Goal: Task Accomplishment & Management: Complete application form

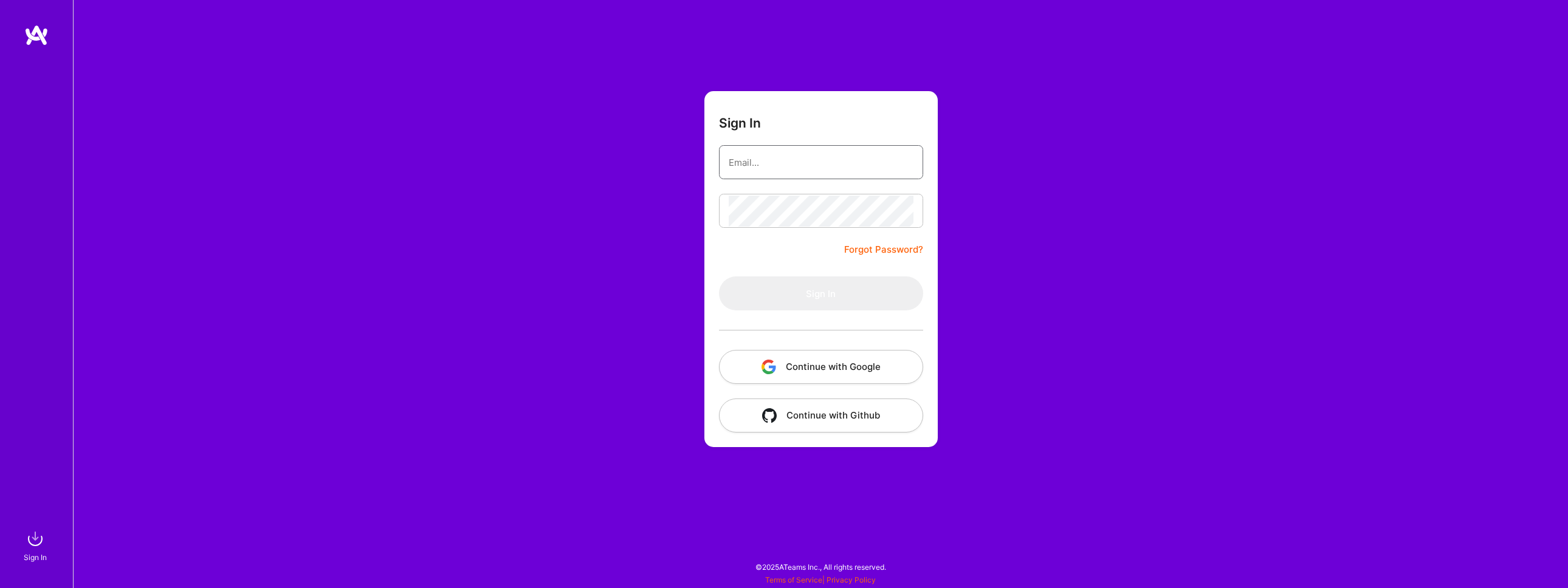
type input "[EMAIL_ADDRESS][DOMAIN_NAME]"
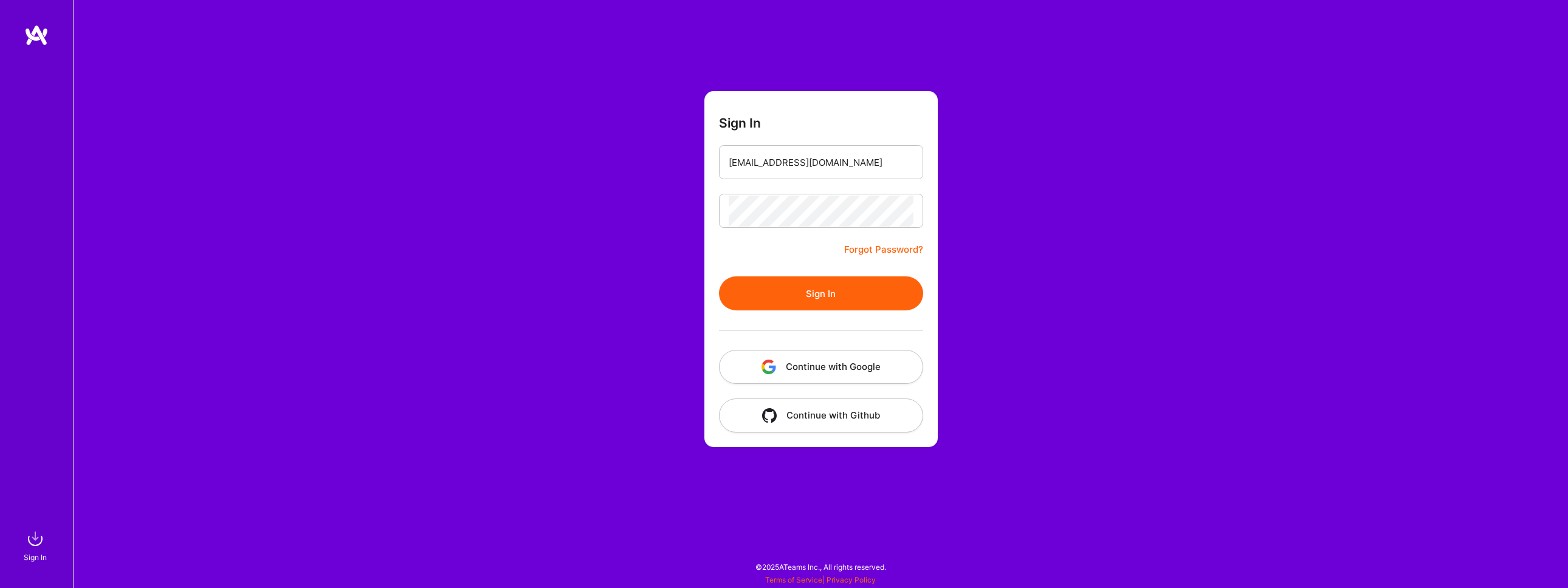
click at [793, 254] on form "Sign In [EMAIL_ADDRESS][DOMAIN_NAME] Forgot Password? Sign In Continue with Goo…" at bounding box center [821, 269] width 233 height 356
click at [809, 286] on button "Sign In" at bounding box center [821, 293] width 204 height 34
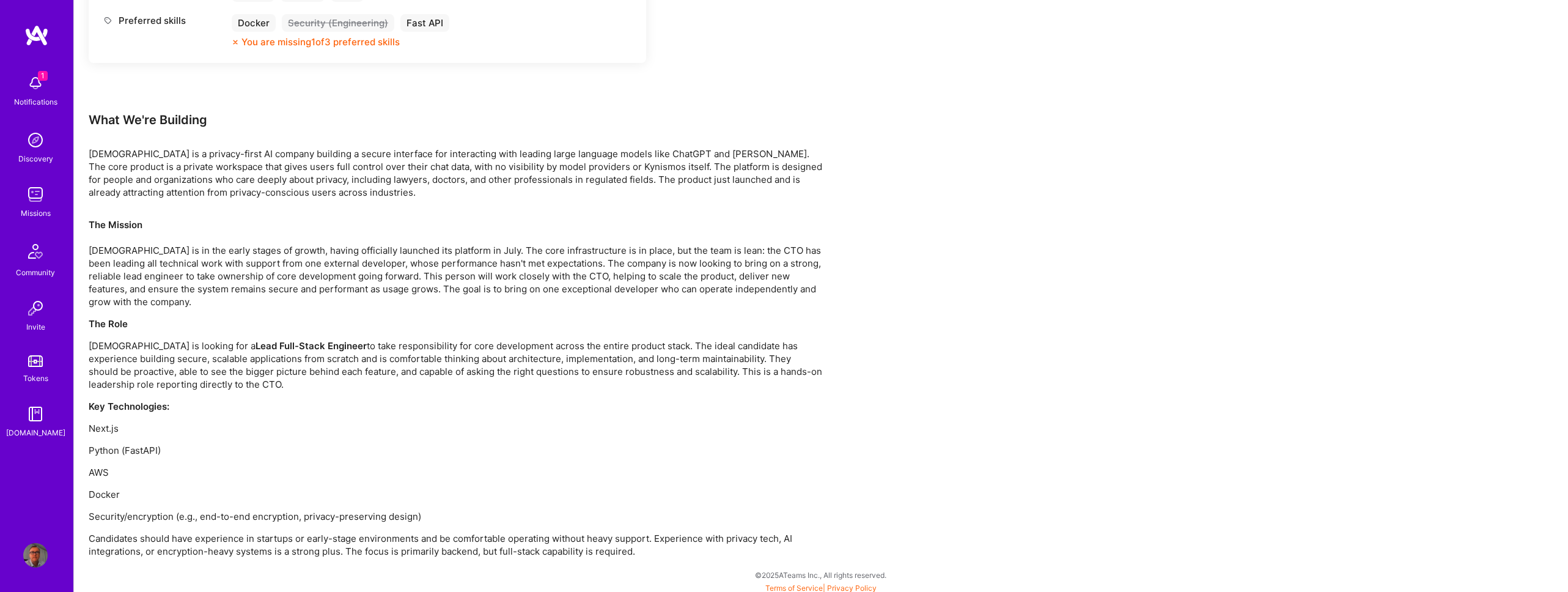
scroll to position [696, 0]
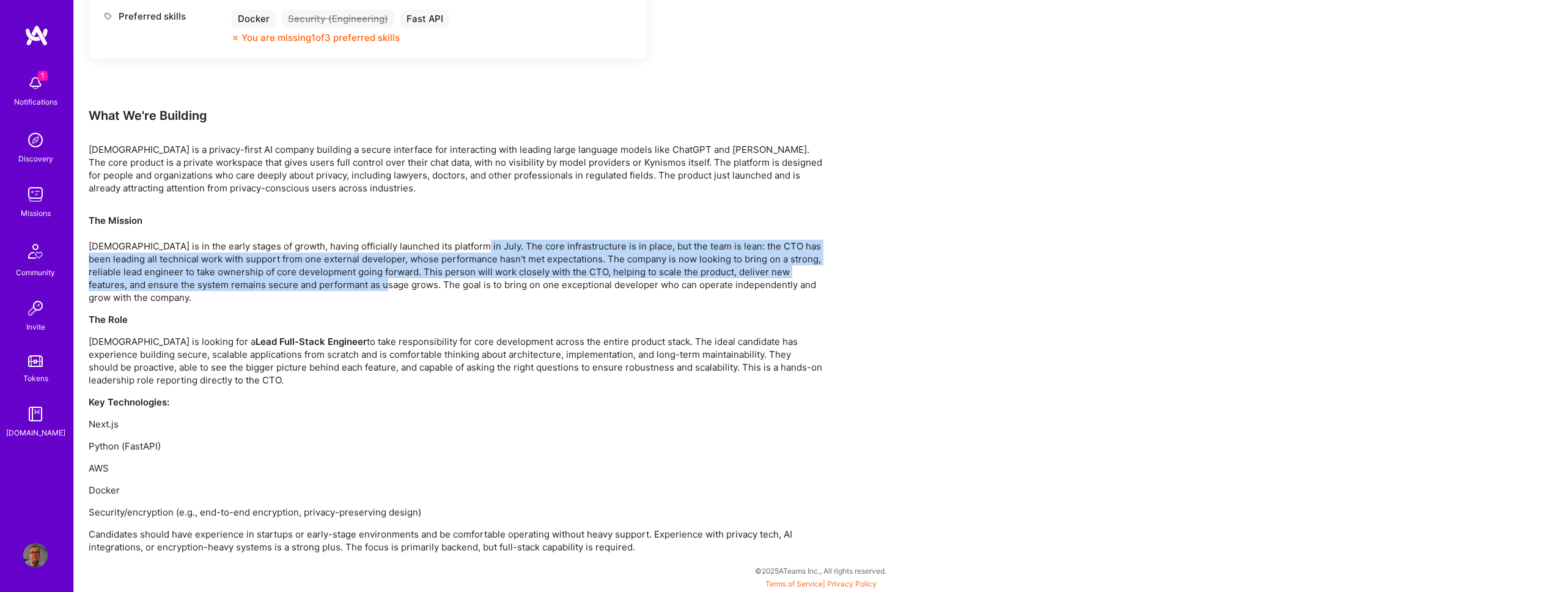
drag, startPoint x: 468, startPoint y: 245, endPoint x: 377, endPoint y: 281, distance: 97.9
click at [377, 281] on p "The Mission [DEMOGRAPHIC_DATA] is in the early stages of growth, having officia…" at bounding box center [456, 259] width 734 height 90
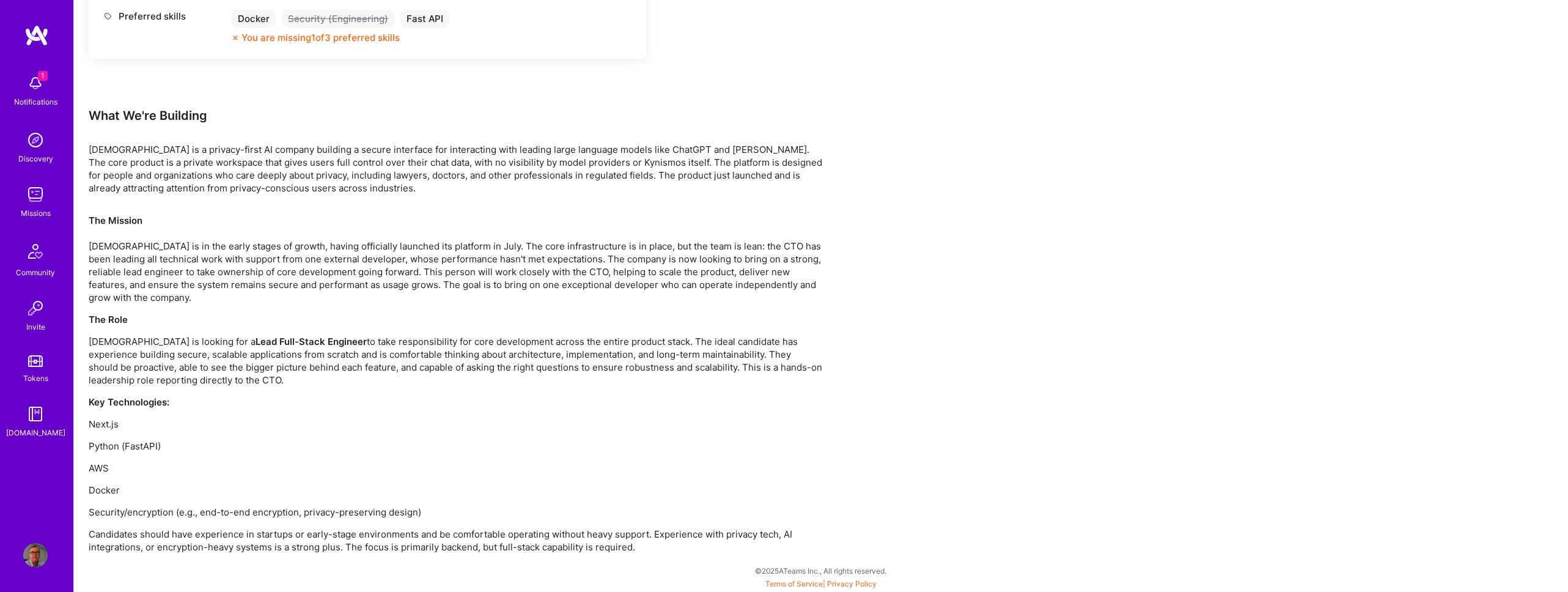
click at [395, 294] on p "The Mission [DEMOGRAPHIC_DATA] is in the early stages of growth, having officia…" at bounding box center [456, 259] width 734 height 90
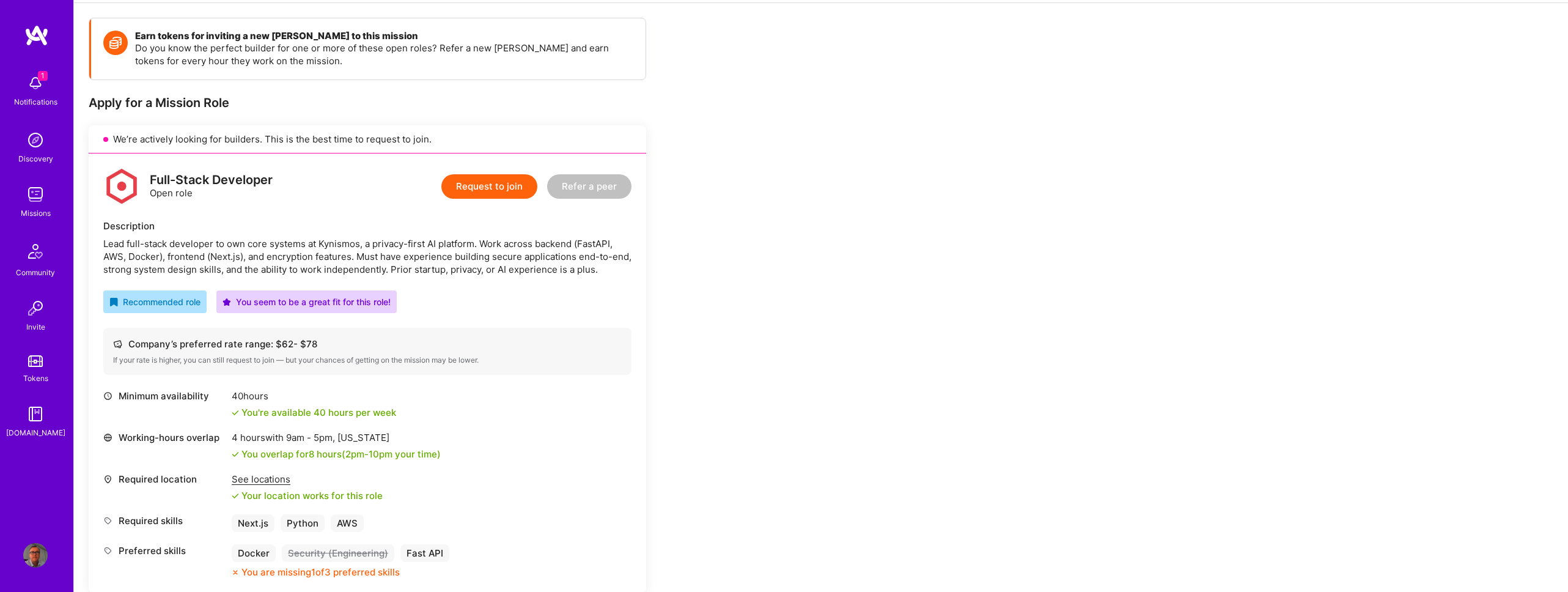
scroll to position [118, 0]
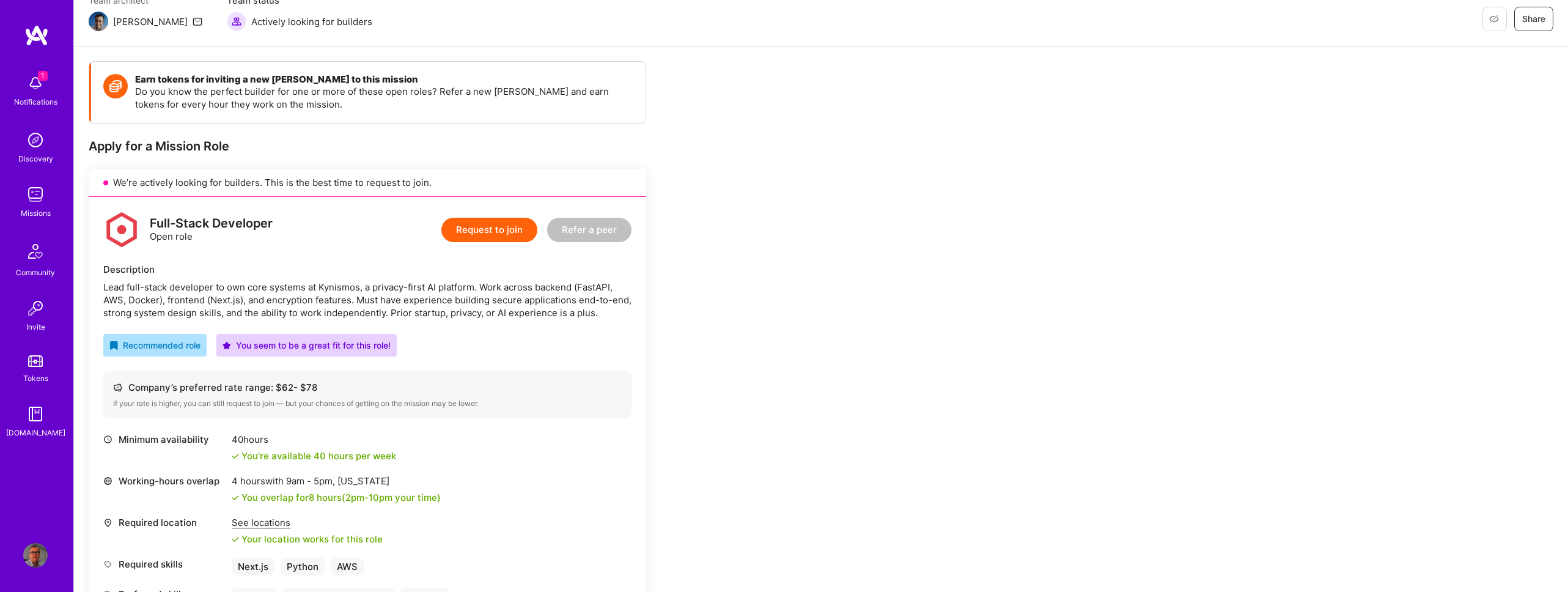
click at [490, 231] on button "Request to join" at bounding box center [489, 229] width 96 height 24
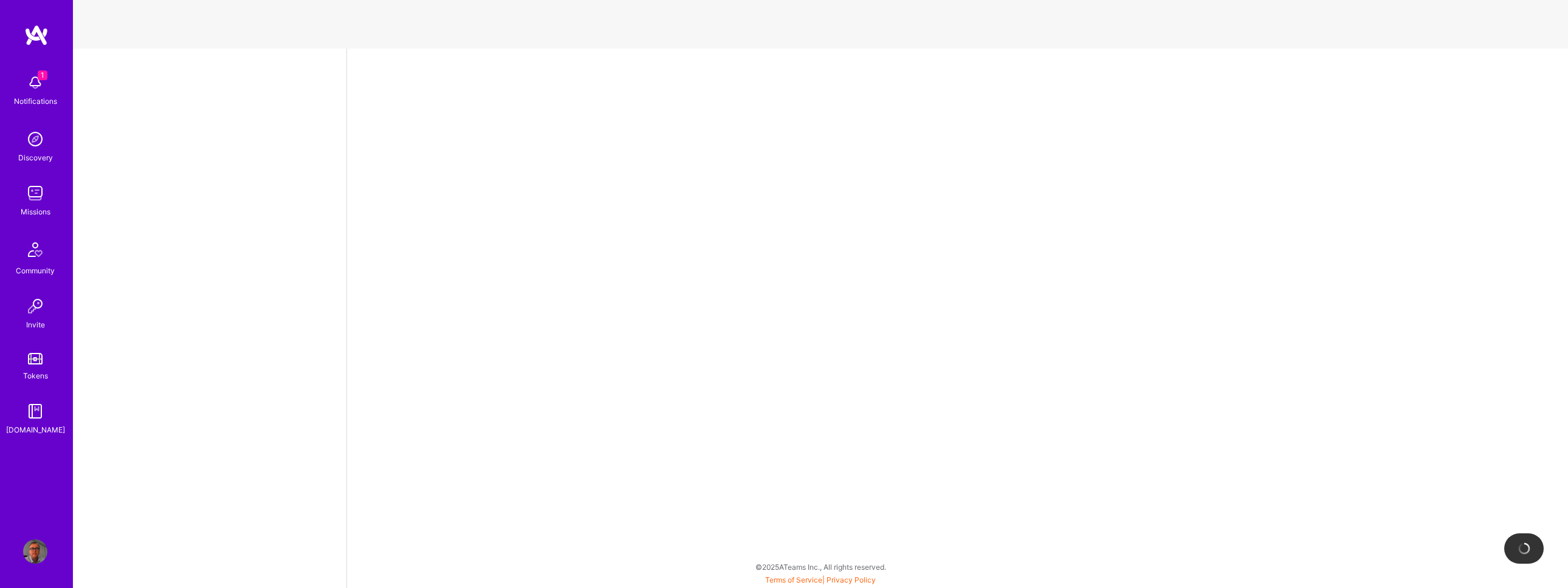
select select "GB"
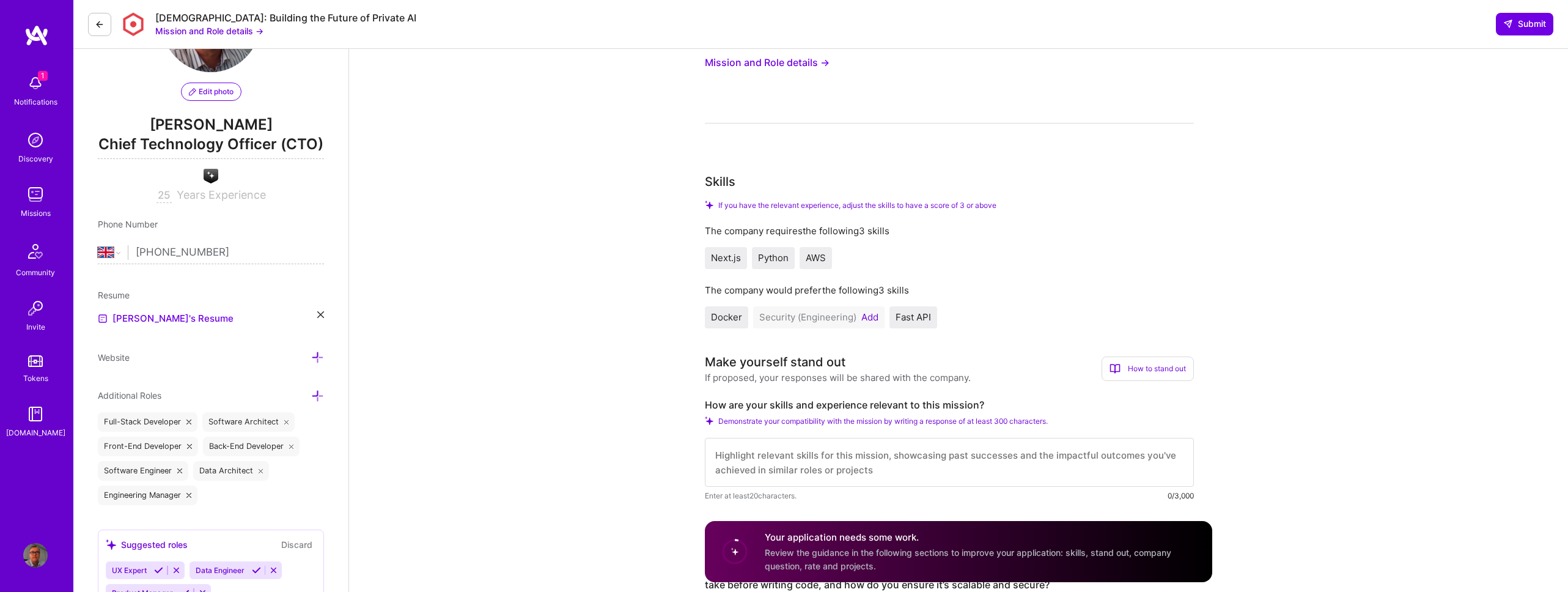
scroll to position [107, 0]
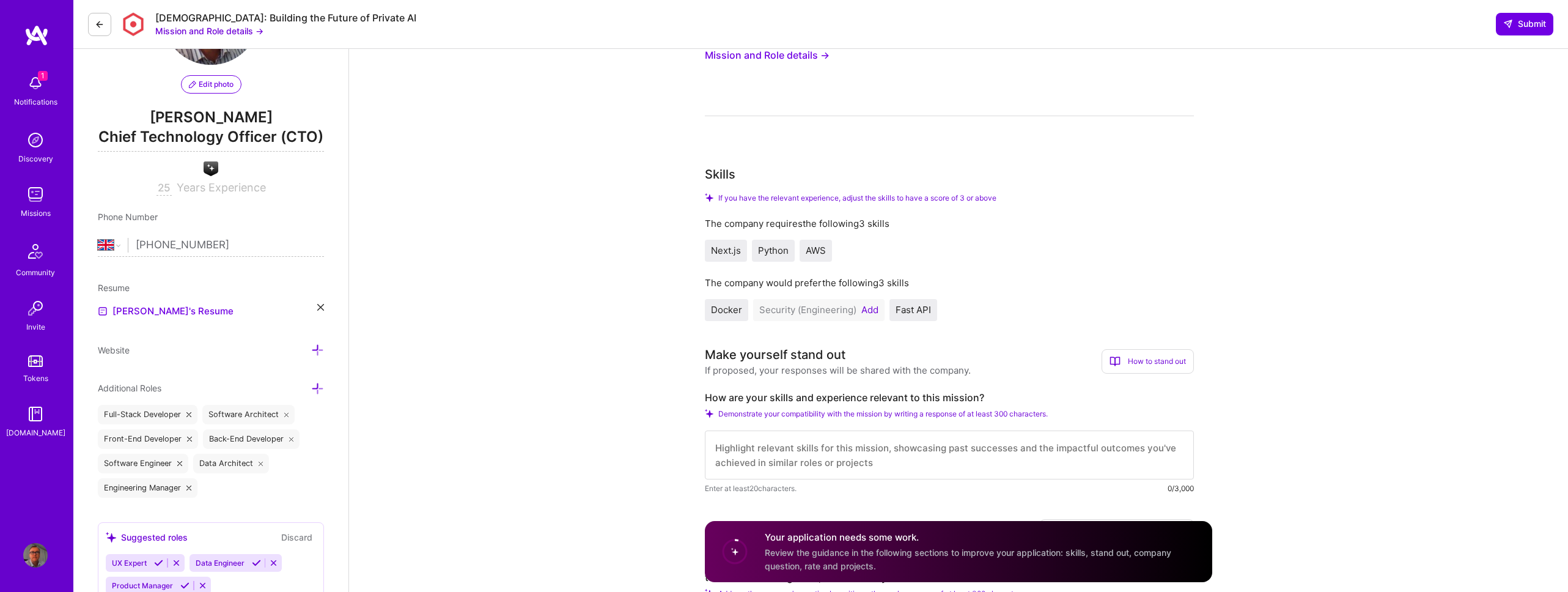
click at [870, 310] on button "Add" at bounding box center [870, 310] width 17 height 10
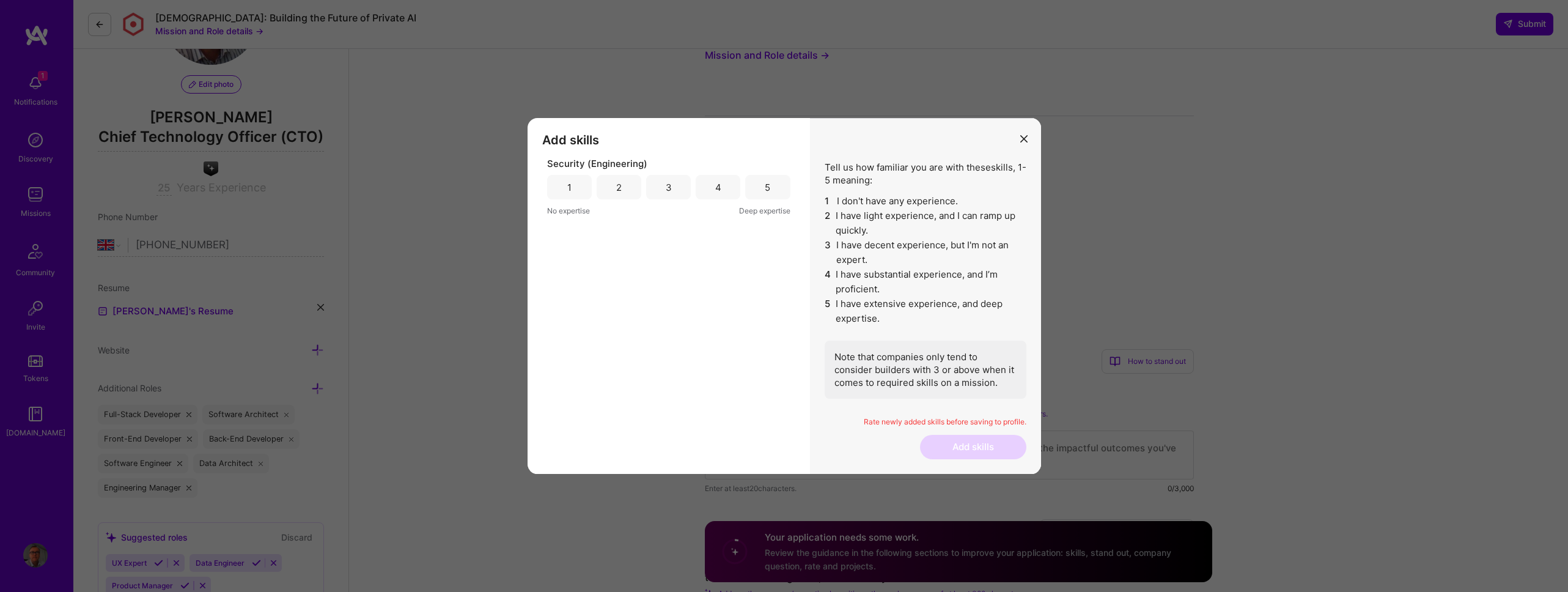
click at [670, 194] on div "3" at bounding box center [668, 187] width 45 height 24
click at [617, 190] on div "2" at bounding box center [618, 187] width 5 height 13
click at [971, 446] on button "Add skills" at bounding box center [973, 446] width 107 height 24
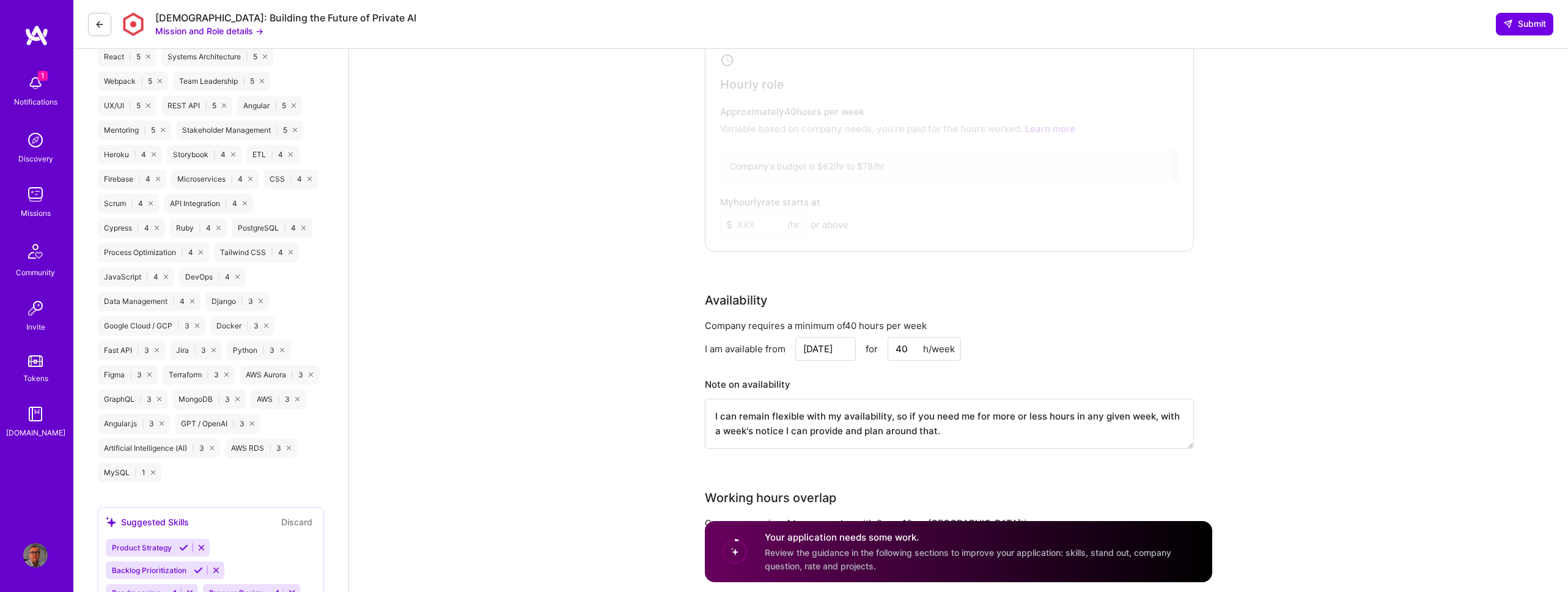
scroll to position [884, 0]
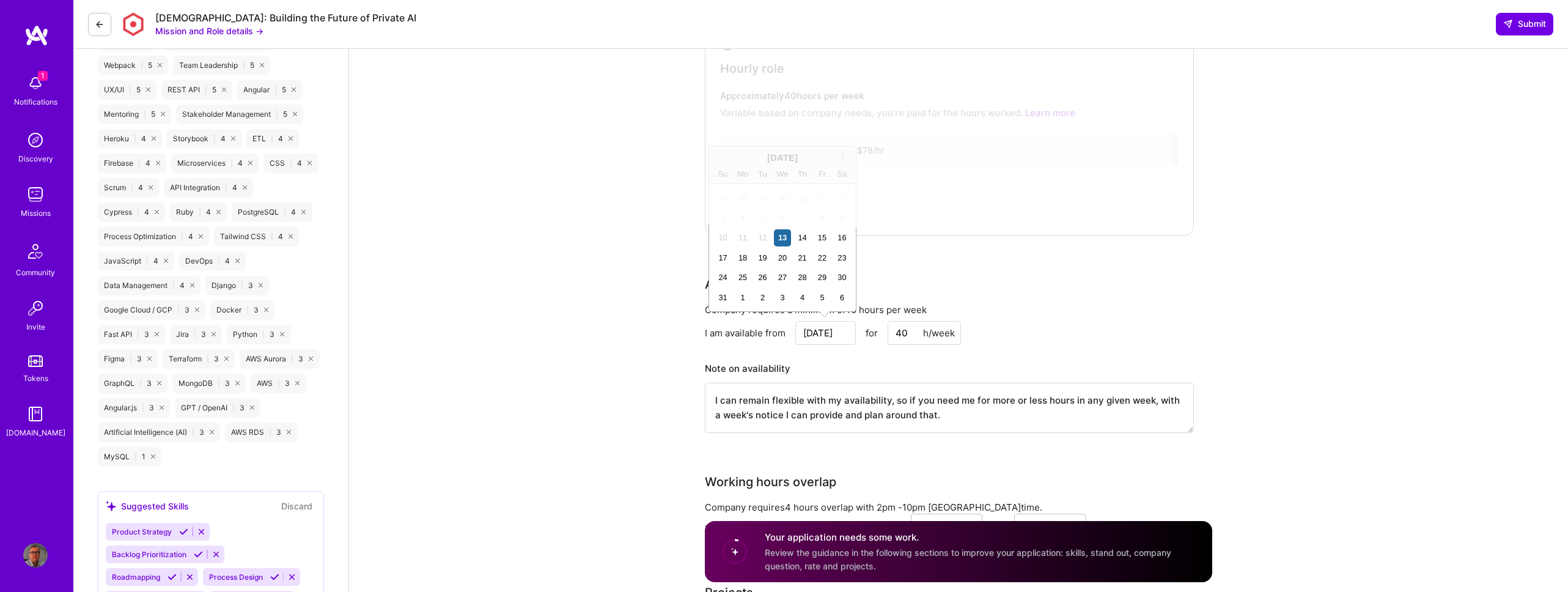
click at [845, 331] on input "Aug 13" at bounding box center [826, 333] width 60 height 24
click at [739, 300] on div "1" at bounding box center [743, 297] width 16 height 16
type input "[DATE]"
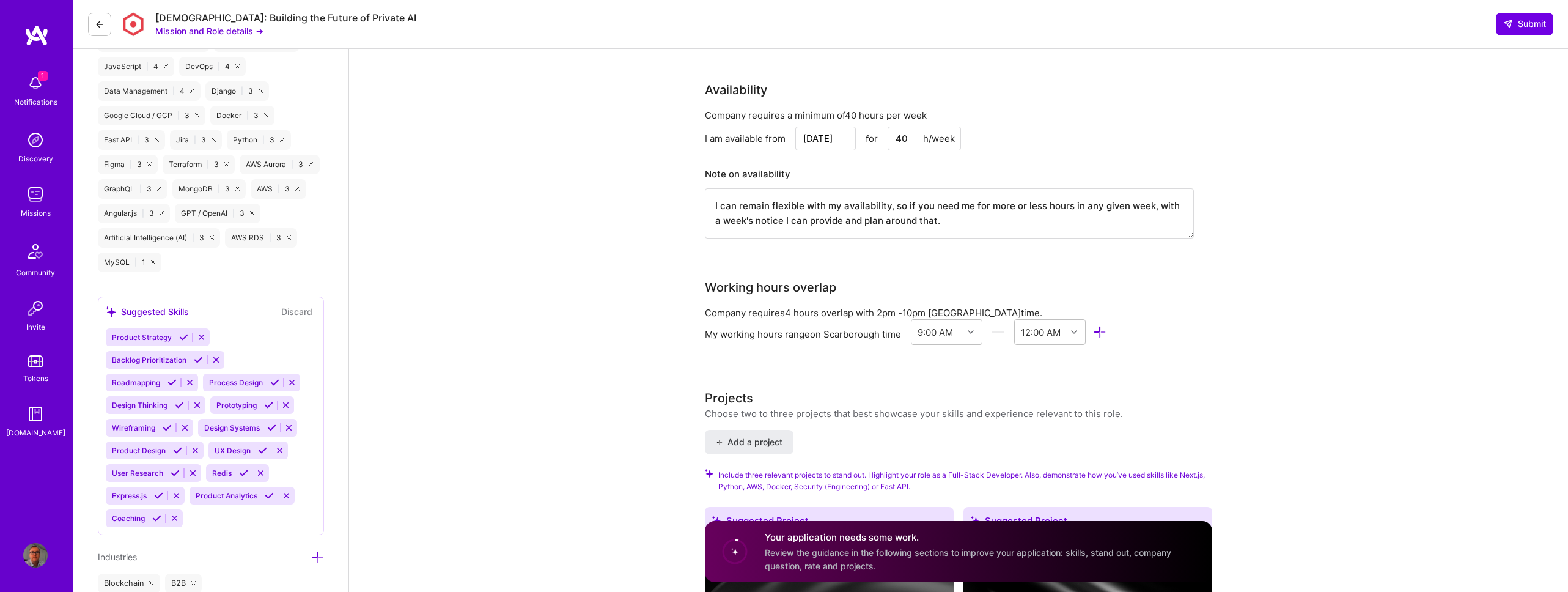
scroll to position [1101, 0]
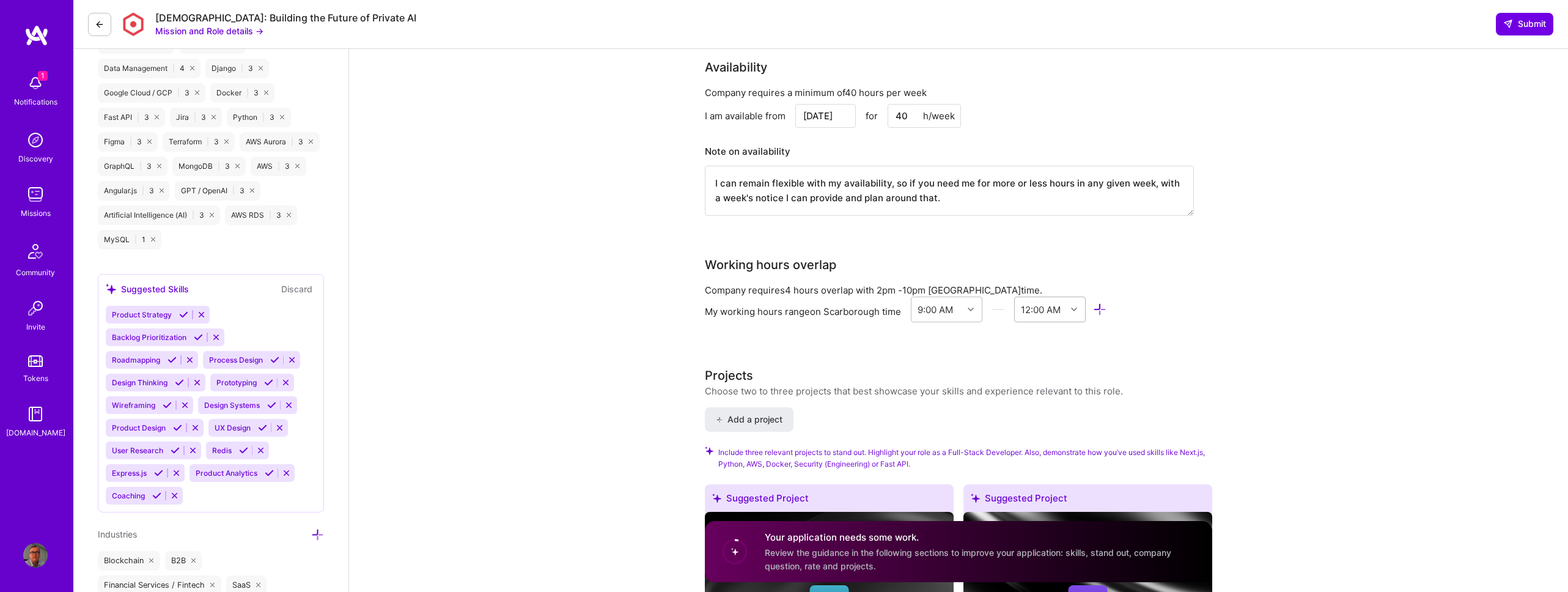
click at [1069, 313] on div at bounding box center [1075, 310] width 19 height 16
click at [1048, 356] on div "11:00 PM" at bounding box center [1050, 356] width 71 height 23
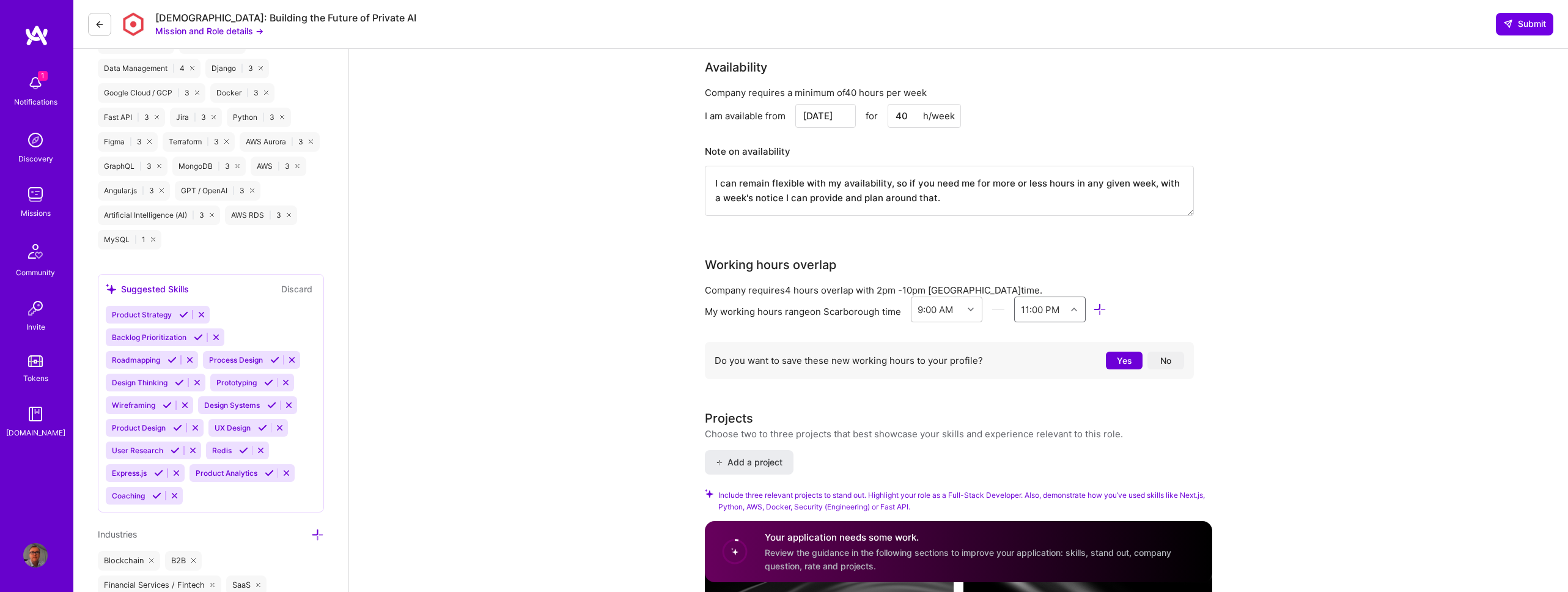
click at [1117, 360] on button "Yes" at bounding box center [1124, 360] width 37 height 18
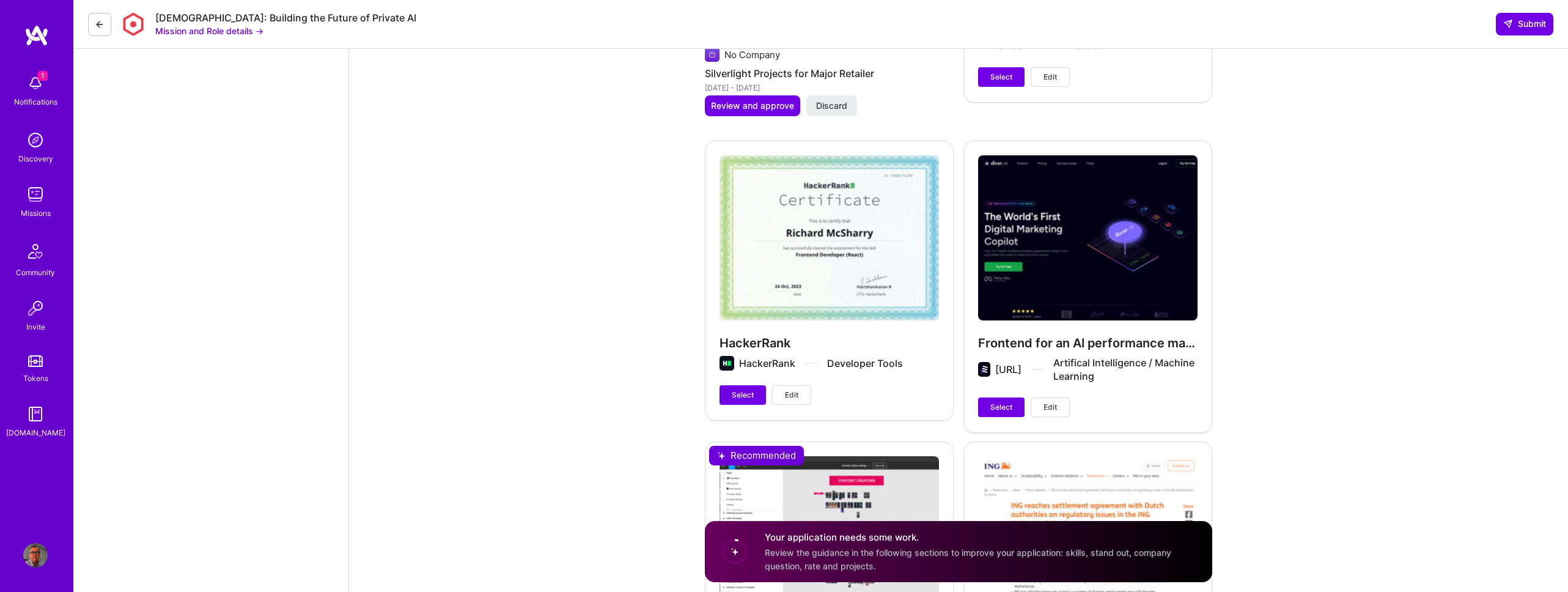
scroll to position [2413, 0]
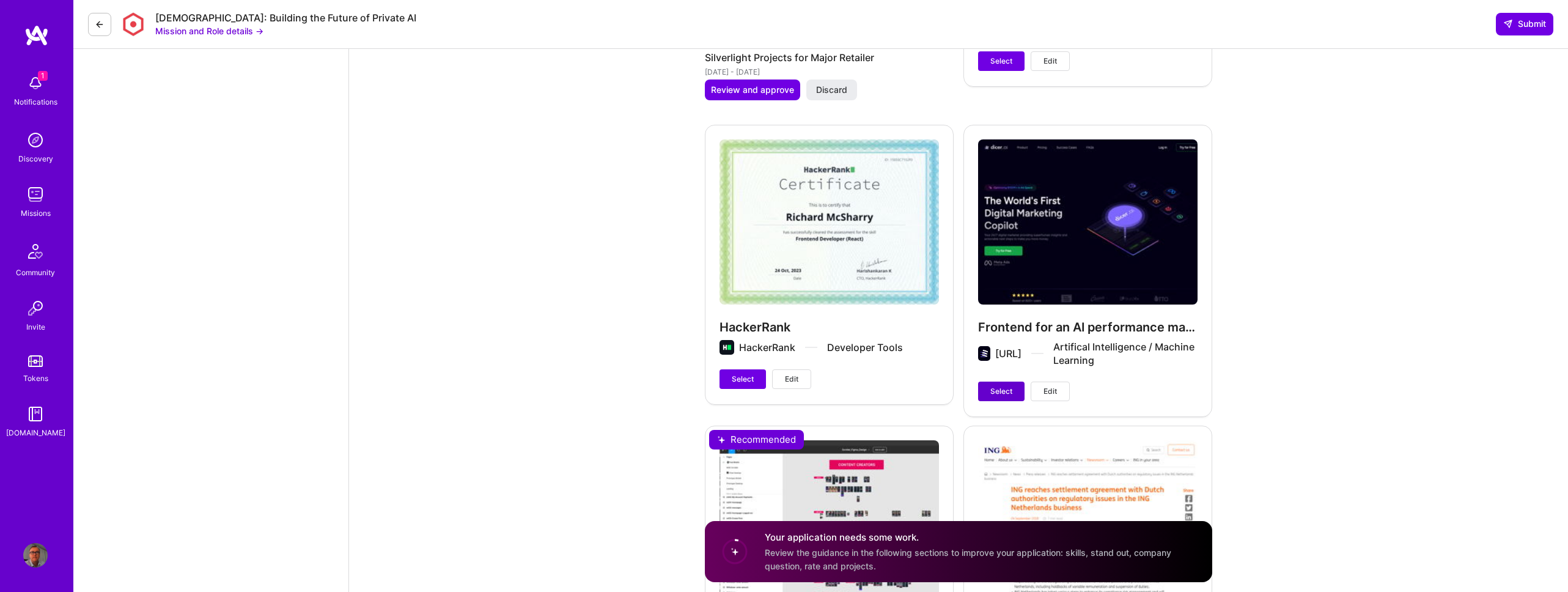
click at [997, 395] on span "Select" at bounding box center [1001, 391] width 22 height 11
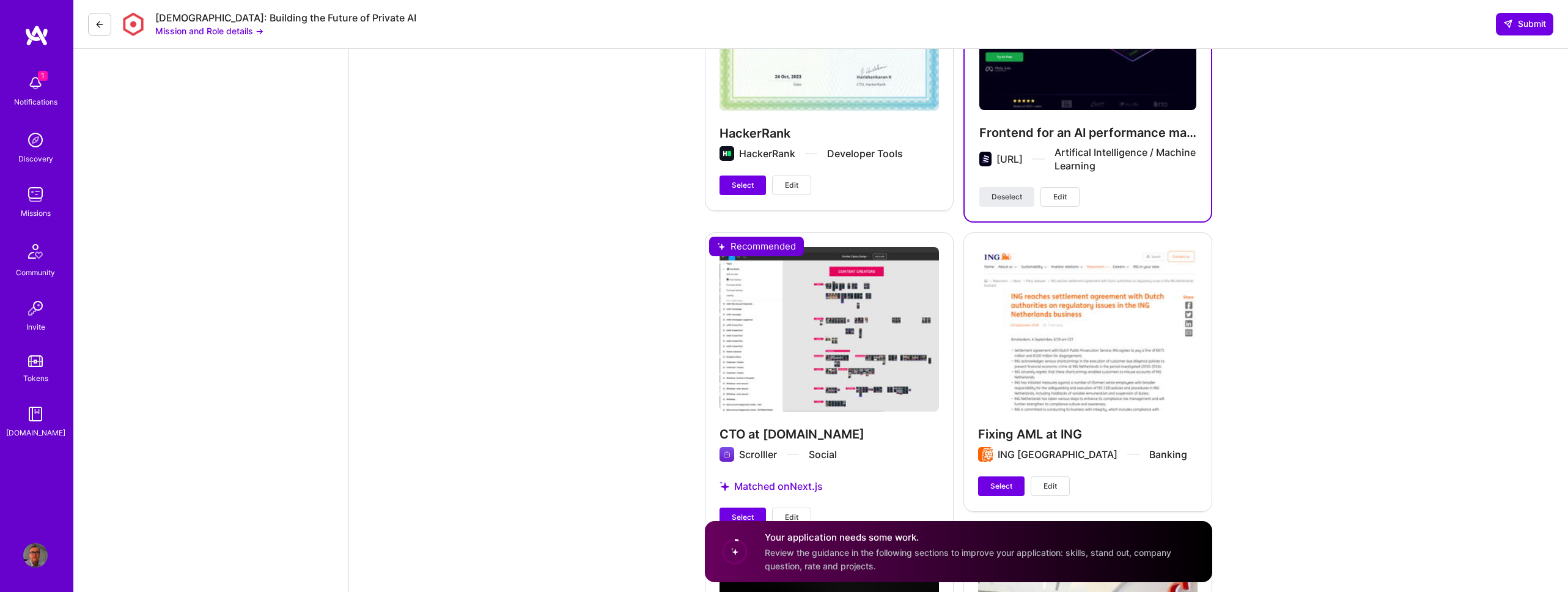
scroll to position [2670, 0]
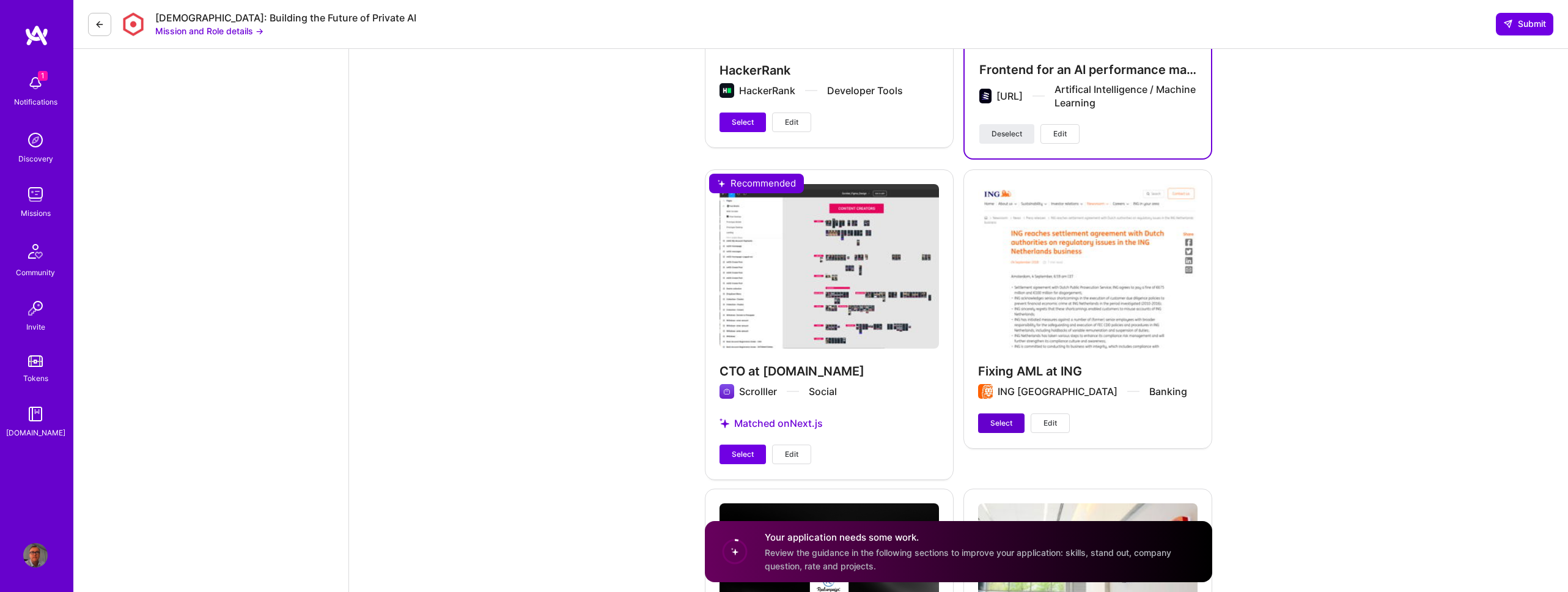
click at [1006, 427] on span "Select" at bounding box center [1001, 423] width 22 height 11
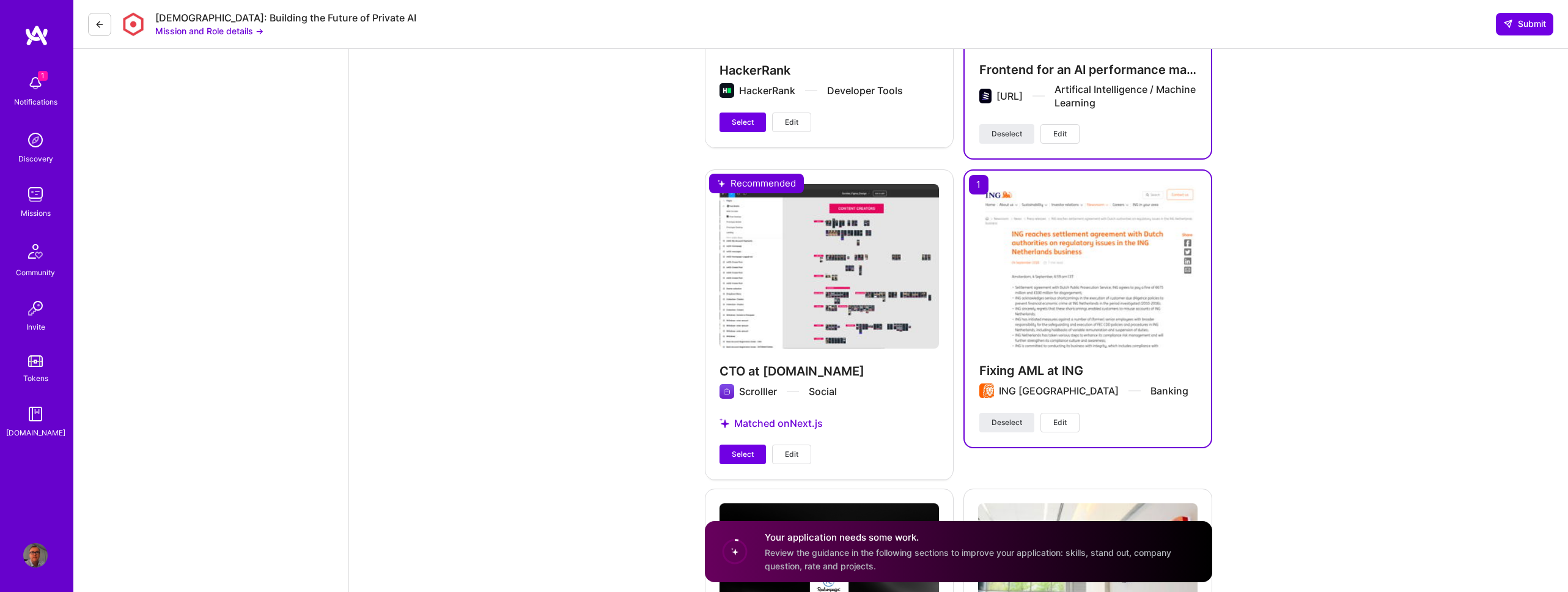
click at [1064, 424] on span "Edit" at bounding box center [1060, 422] width 13 height 11
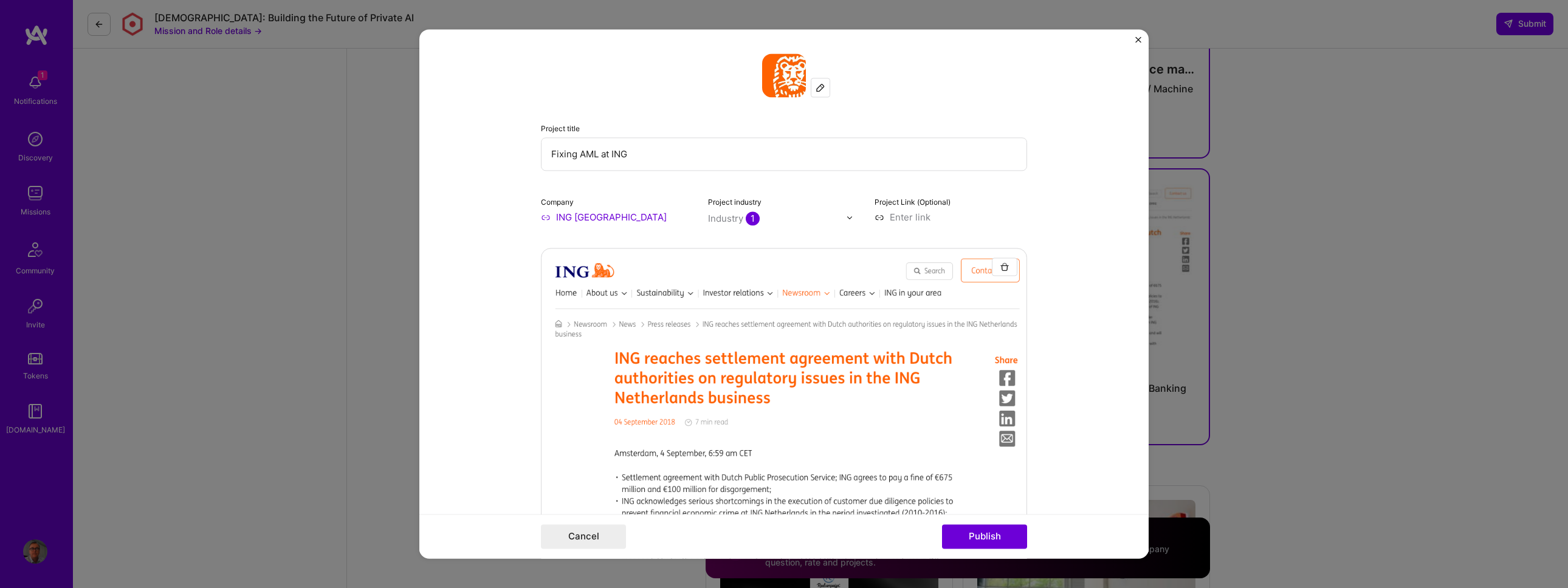
click at [576, 222] on input "ING Australia" at bounding box center [617, 217] width 153 height 12
click at [815, 88] on img at bounding box center [820, 87] width 9 height 9
click at [541, 215] on input "ING Australia" at bounding box center [617, 217] width 153 height 12
drag, startPoint x: 612, startPoint y: 218, endPoint x: 569, endPoint y: 217, distance: 43.0
click at [569, 217] on input "ING Australia" at bounding box center [617, 217] width 153 height 12
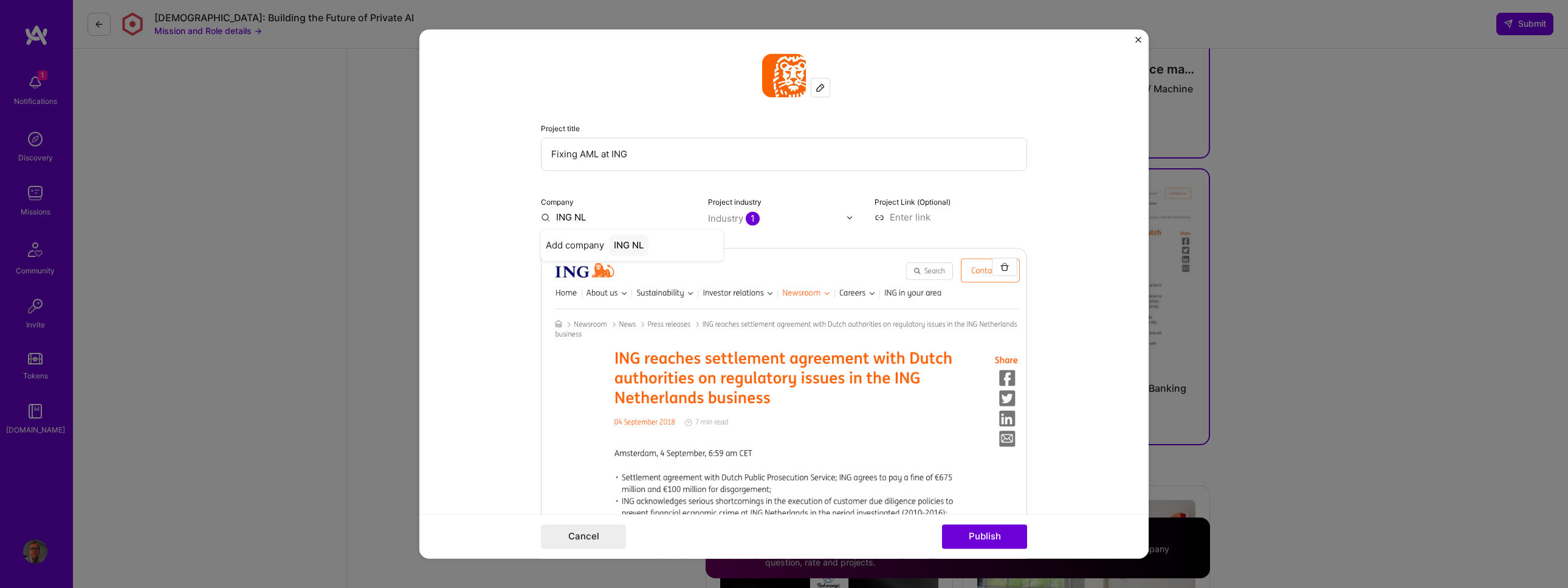
click at [587, 216] on input "ING NL" at bounding box center [617, 217] width 153 height 12
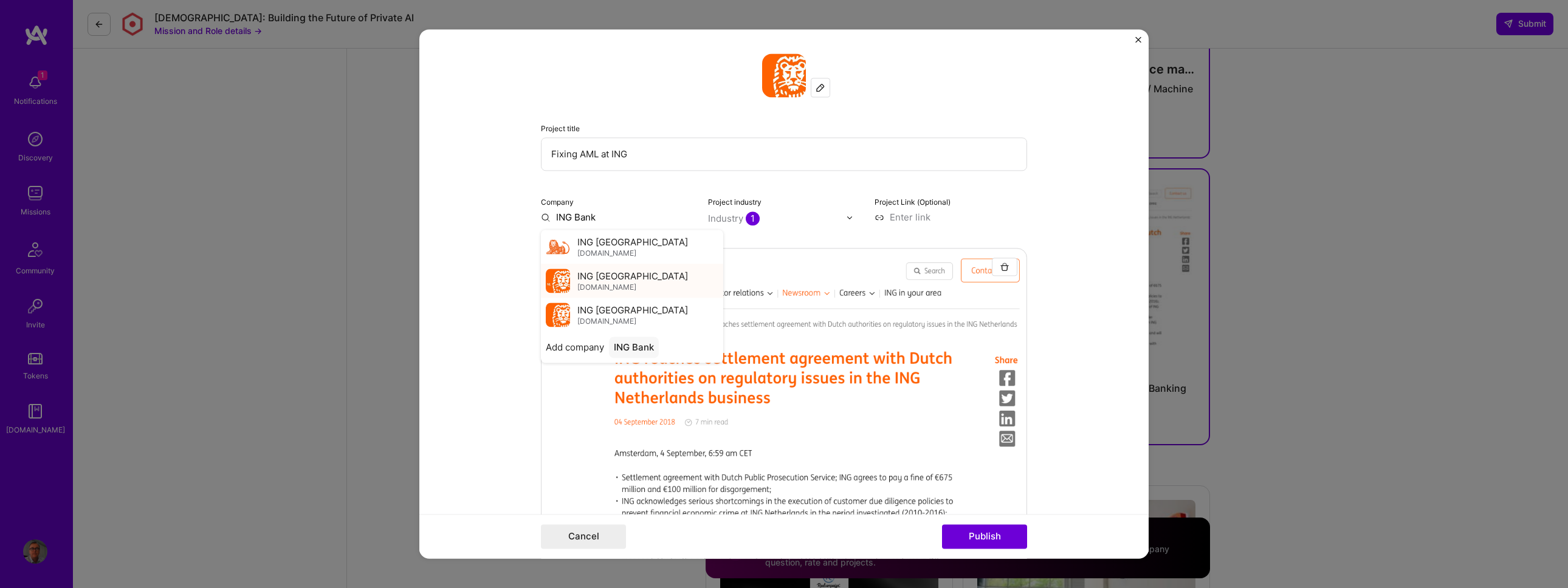
click at [623, 283] on div "ING Nederland ing.nl" at bounding box center [632, 280] width 110 height 23
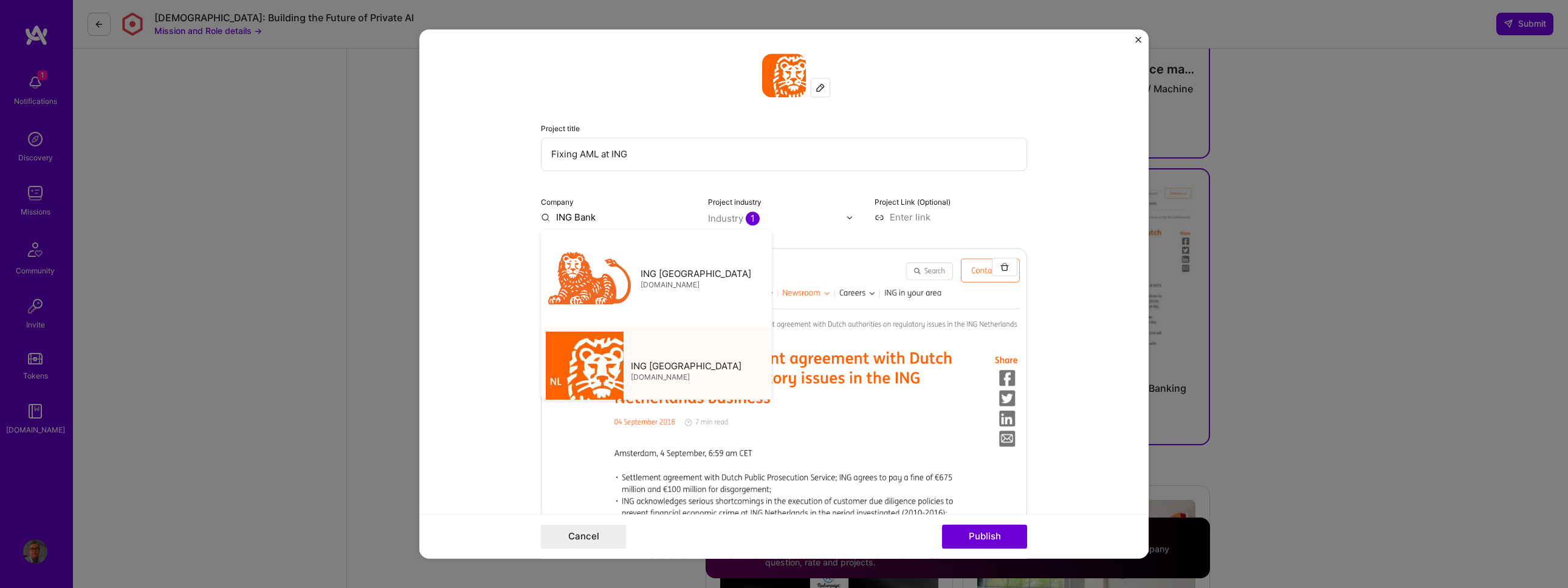
type input "ING [GEOGRAPHIC_DATA]"
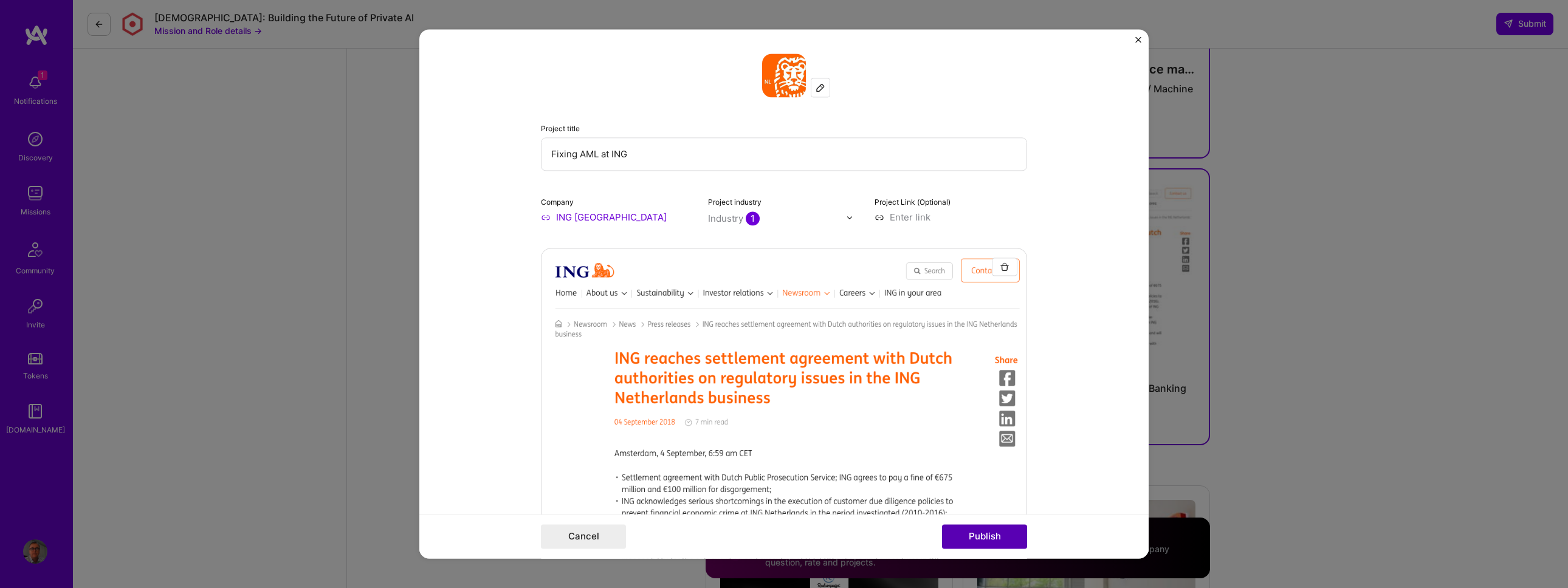
click at [994, 535] on button "Publish" at bounding box center [984, 537] width 85 height 24
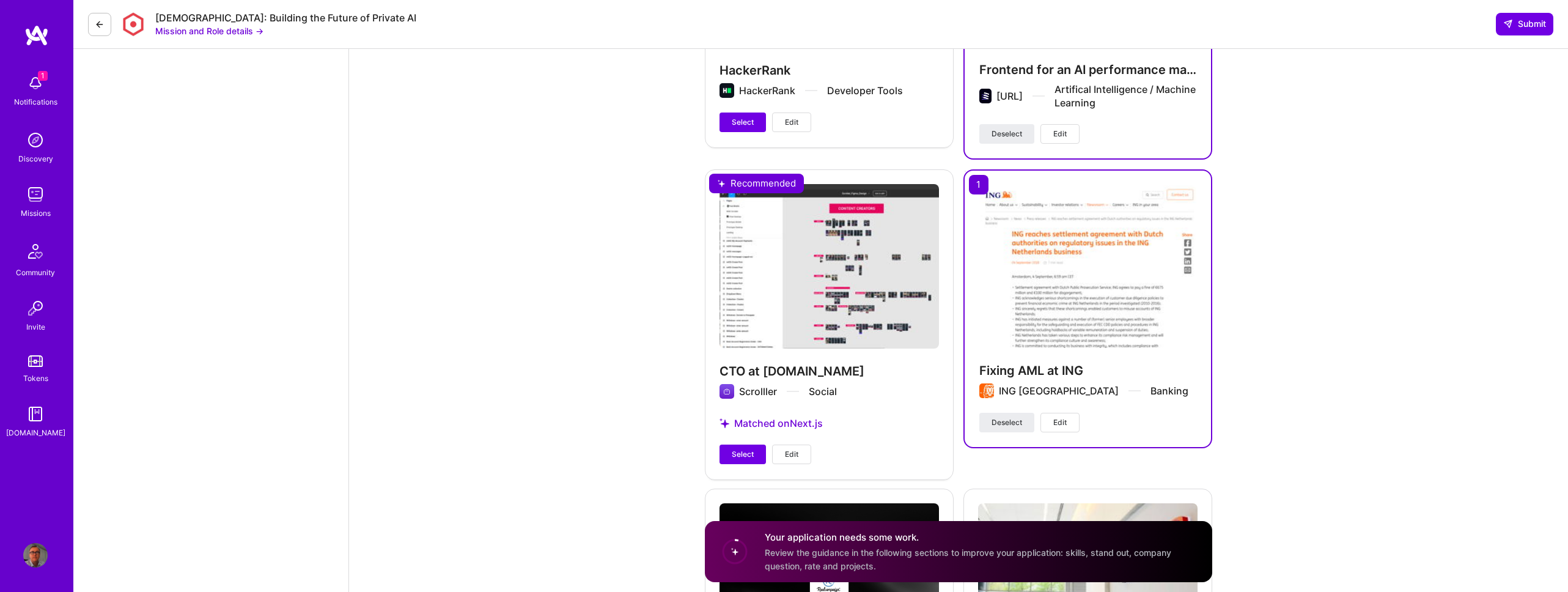
click at [1055, 417] on span "Edit" at bounding box center [1060, 422] width 13 height 11
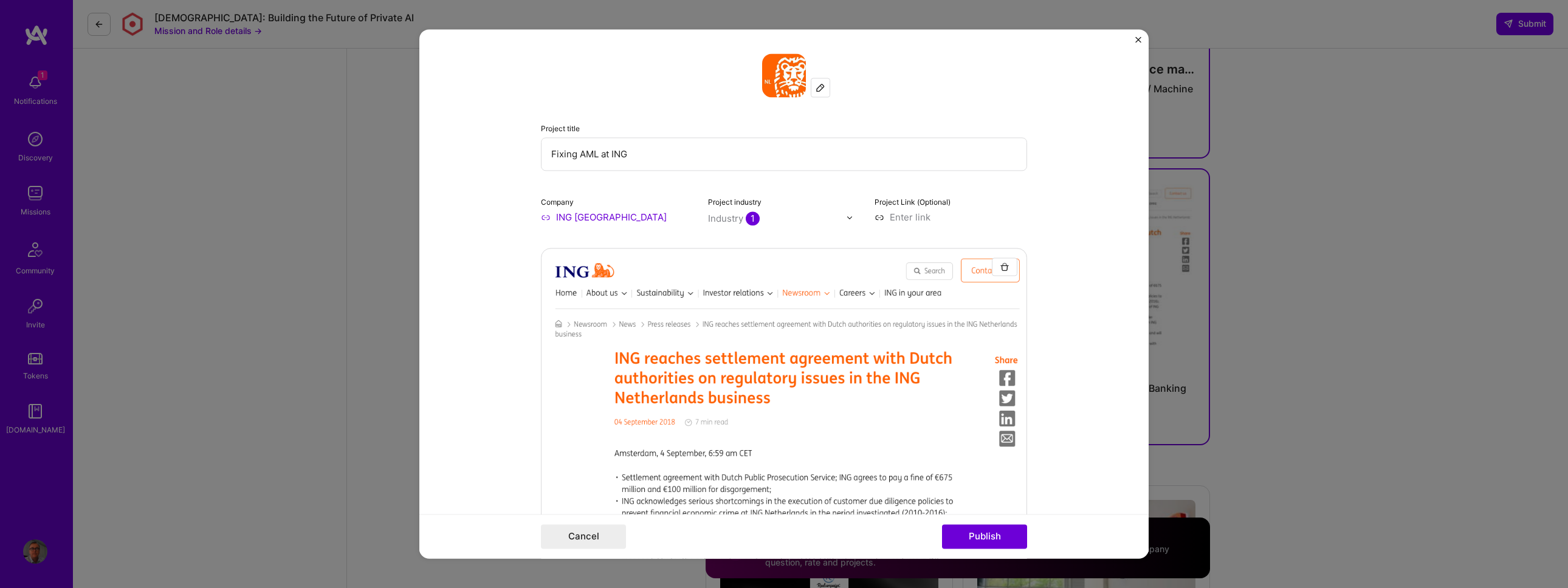
click at [677, 156] on input "Fixing AML at ING" at bounding box center [783, 154] width 486 height 34
type input "Fixing AML at ING for 27 countries"
click at [983, 533] on button "Publish" at bounding box center [984, 537] width 85 height 24
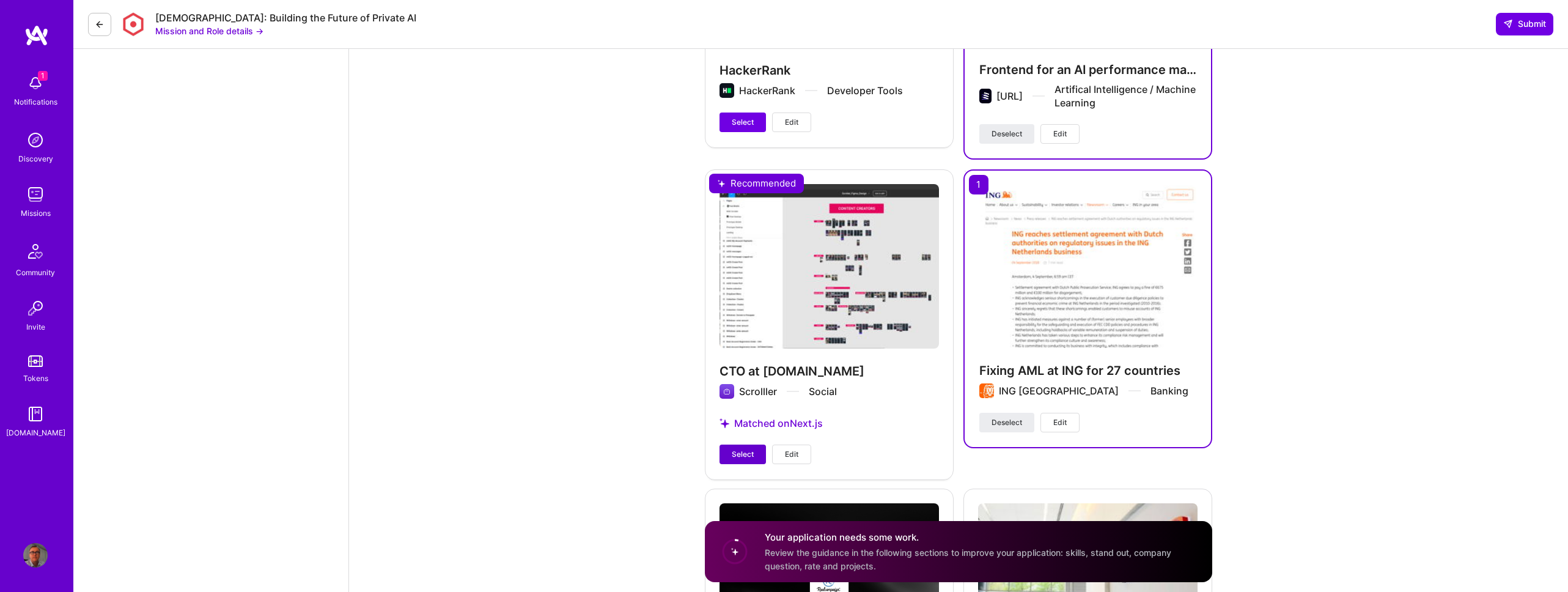
click at [731, 454] on button "Select" at bounding box center [742, 454] width 46 height 20
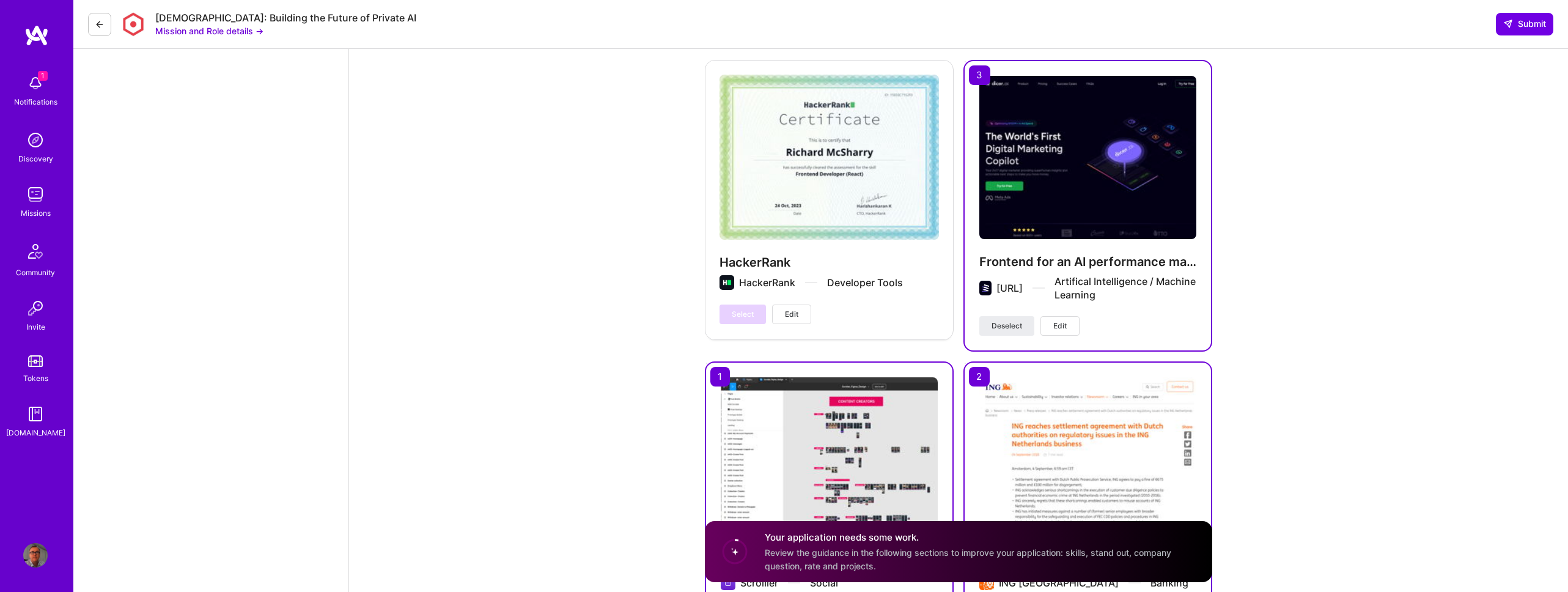
scroll to position [2461, 0]
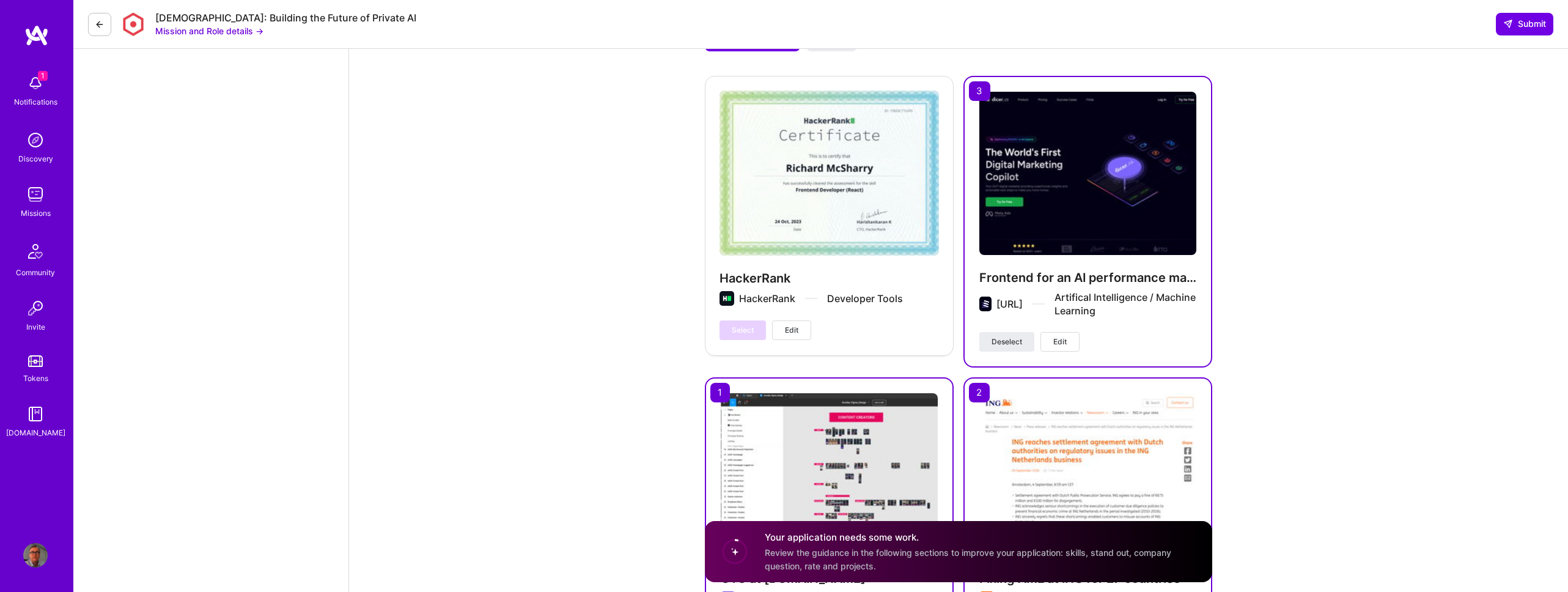
click at [746, 330] on div "Select Edit" at bounding box center [765, 330] width 92 height 20
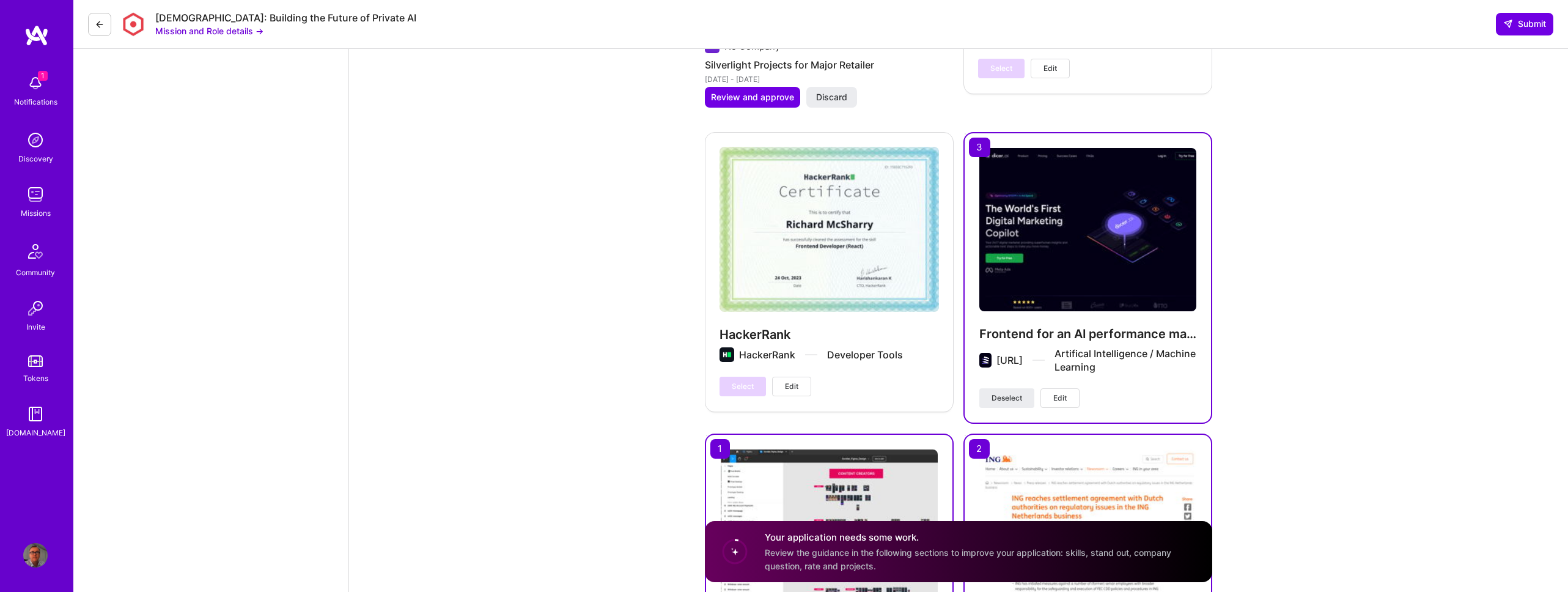
scroll to position [2389, 0]
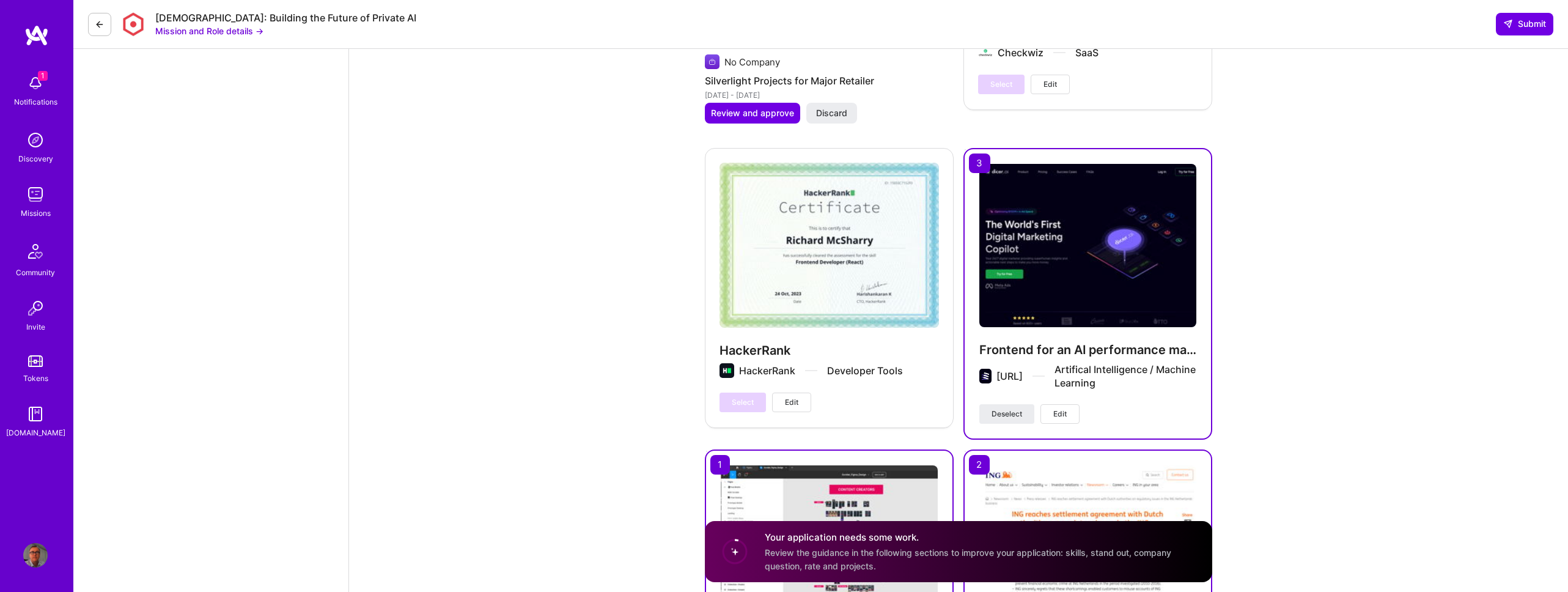
click at [831, 283] on div "HackerRank HackerRank Developer Tools Select Edit" at bounding box center [829, 287] width 248 height 278
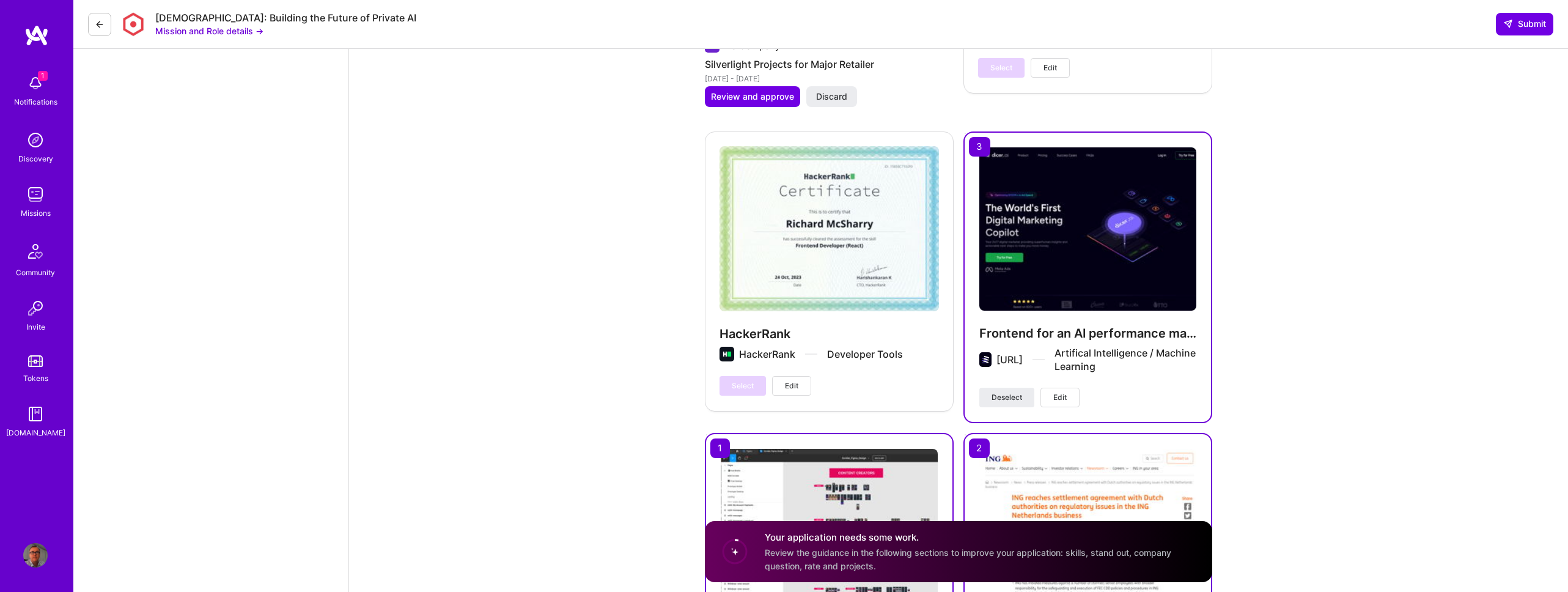
scroll to position [2414, 0]
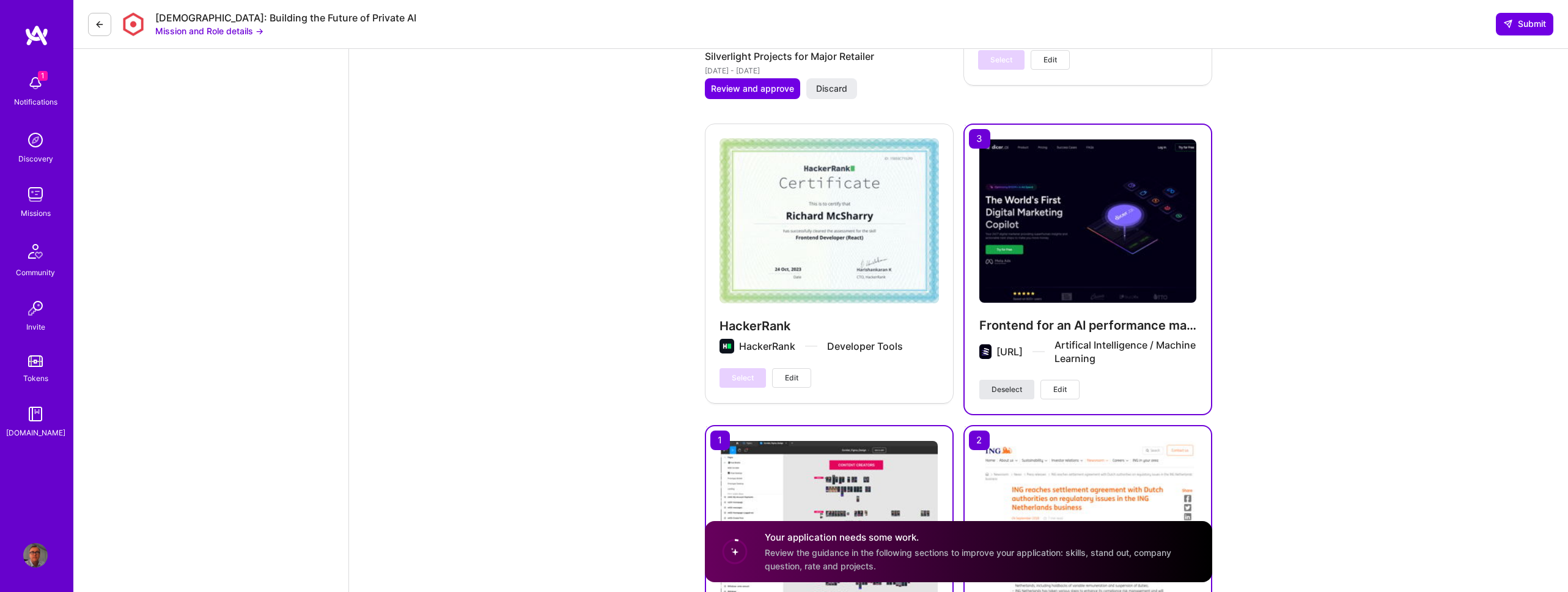
click at [993, 385] on span "Deselect" at bounding box center [1007, 389] width 31 height 11
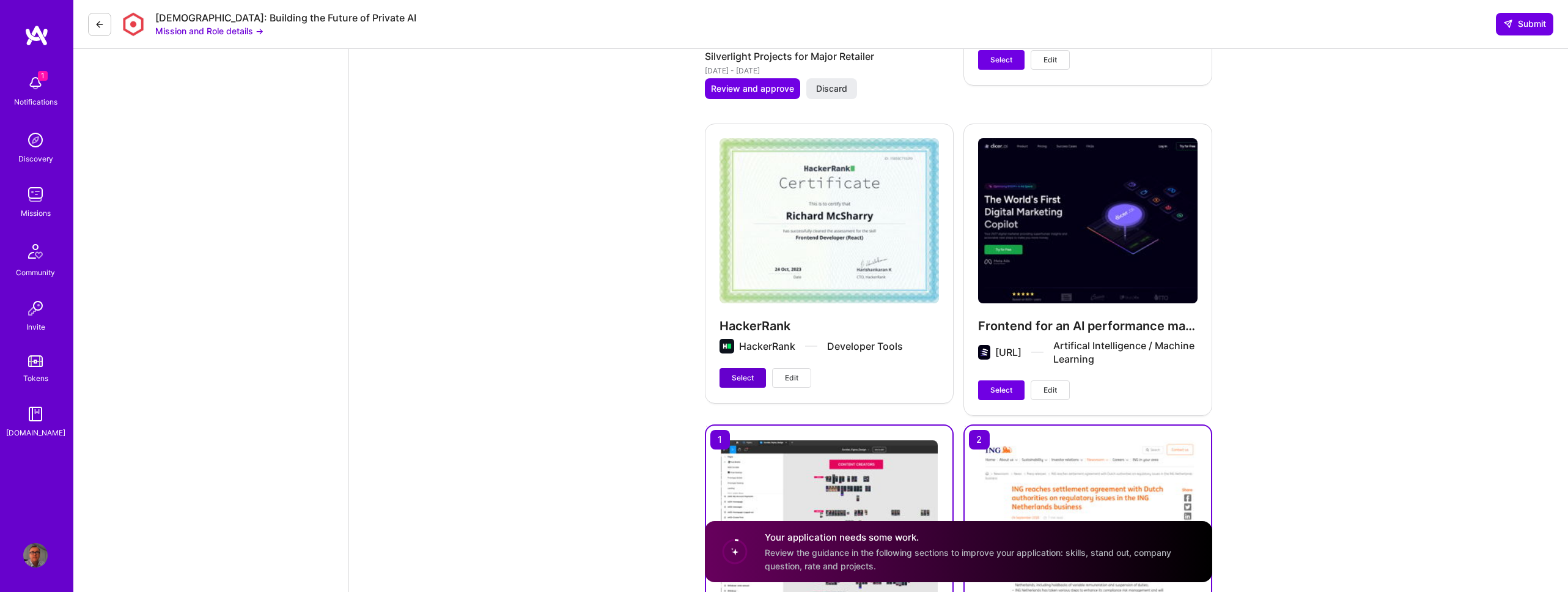
click at [745, 377] on span "Select" at bounding box center [742, 377] width 22 height 11
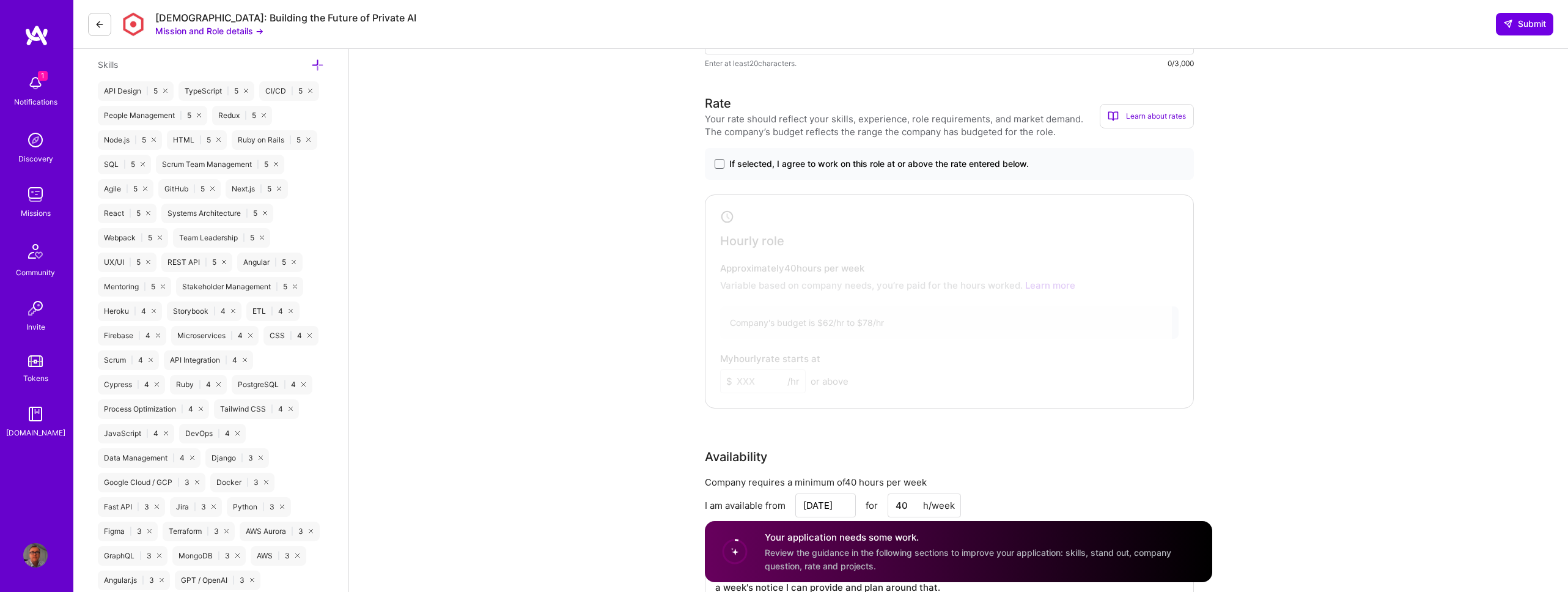
scroll to position [696, 0]
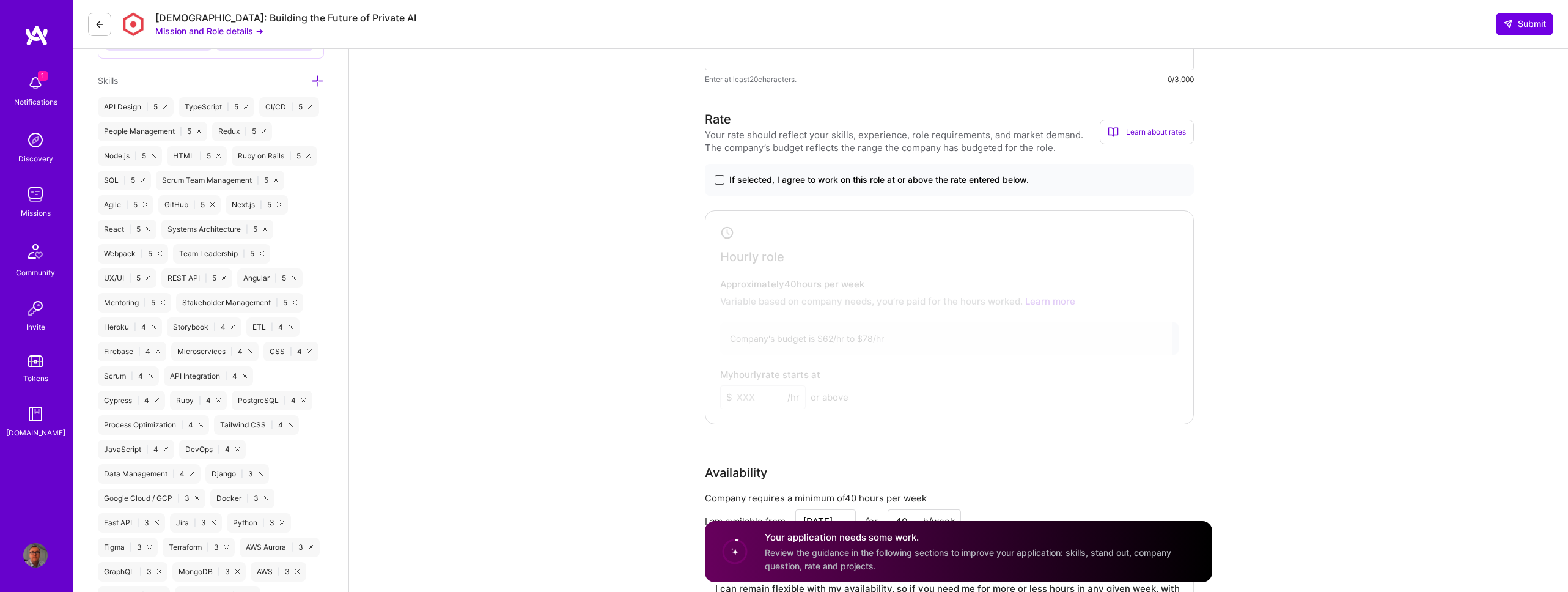
click at [719, 180] on span at bounding box center [719, 179] width 10 height 10
click at [0, 0] on input "If selected, I agree to work on this role at or above the rate entered below." at bounding box center [0, 0] width 0 height 0
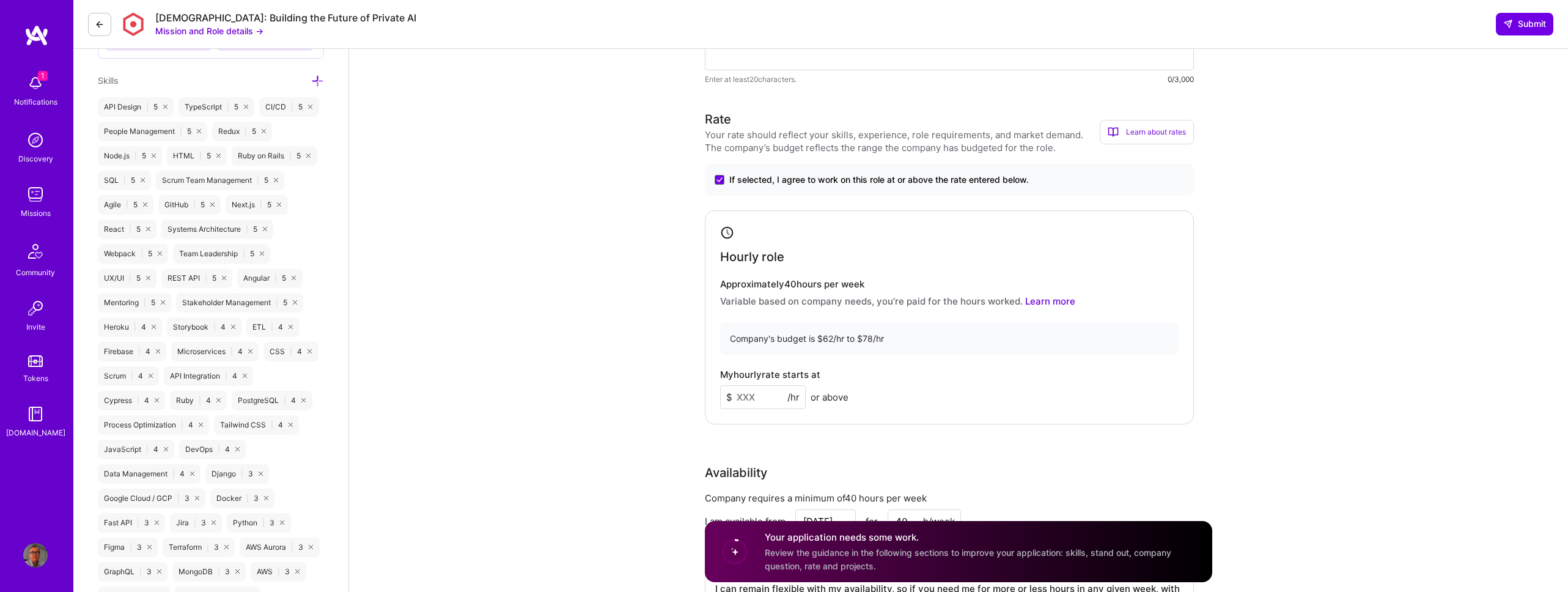
click at [771, 394] on input at bounding box center [763, 397] width 85 height 24
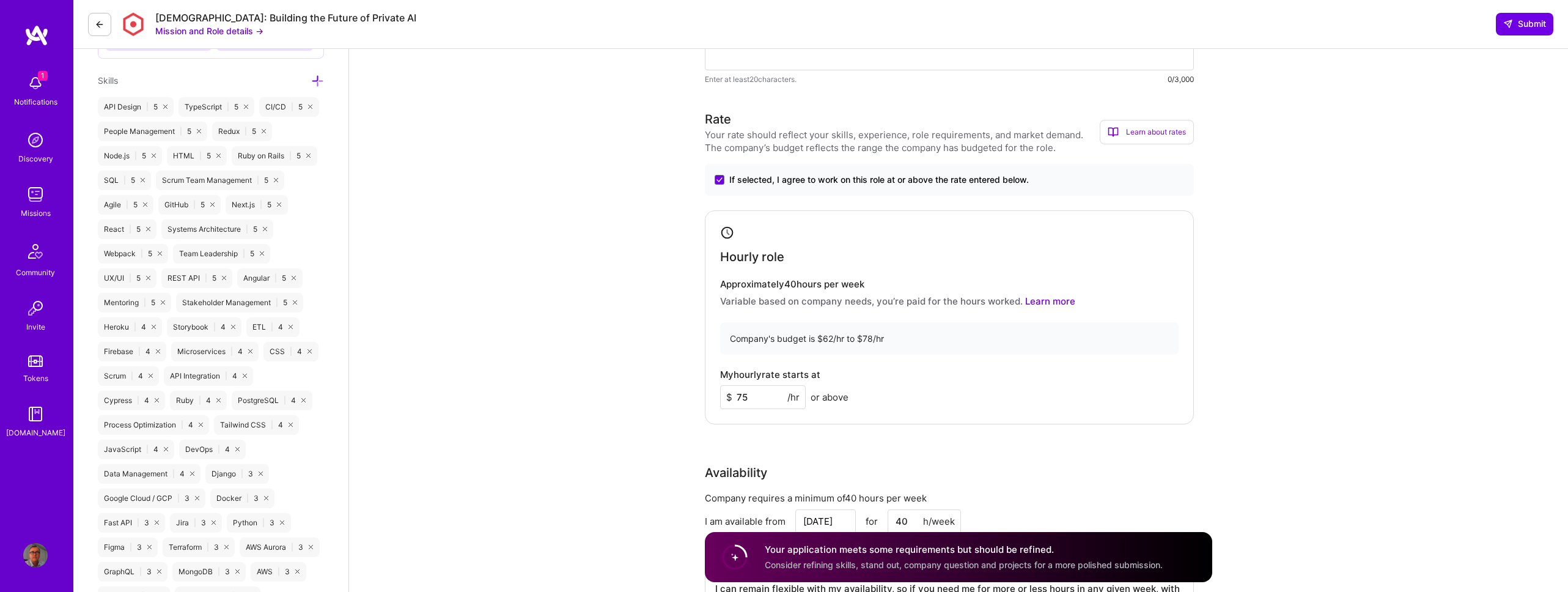
type input "75"
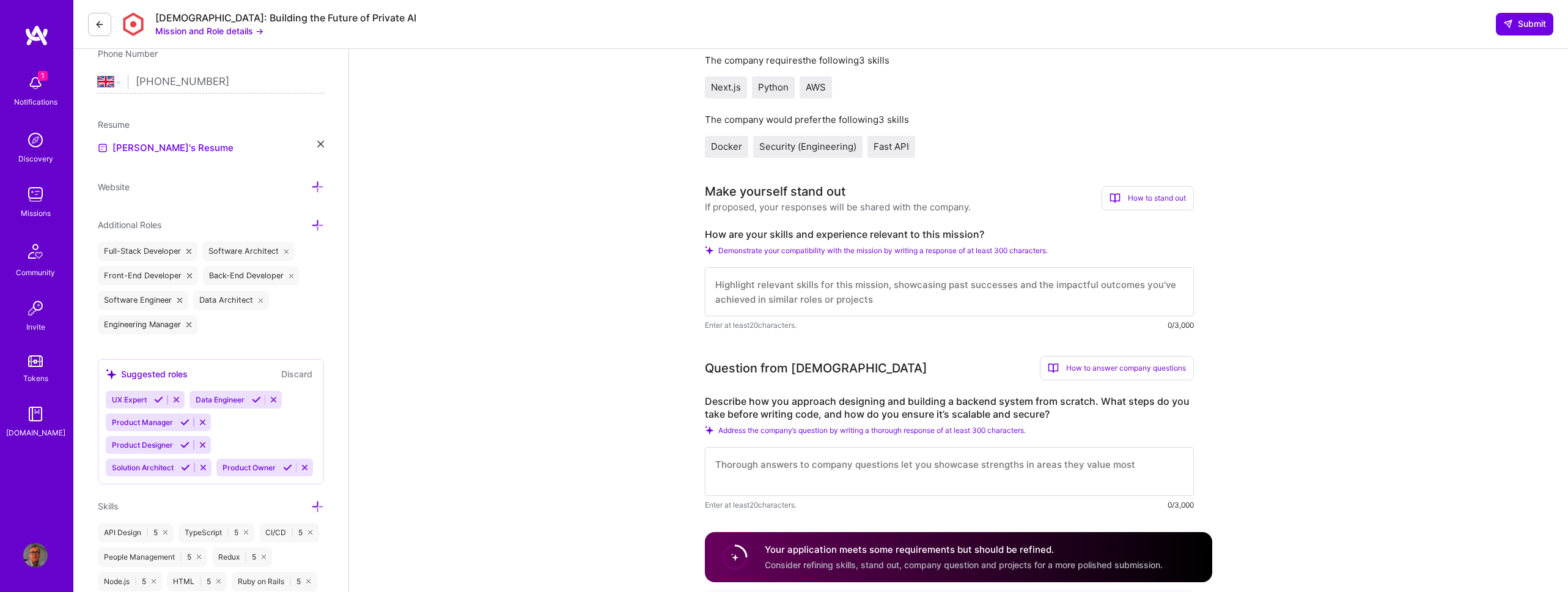
scroll to position [262, 0]
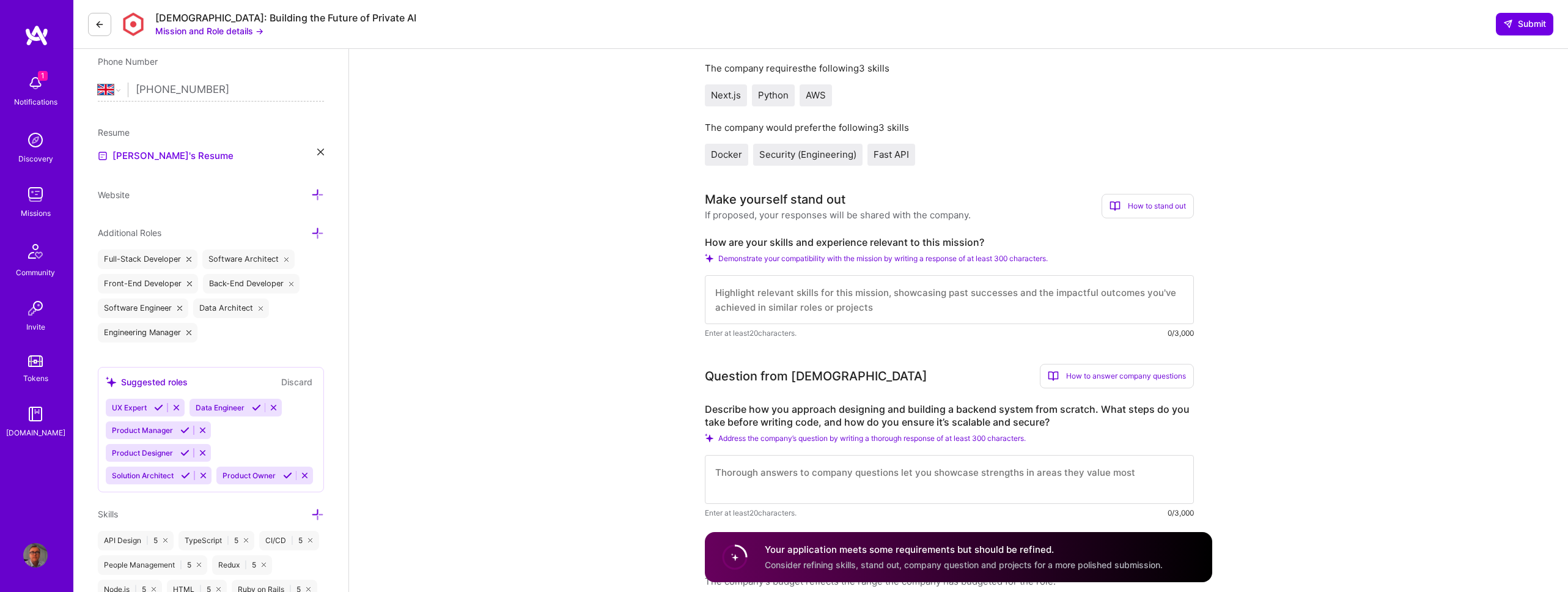
click at [891, 307] on textarea at bounding box center [949, 299] width 489 height 49
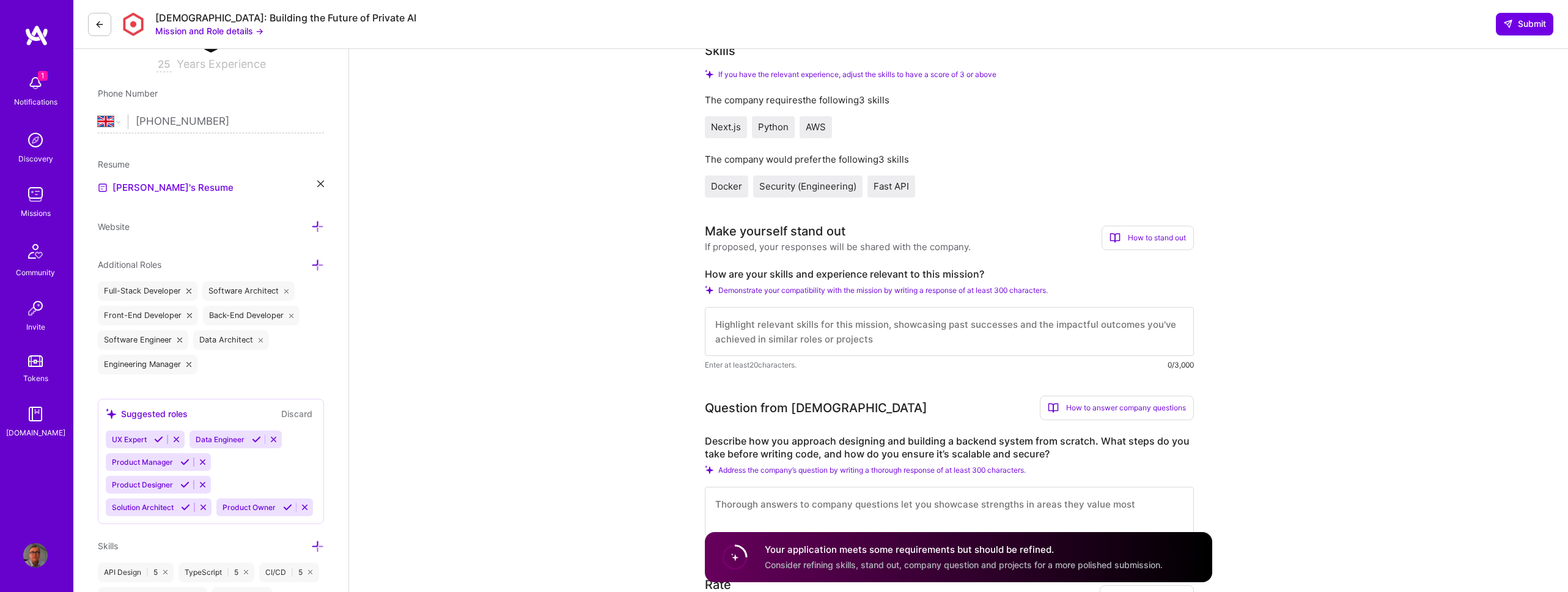
scroll to position [214, 0]
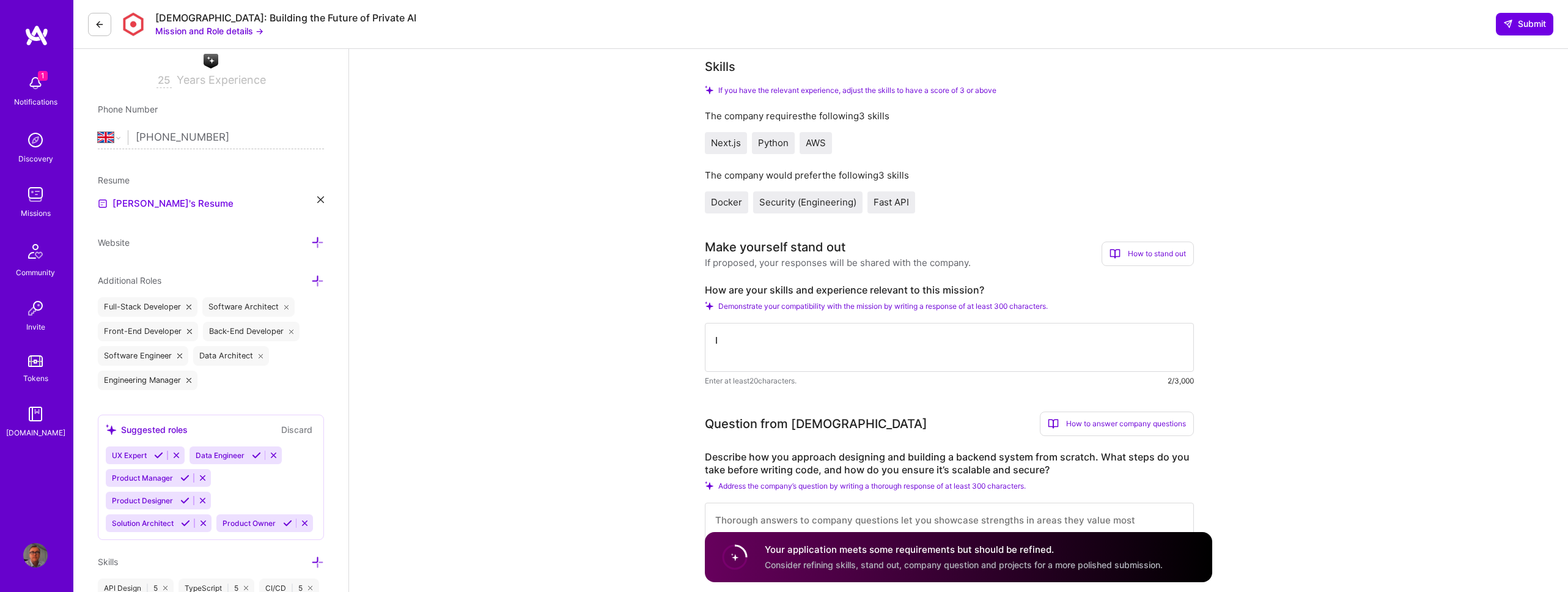
type textarea "I"
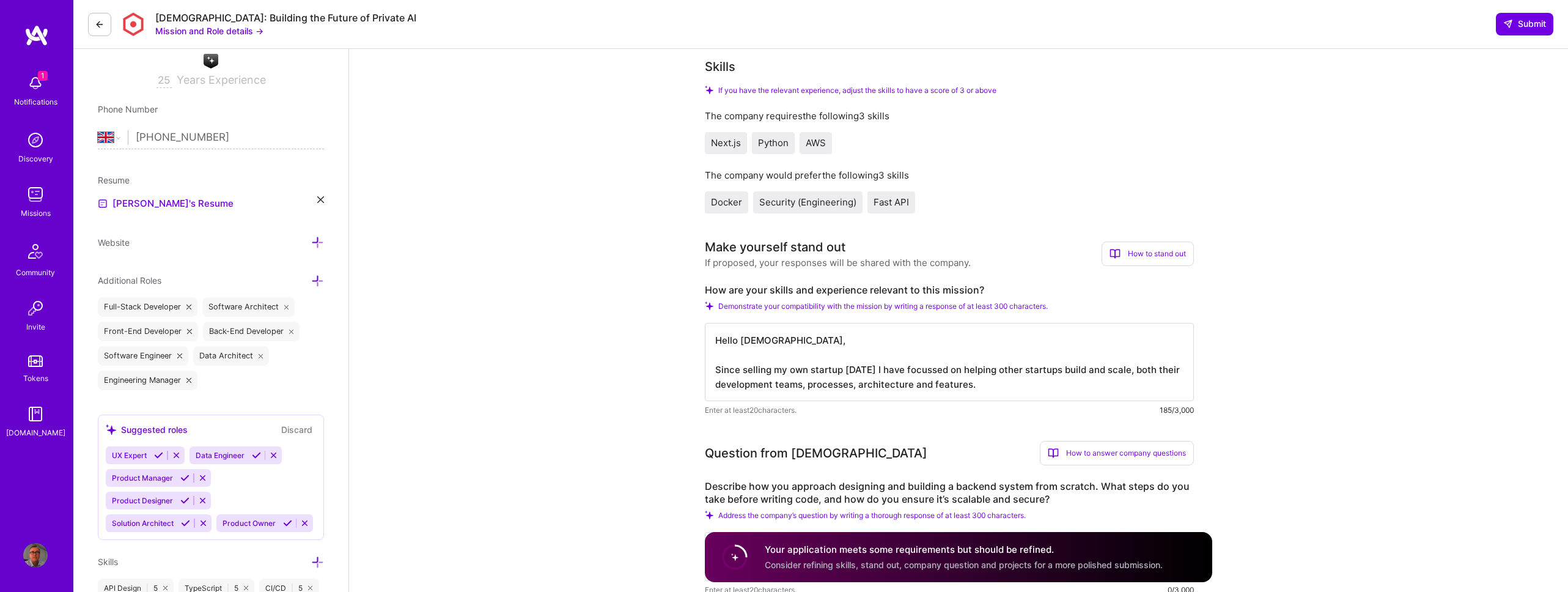
drag, startPoint x: 759, startPoint y: 387, endPoint x: 715, endPoint y: 385, distance: 44.0
click at [715, 385] on textarea "Hello Kynismos, Since selling my own startup 12 years ago I have focussed on he…" at bounding box center [949, 362] width 489 height 78
click at [1003, 387] on textarea "Hello Kynismos, Since selling my own startup 12 years ago I have focussed on he…" at bounding box center [949, 362] width 489 height 78
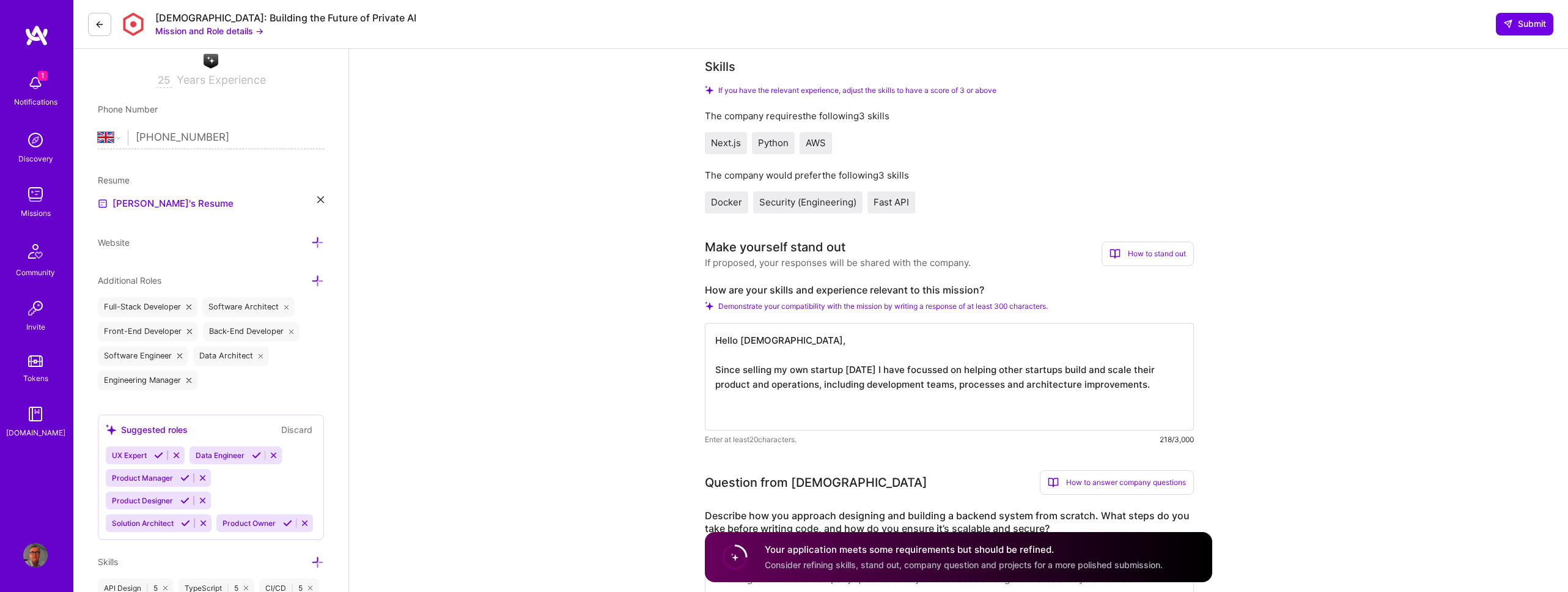
paste textarea "I've done this multiple times for several startups. Here are the most recent: w…"
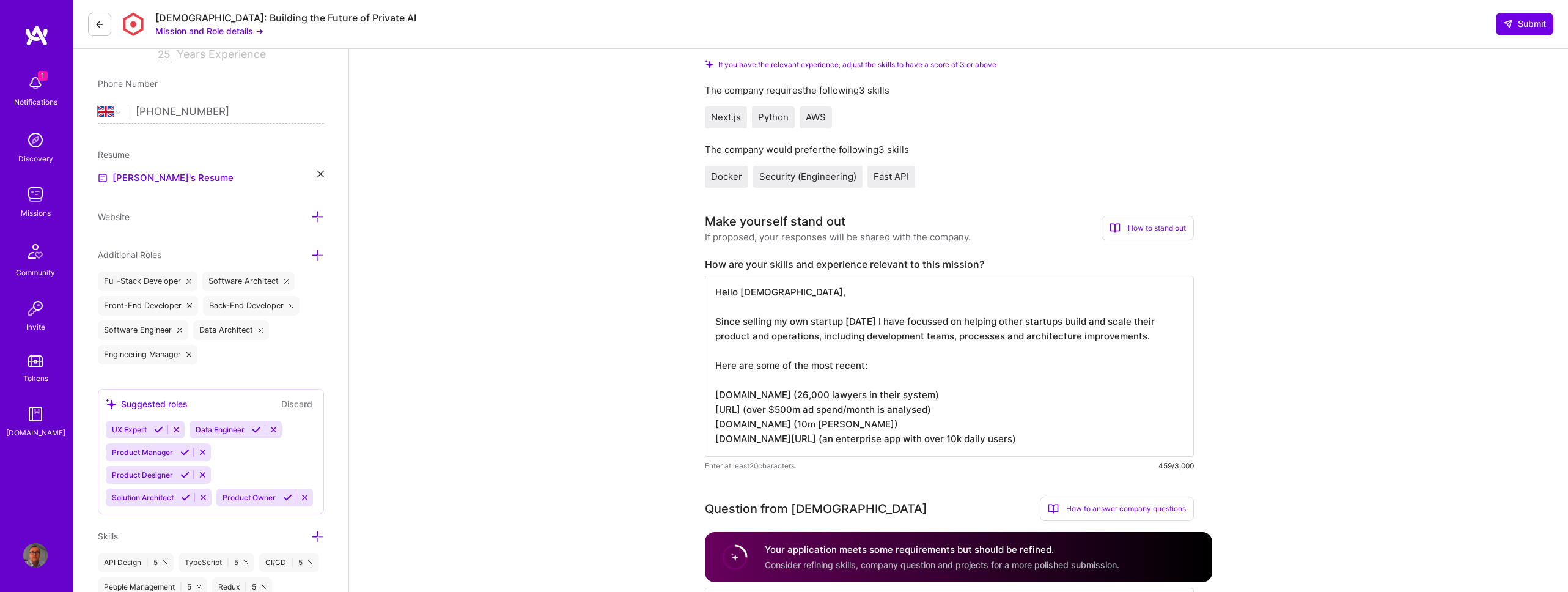
scroll to position [256, 0]
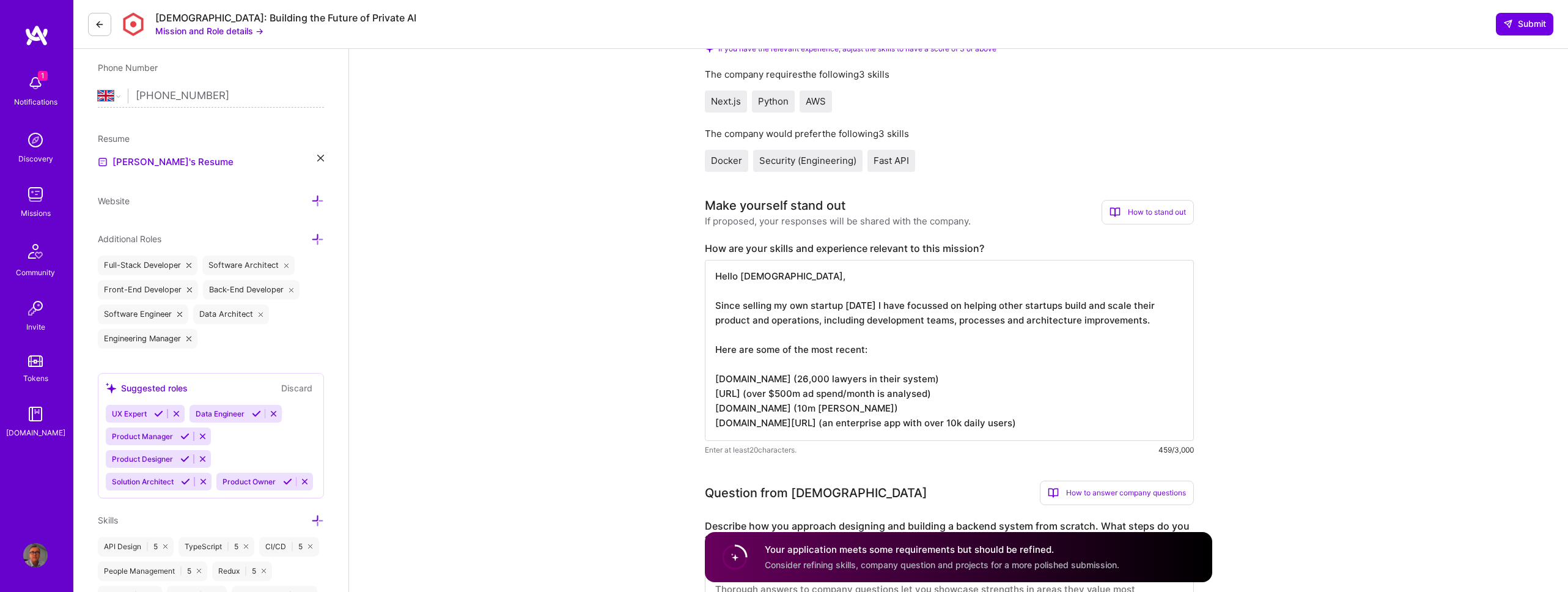
drag, startPoint x: 954, startPoint y: 382, endPoint x: 889, endPoint y: 381, distance: 65.0
click at [889, 381] on textarea "Hello Kynismos, Since selling my own startup 12 years ago I have focussed on he…" at bounding box center [949, 350] width 489 height 181
click at [885, 381] on textarea "Hello Kynismos, Since selling my own startup 12 years ago I have focussed on he…" at bounding box center [949, 350] width 489 height 181
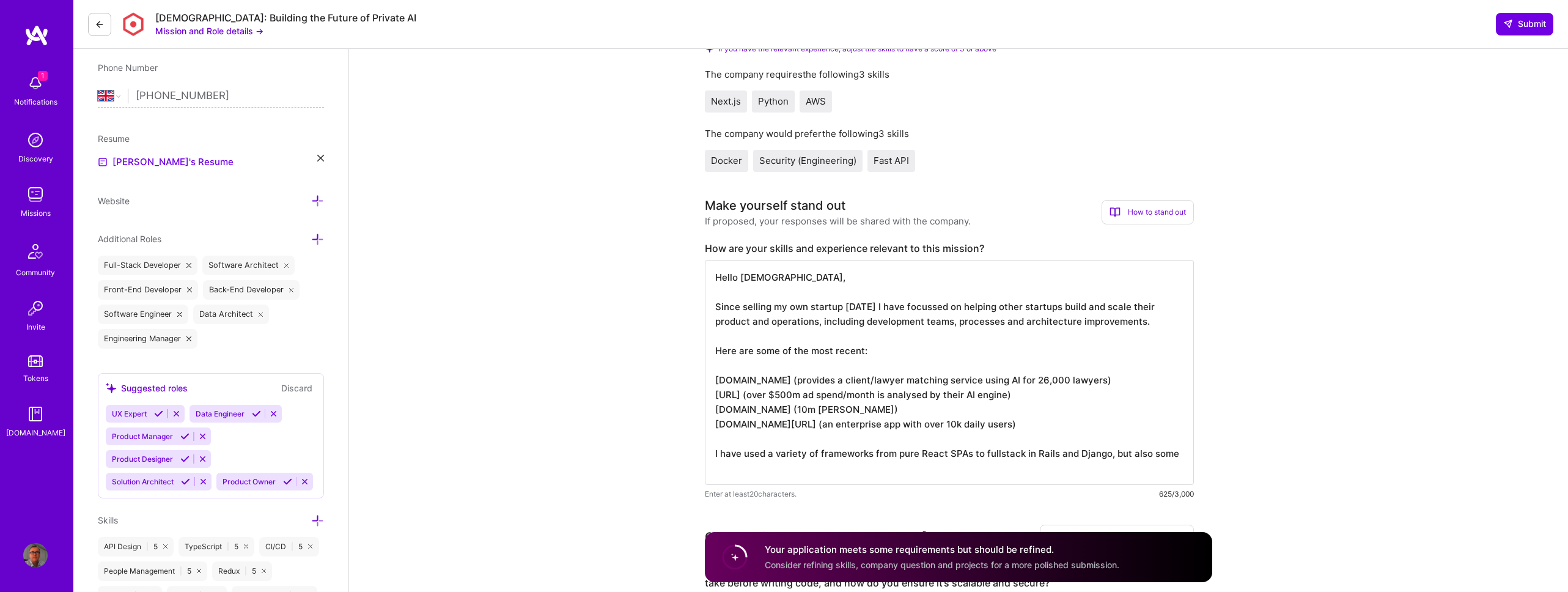
scroll to position [0, 0]
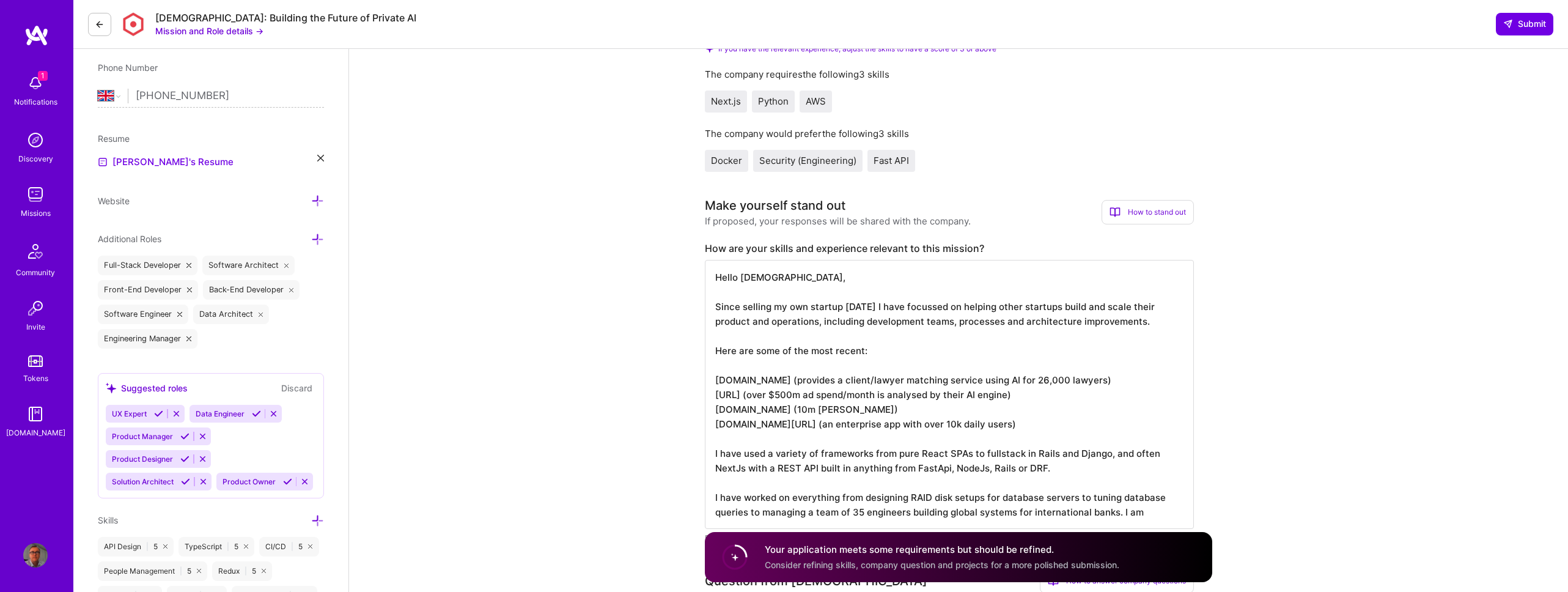
type textarea "Hello Kynismos, Since selling my own startup 12 years ago I have focussed on he…"
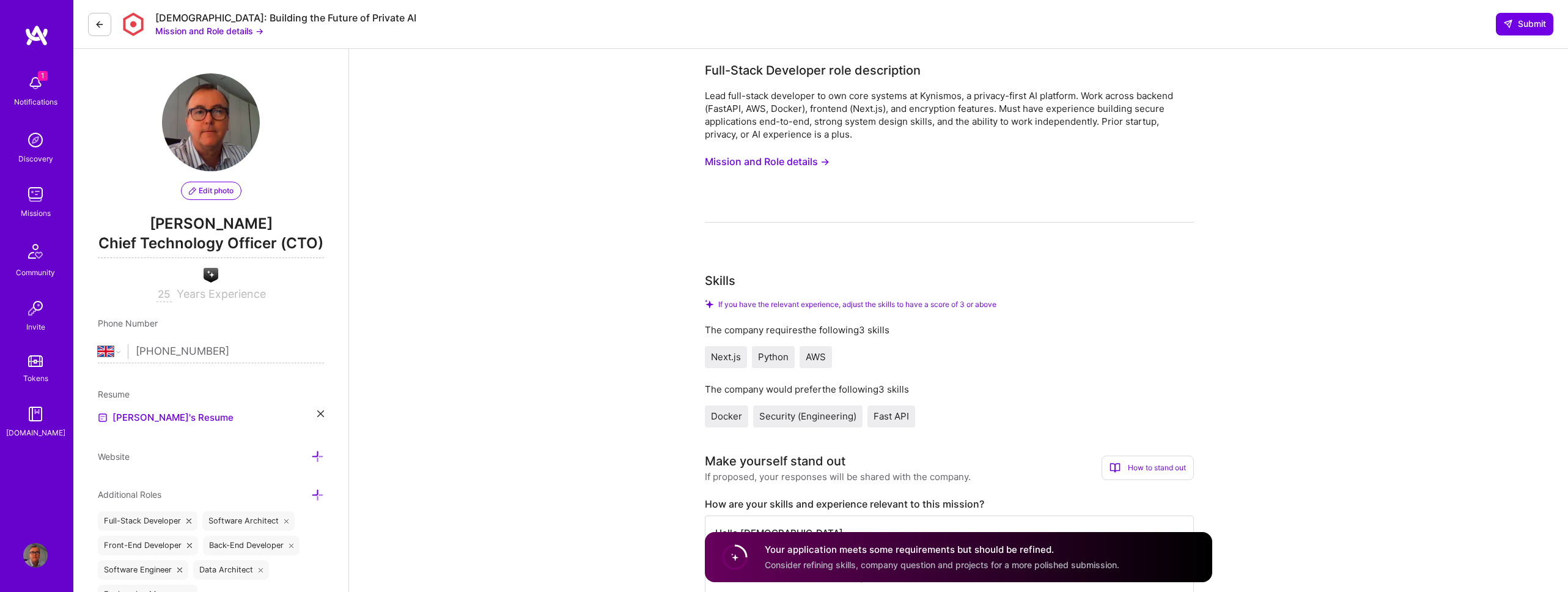
select select "GB"
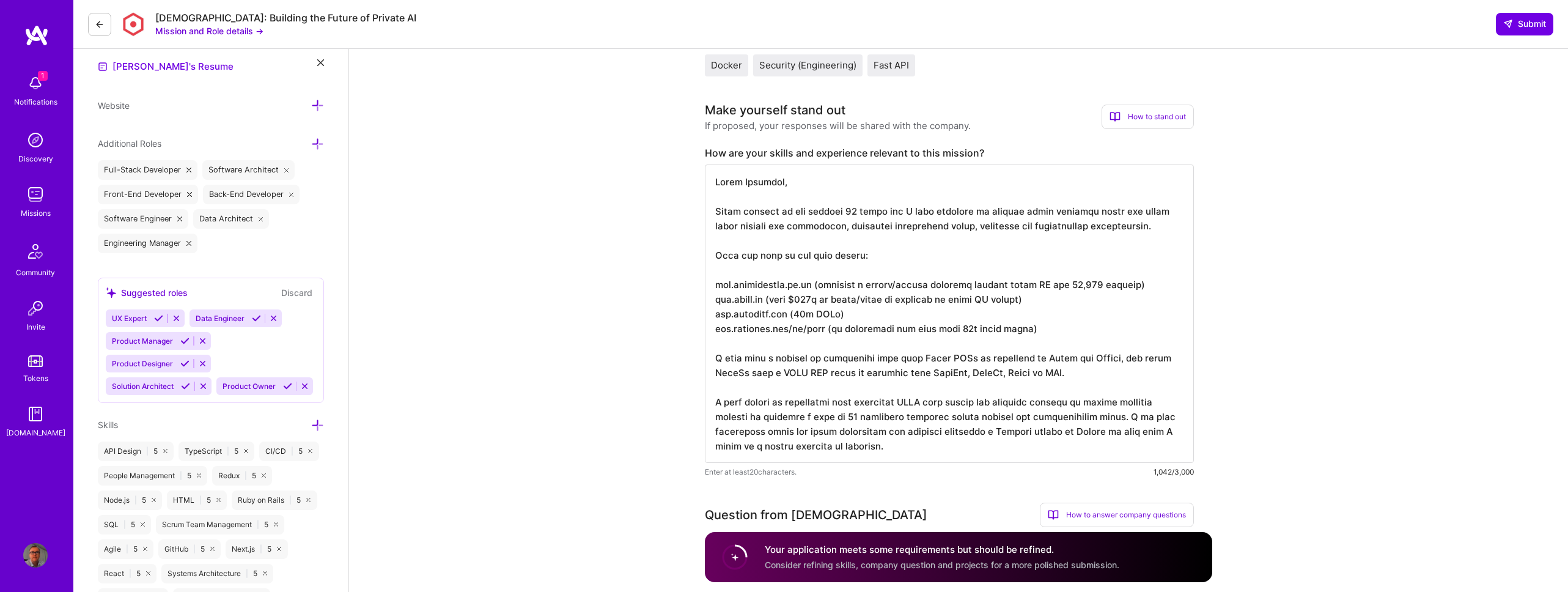
click at [731, 445] on textarea at bounding box center [949, 314] width 489 height 299
click at [927, 446] on textarea at bounding box center [949, 314] width 489 height 299
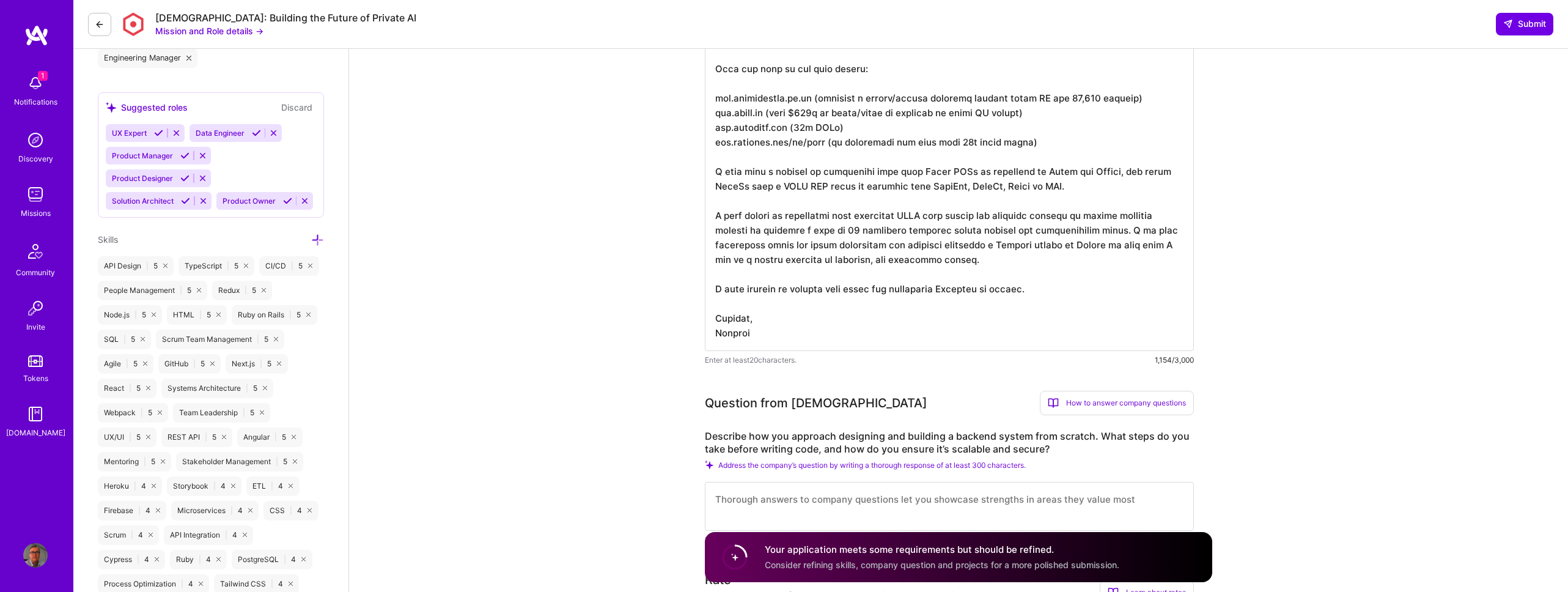
scroll to position [654, 0]
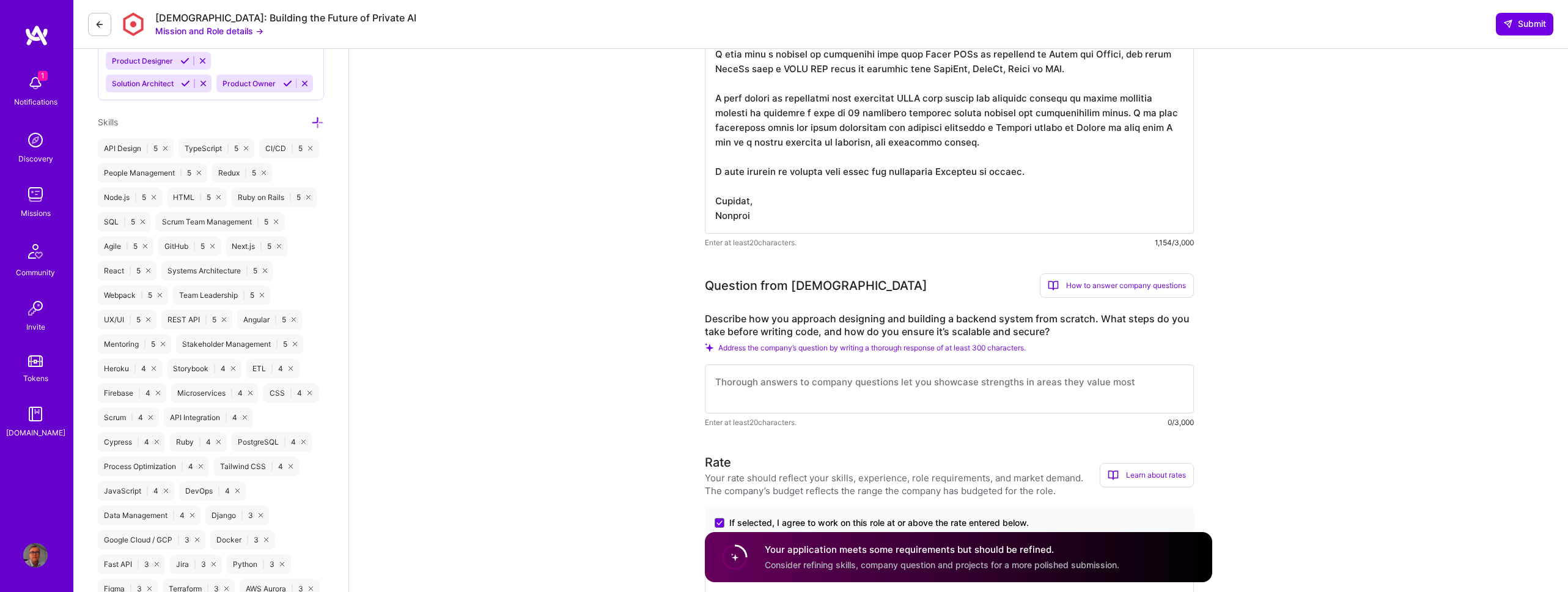
type textarea "Hello Kynismos, Since selling my own startup 12 years ago I have focussed on he…"
click at [870, 386] on textarea at bounding box center [949, 389] width 489 height 49
type textarea "Quite often an"
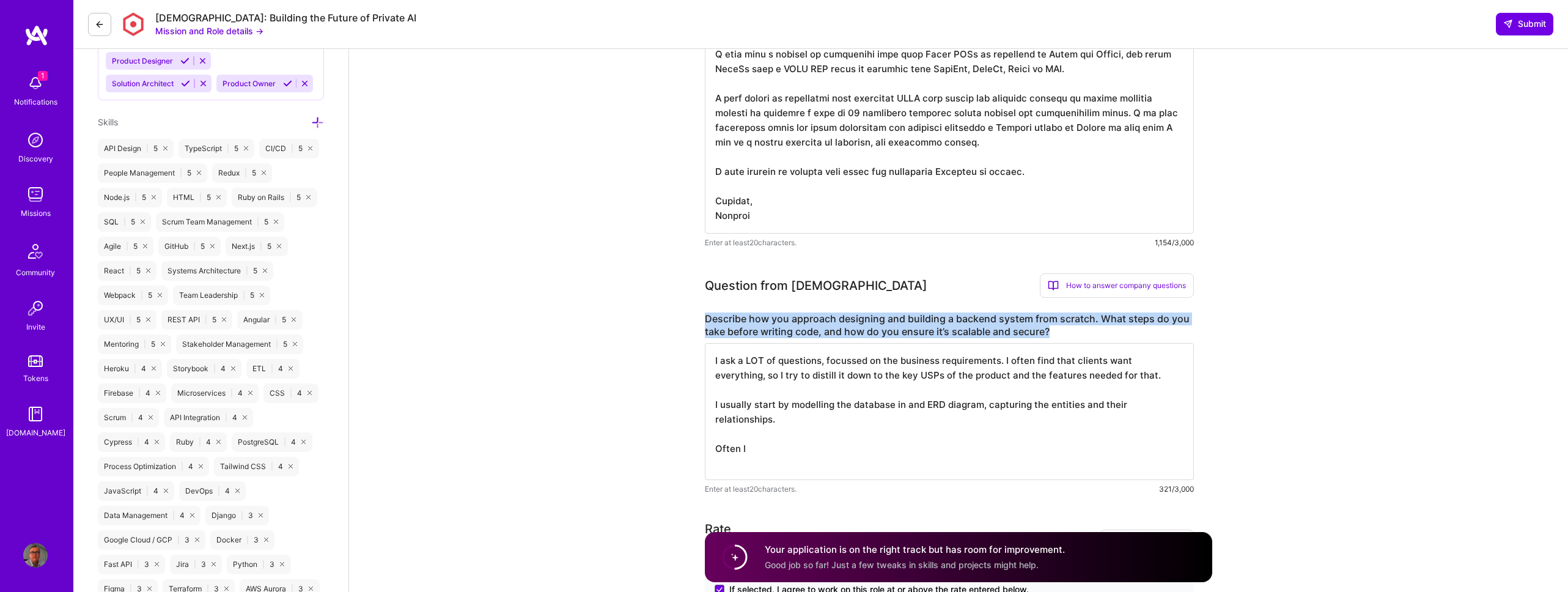
drag, startPoint x: 1051, startPoint y: 332, endPoint x: 704, endPoint y: 318, distance: 347.3
copy label "Describe how you approach designing and building a backend system from scratch.…"
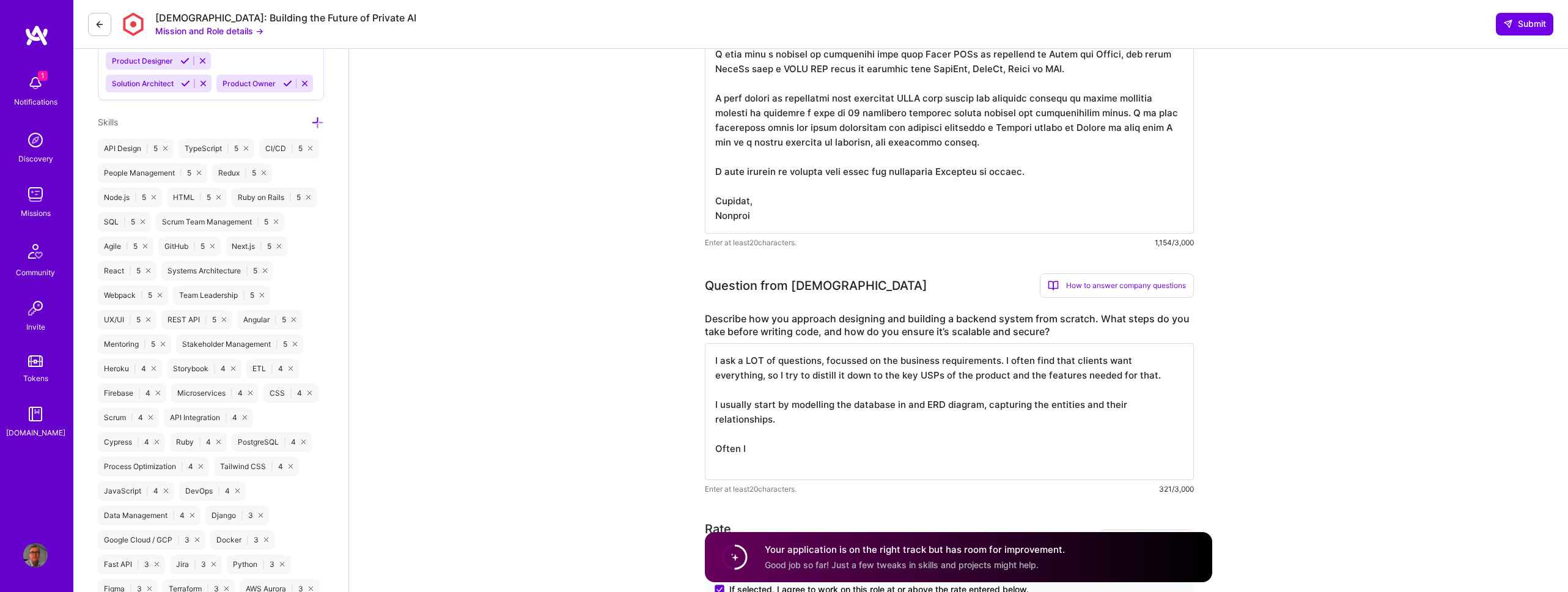
click at [779, 452] on textarea "I ask a LOT of questions, focussed on the business requirements. I often find t…" at bounding box center [949, 412] width 489 height 137
drag, startPoint x: 779, startPoint y: 452, endPoint x: 715, endPoint y: 449, distance: 64.1
click at [715, 449] on textarea "I ask a LOT of questions, focussed on the business requirements. I often find t…" at bounding box center [949, 412] width 489 height 137
drag, startPoint x: 863, startPoint y: 449, endPoint x: 1148, endPoint y: 449, distance: 285.0
click at [1148, 449] on textarea "I ask a LOT of questions, focussed on the business requirements. I often find t…" at bounding box center [949, 412] width 489 height 137
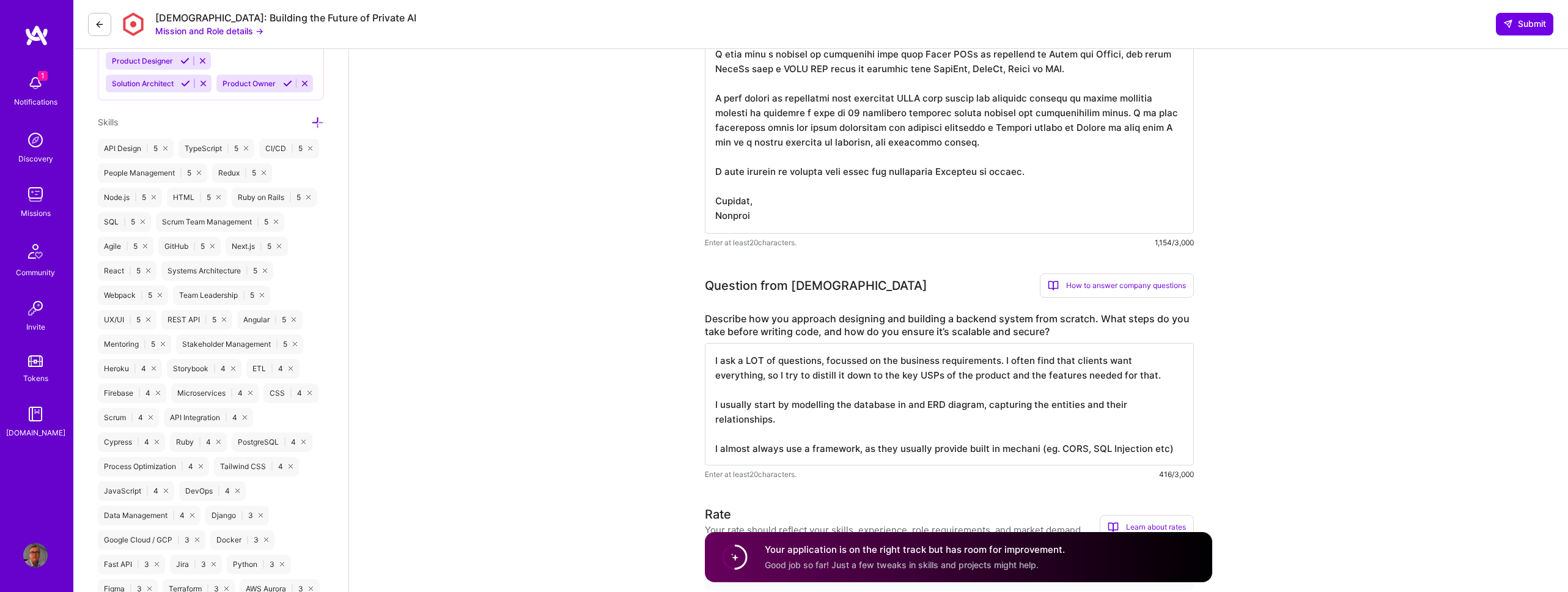
type textarea "I ask a LOT of questions, focussed on the business requirements. I often find t…"
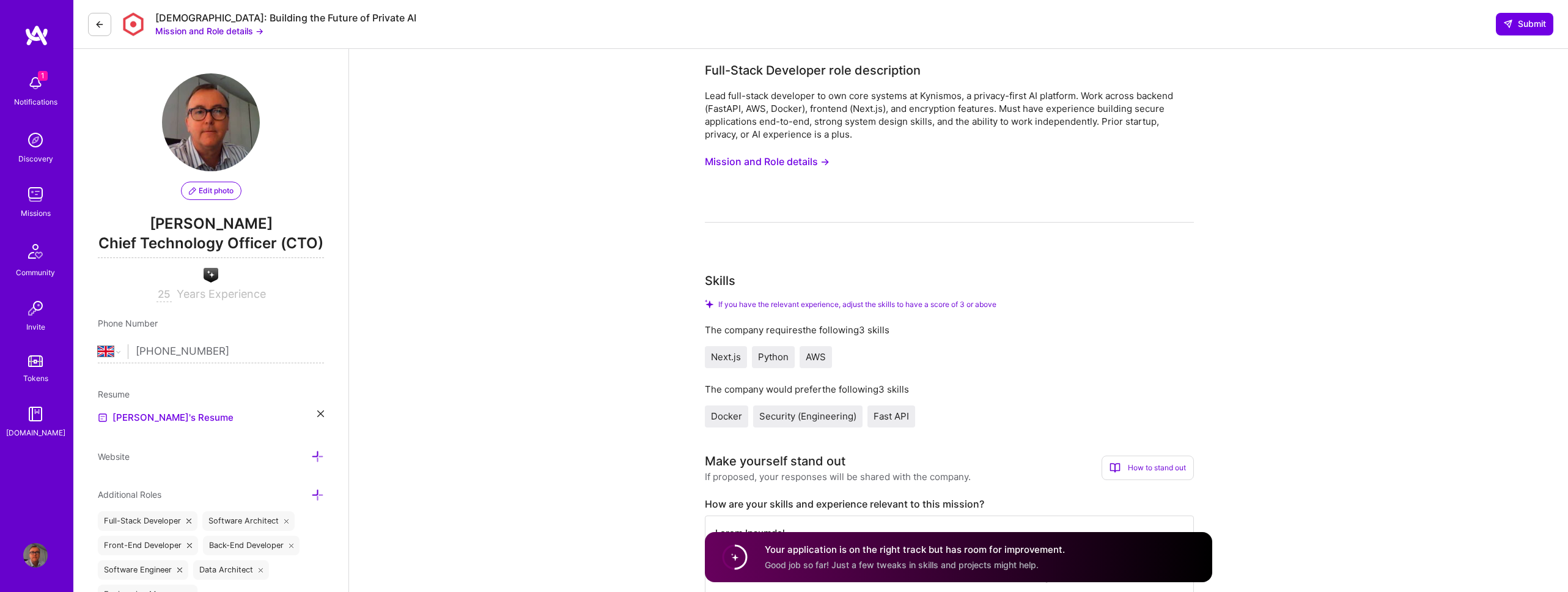
select select "GB"
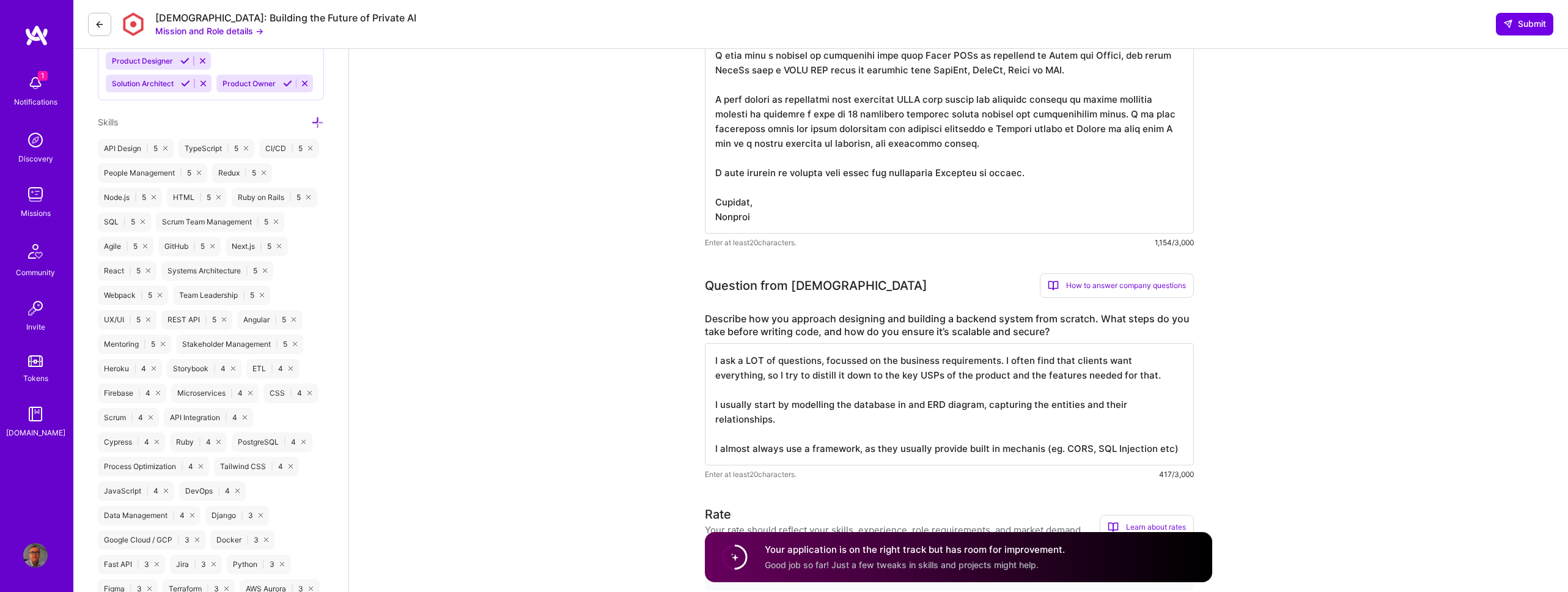
scroll to position [1, 0]
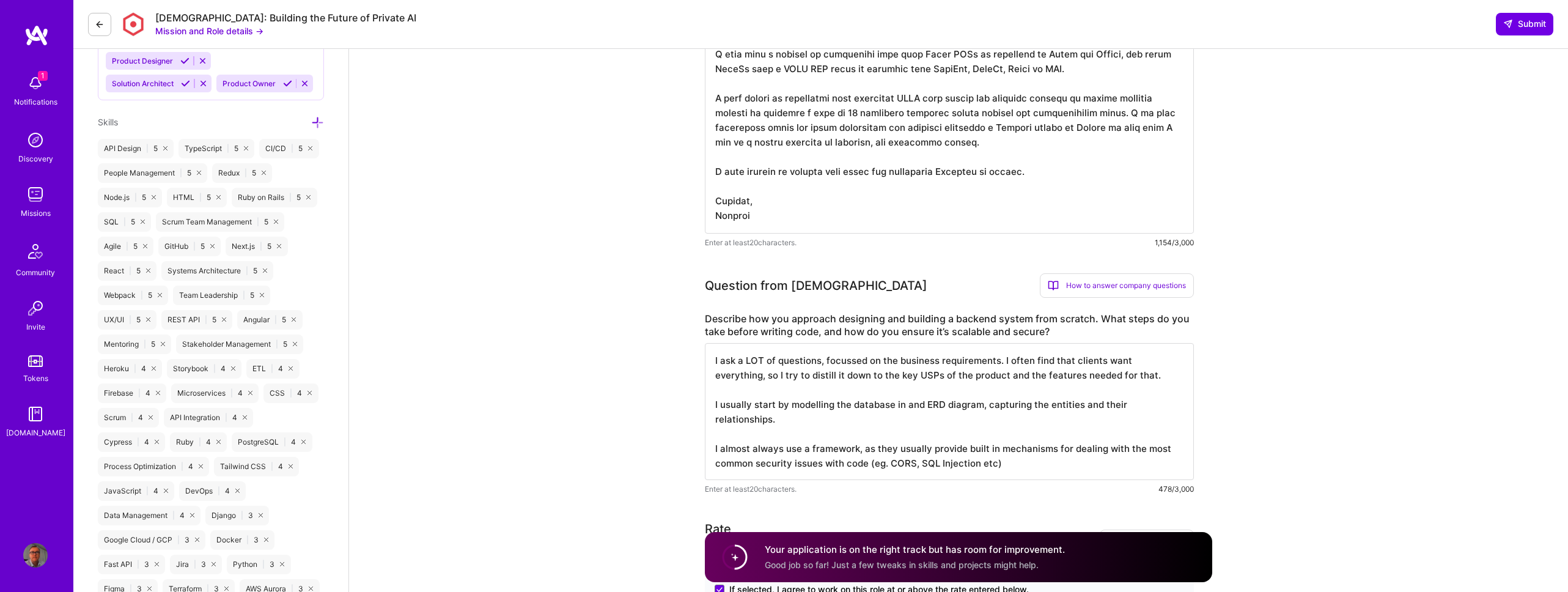
click at [857, 390] on textarea "I ask a LOT of questions, focussed on the business requirements. I often find t…" at bounding box center [949, 412] width 489 height 137
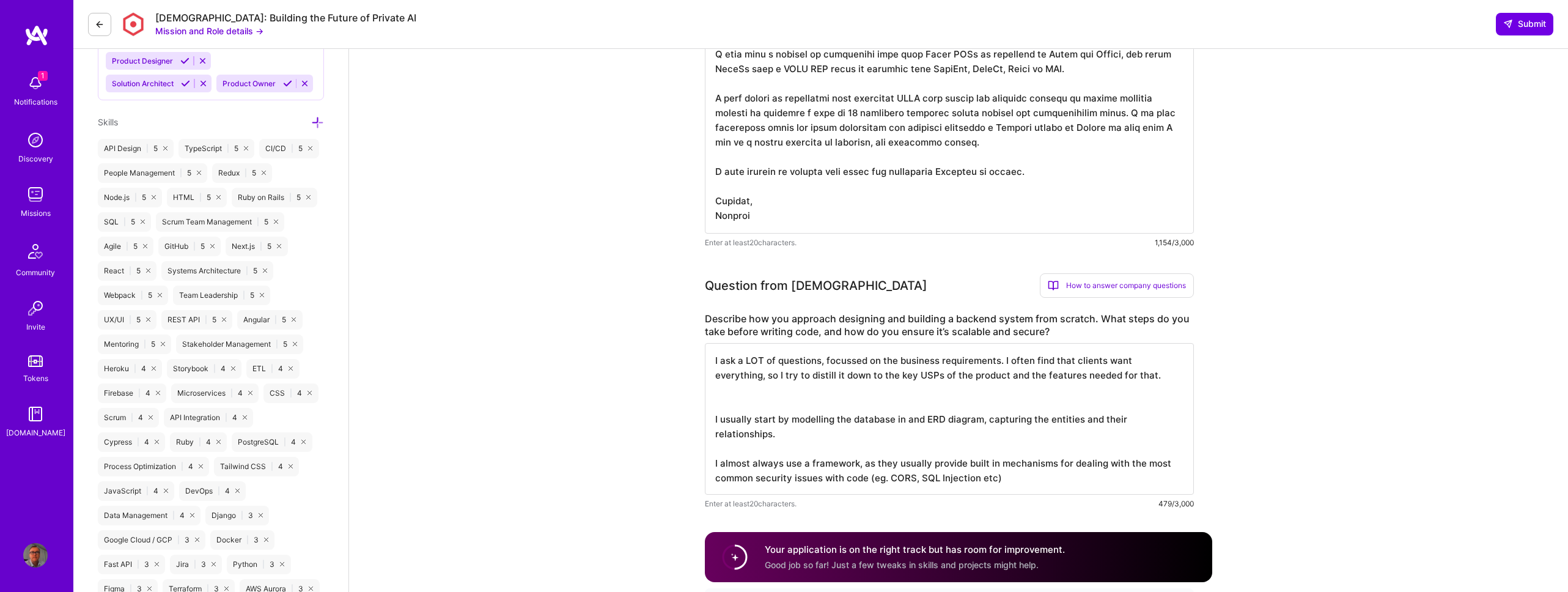
paste textarea "I capture decisions as short RFCs/ADRs so trade-offs are explicit before code e…"
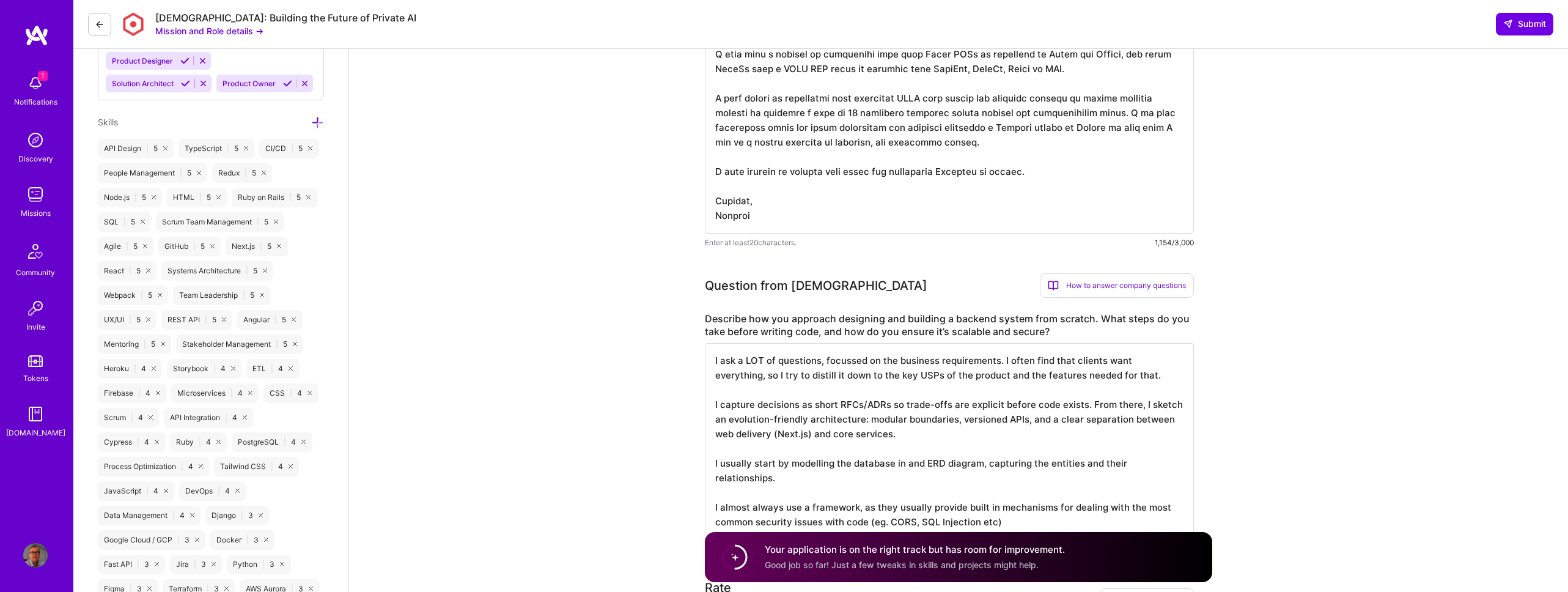
drag, startPoint x: 808, startPoint y: 419, endPoint x: 728, endPoint y: 420, distance: 80.0
click at [728, 420] on textarea "I ask a LOT of questions, focussed on the business requirements. I often find t…" at bounding box center [949, 441] width 489 height 196
click at [845, 434] on textarea "I ask a LOT of questions, focussed on the business requirements. I often find t…" at bounding box center [949, 441] width 489 height 196
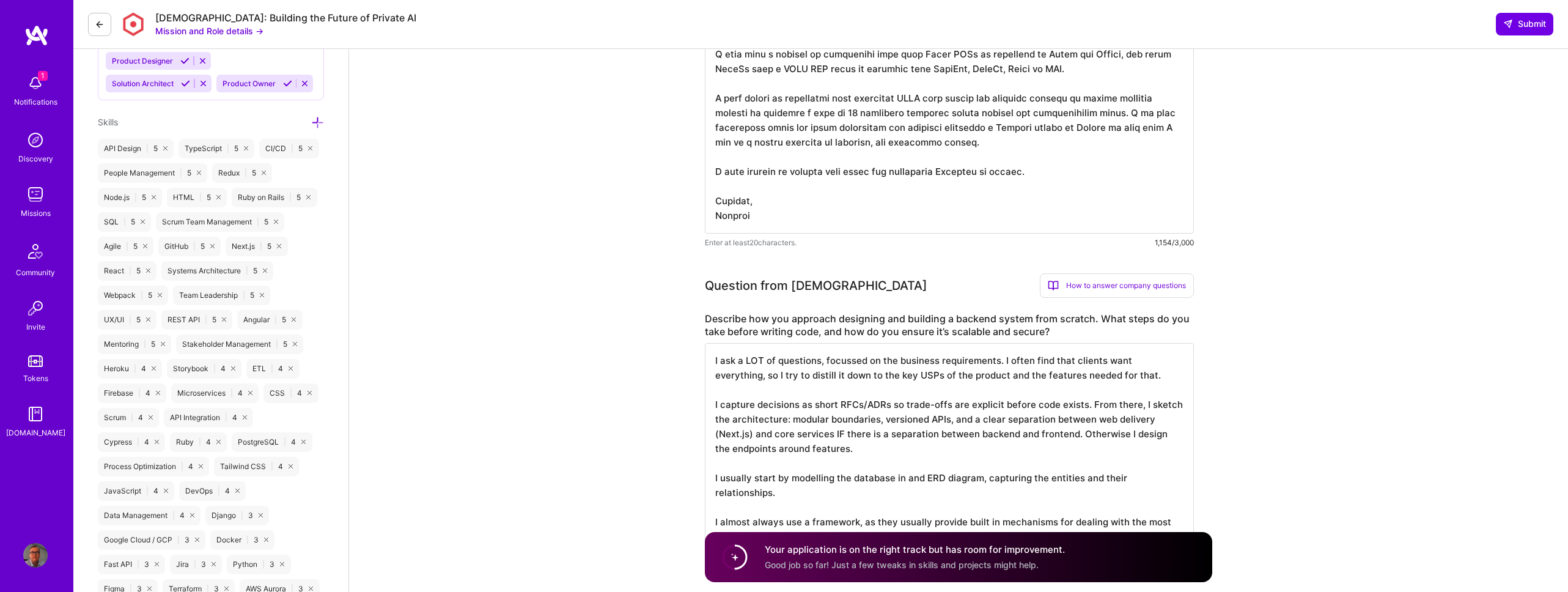
click at [747, 474] on textarea "I ask a LOT of questions, focussed on the business requirements. I often find t…" at bounding box center [949, 449] width 489 height 210
click at [914, 476] on textarea "I ask a LOT of questions, focussed on the business requirements. I often find t…" at bounding box center [949, 449] width 489 height 210
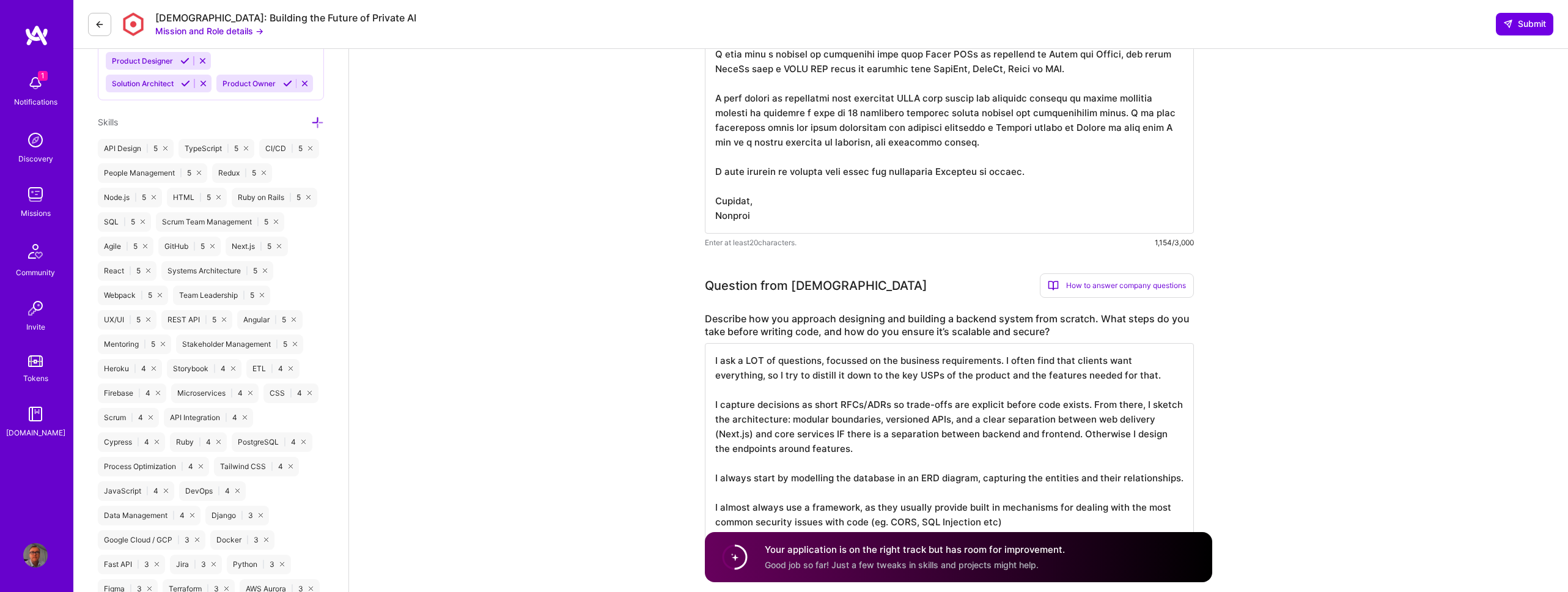
scroll to position [755, 0]
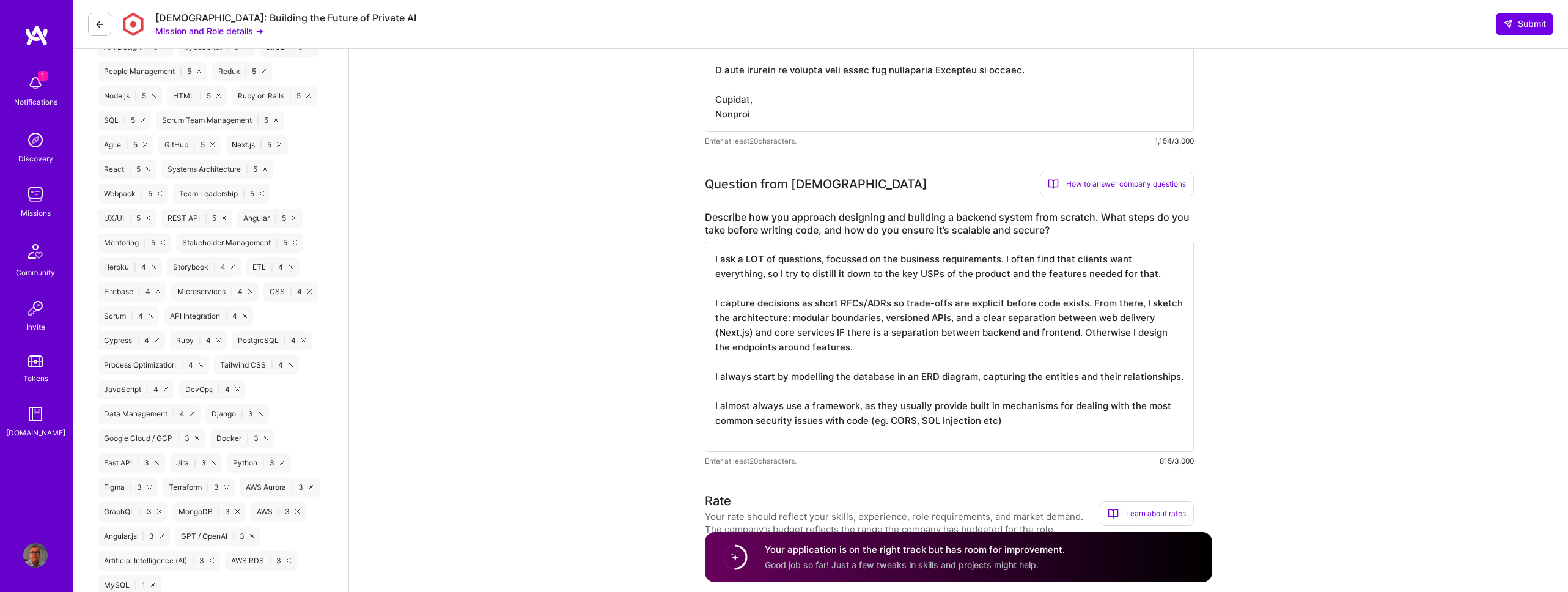
click at [913, 371] on textarea "I ask a LOT of questions, focussed on the business requirements. I often find t…" at bounding box center [949, 346] width 489 height 210
click at [895, 371] on textarea "I ask a LOT of questions, focussed on the business requirements. I often find t…" at bounding box center [949, 346] width 489 height 210
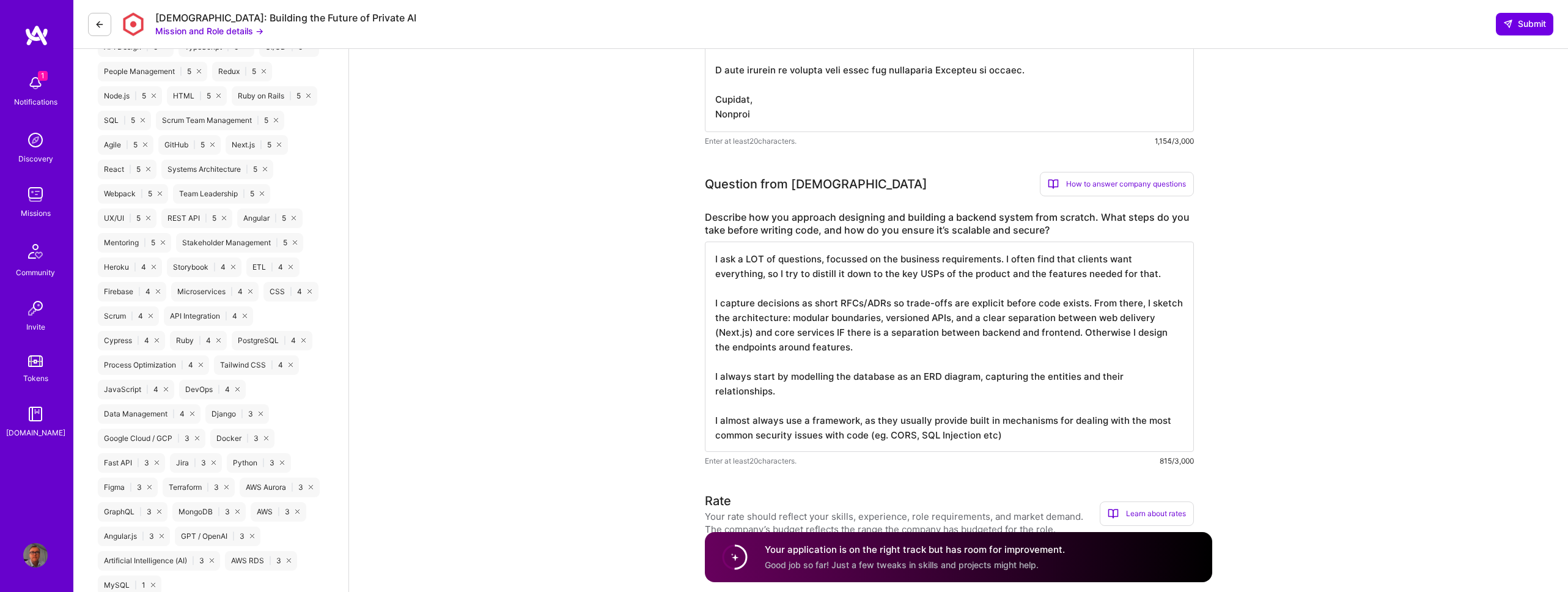
scroll to position [1, 0]
click at [1020, 431] on textarea "I ask a LOT of questions, focussed on the business requirements. I often find t…" at bounding box center [949, 346] width 489 height 210
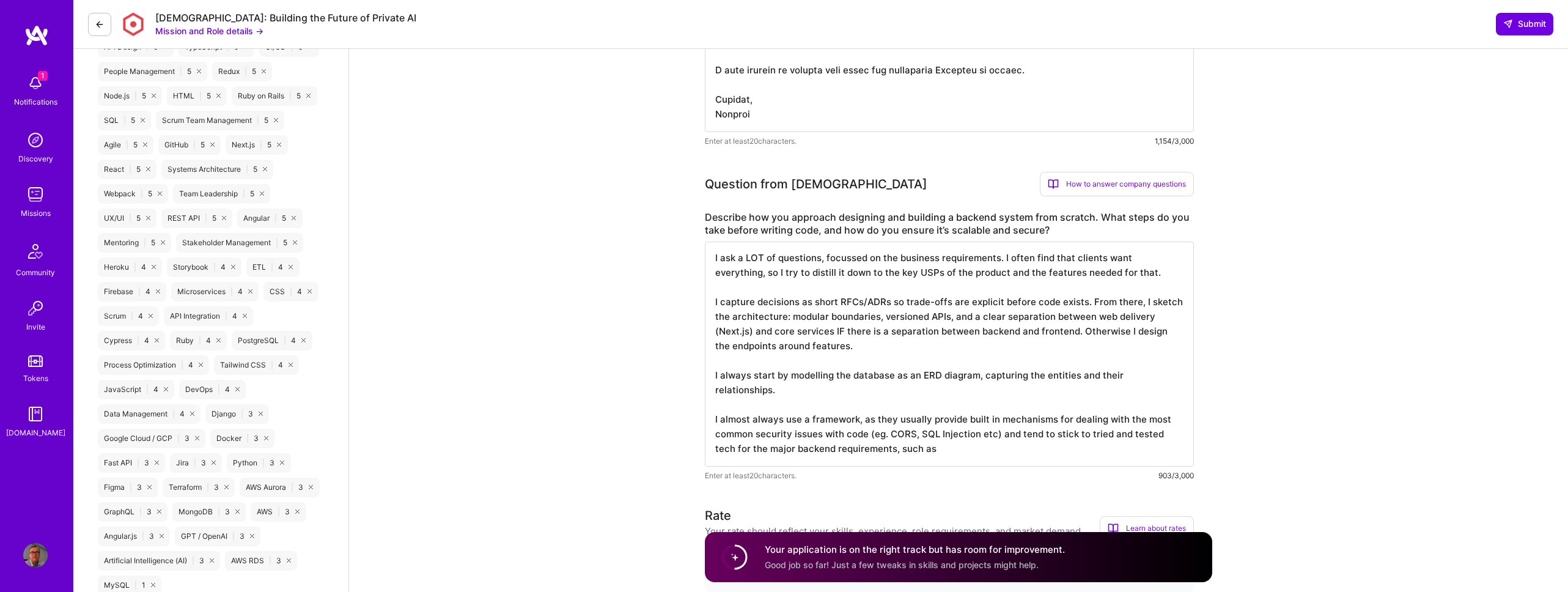
paste textarea "Postgres for OLTP, S3/object storage for blobs, Redis for caching and queues"
click at [997, 448] on textarea "I ask a LOT of questions, focussed on the business requirements. I often find t…" at bounding box center [949, 361] width 489 height 240
click at [1100, 452] on textarea "I ask a LOT of questions, focussed on the business requirements. I often find t…" at bounding box center [949, 361] width 489 height 240
click at [1064, 433] on textarea "I ask a LOT of questions, focussed on the business requirements. I often find t…" at bounding box center [949, 361] width 489 height 240
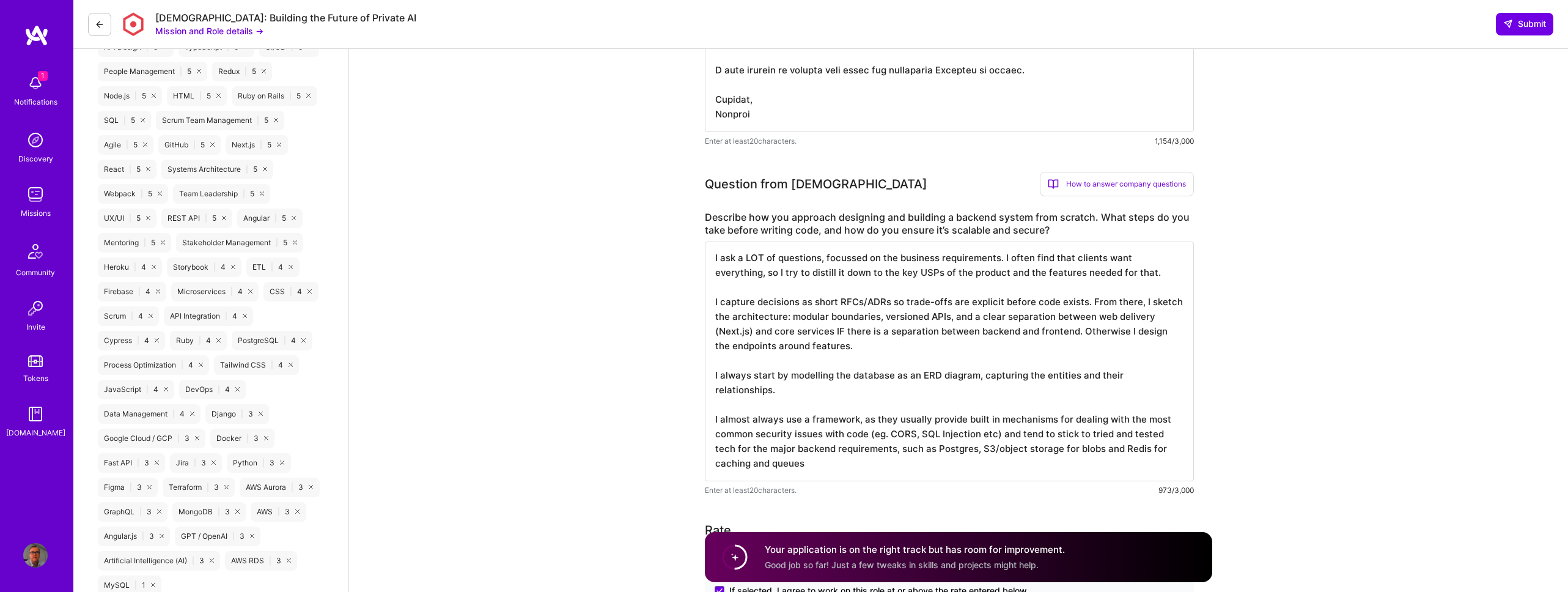
click at [1064, 433] on textarea "I ask a LOT of questions, focussed on the business requirements. I often find t…" at bounding box center [949, 361] width 489 height 240
click at [849, 463] on textarea "I ask a LOT of questions, focussed on the business requirements. I often find t…" at bounding box center [949, 361] width 489 height 240
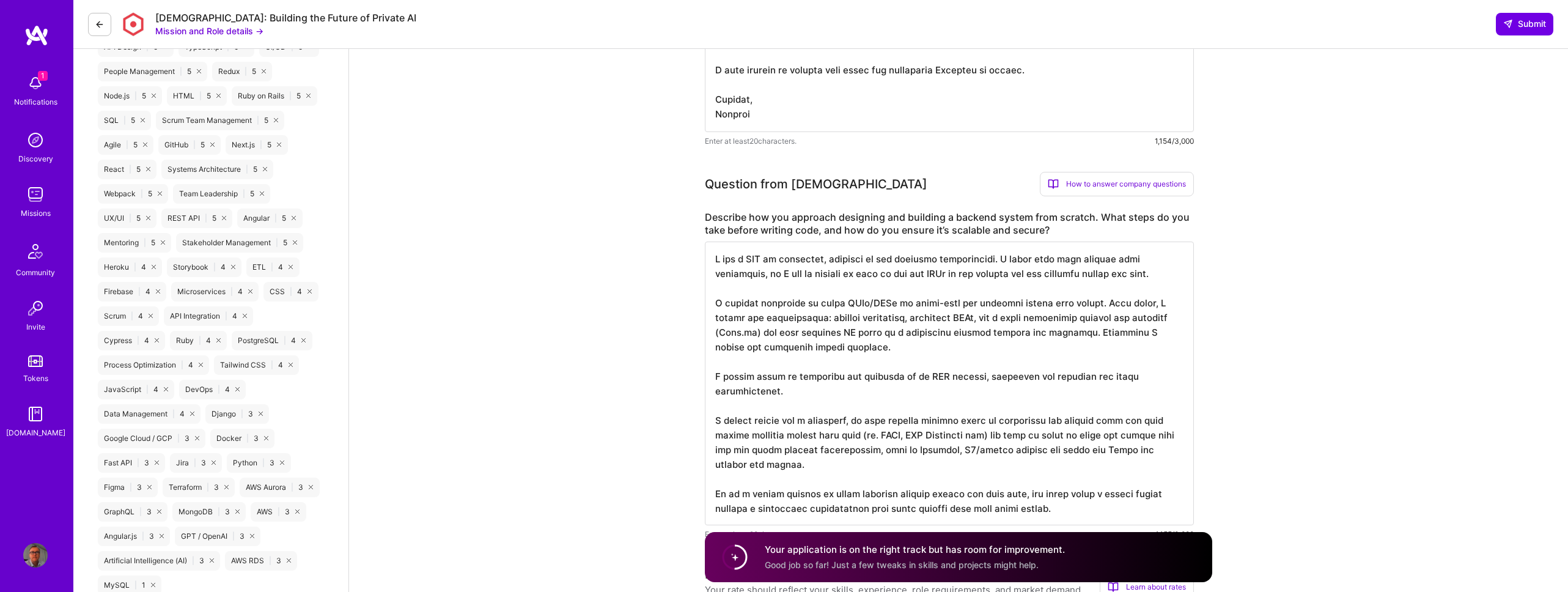
click at [1071, 505] on textarea at bounding box center [949, 383] width 489 height 284
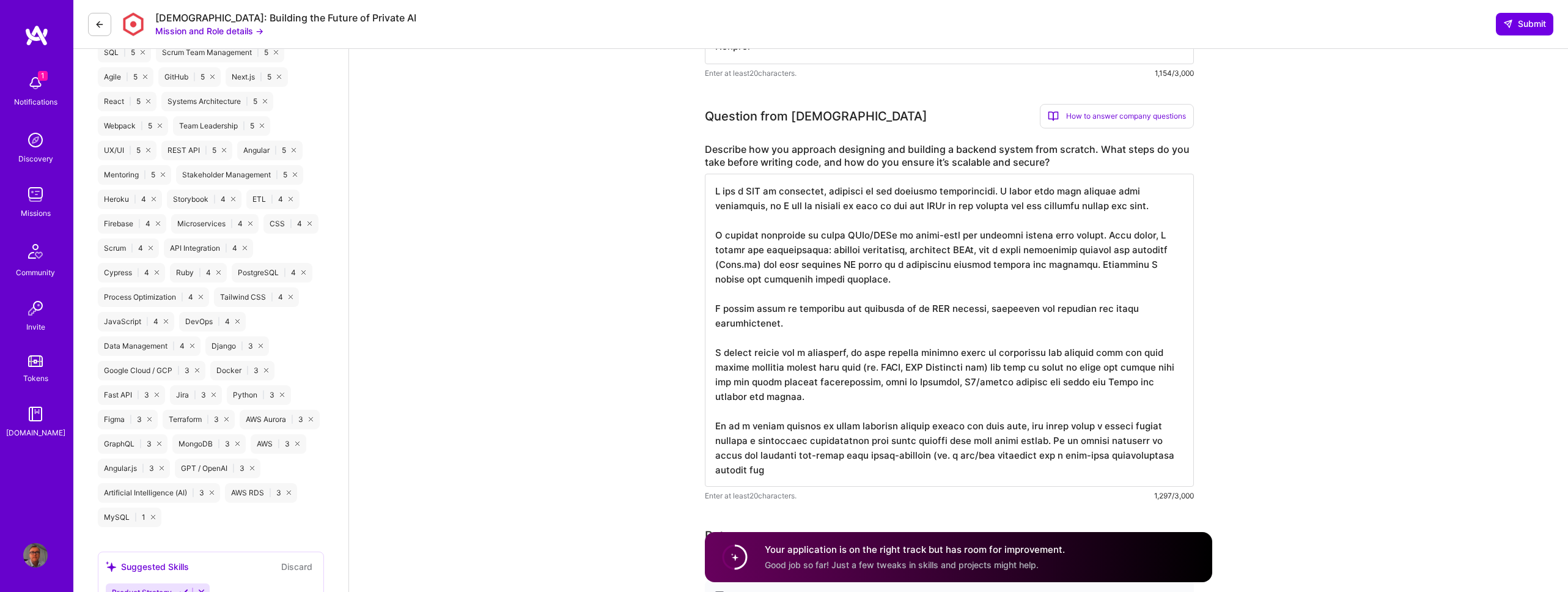
scroll to position [1, 0]
paste textarea "Scalability comes from stateless services, horizontal scale, and aggressive cac…"
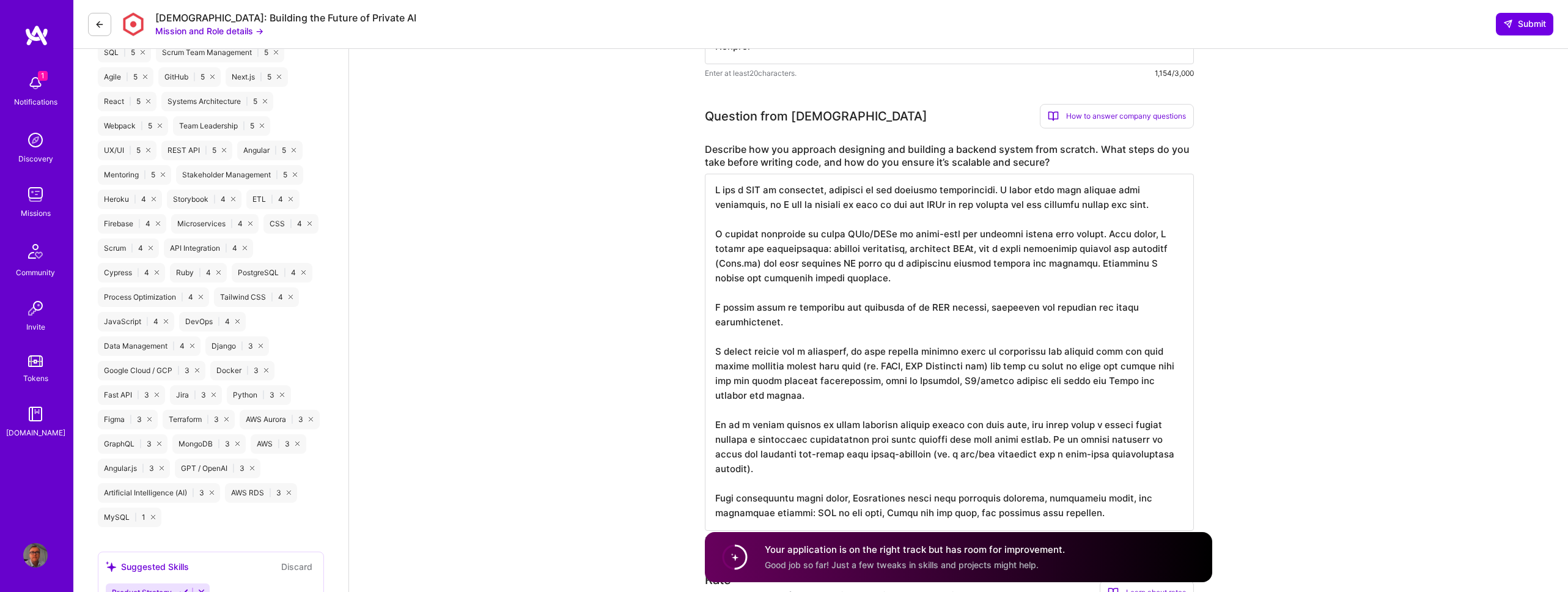
click at [866, 496] on textarea at bounding box center [949, 352] width 489 height 357
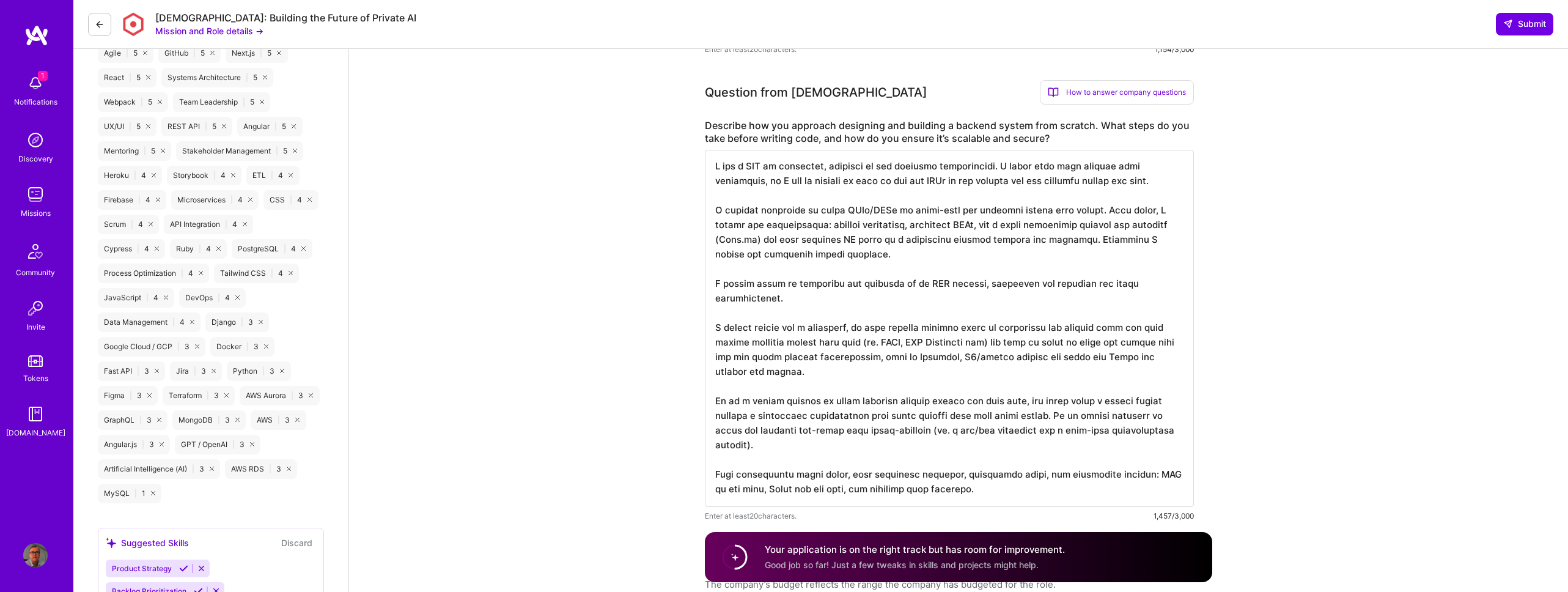
scroll to position [855, 0]
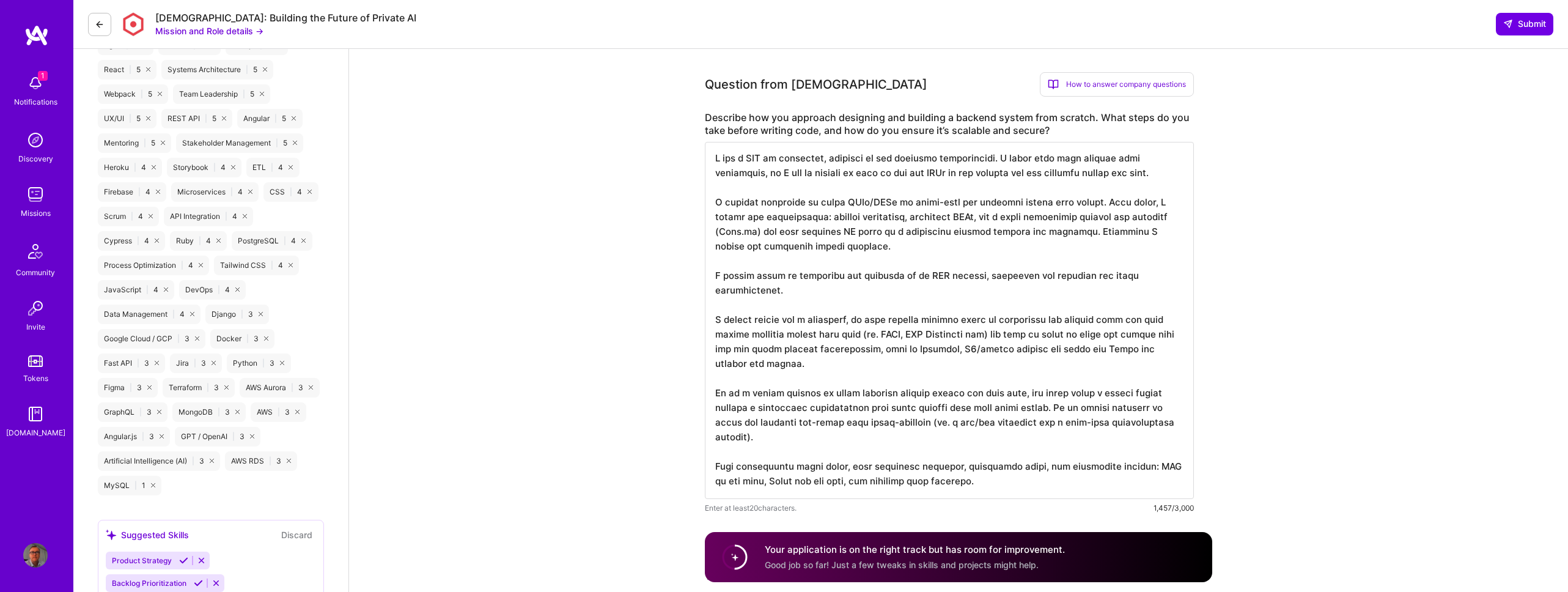
click at [973, 482] on textarea at bounding box center [949, 321] width 489 height 357
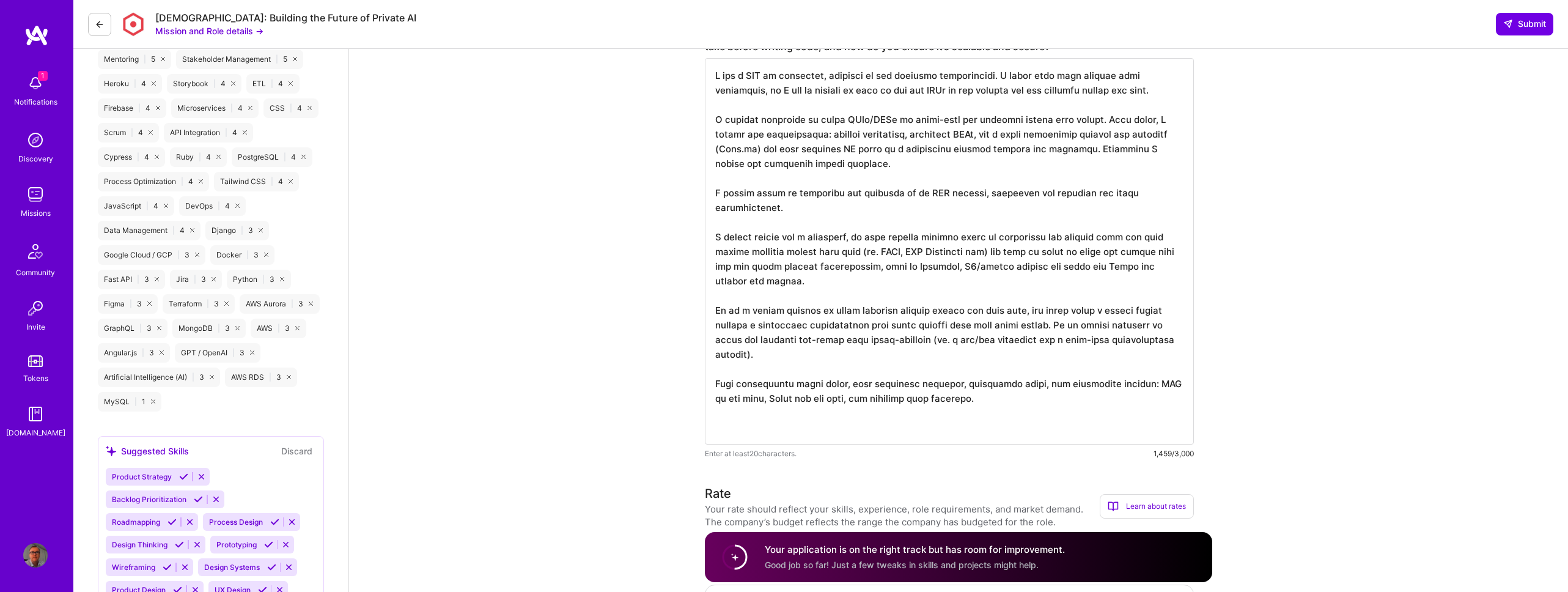
paste textarea "tandardize auth via OIDC/OAuth2 with short-lived tokens and refresh rotation. E…"
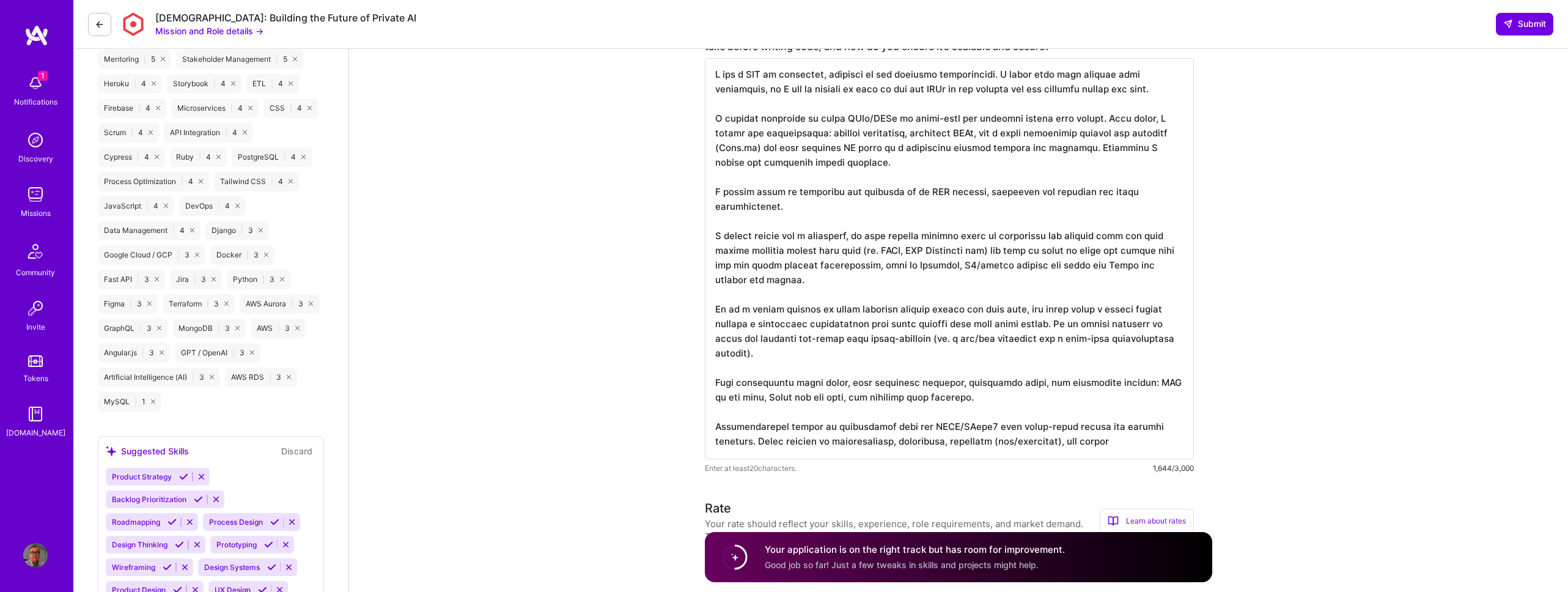
click at [896, 426] on textarea at bounding box center [949, 259] width 489 height 402
click at [995, 426] on textarea at bounding box center [949, 259] width 489 height 402
type textarea "I ask a LOT of questions, focussed on the business requirements. I often find t…"
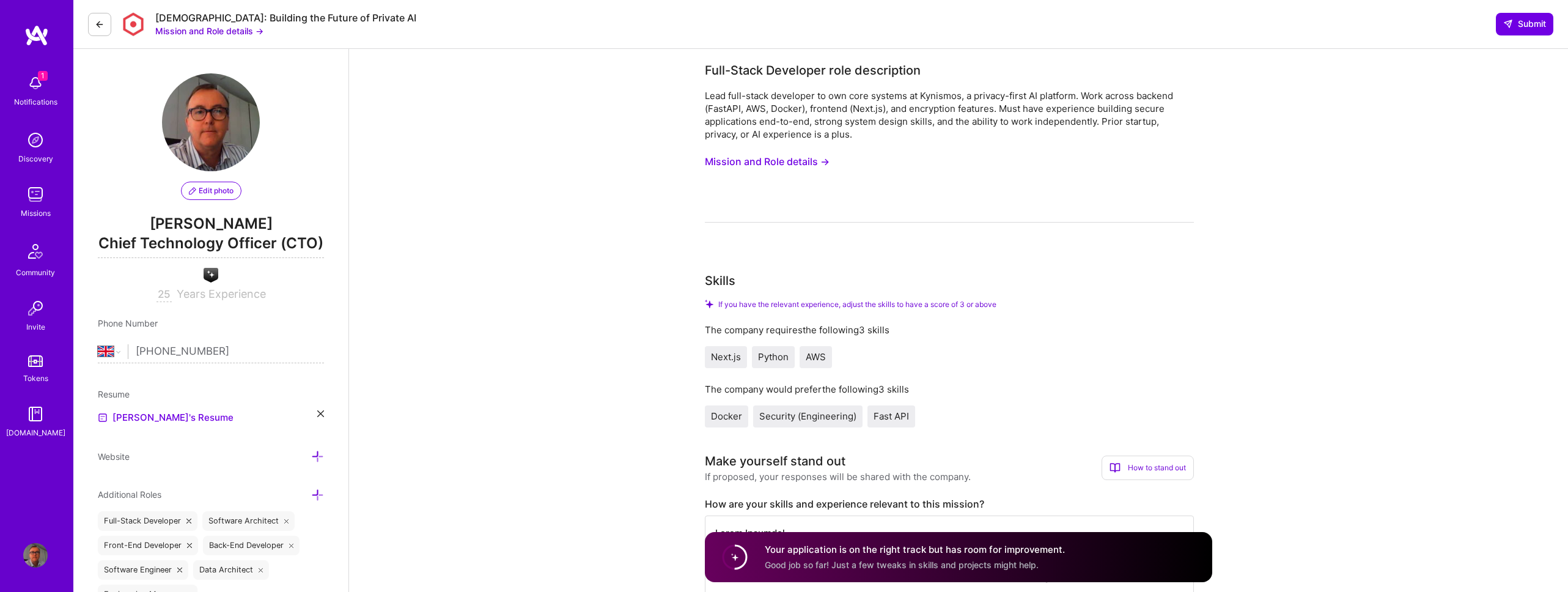
select select "GB"
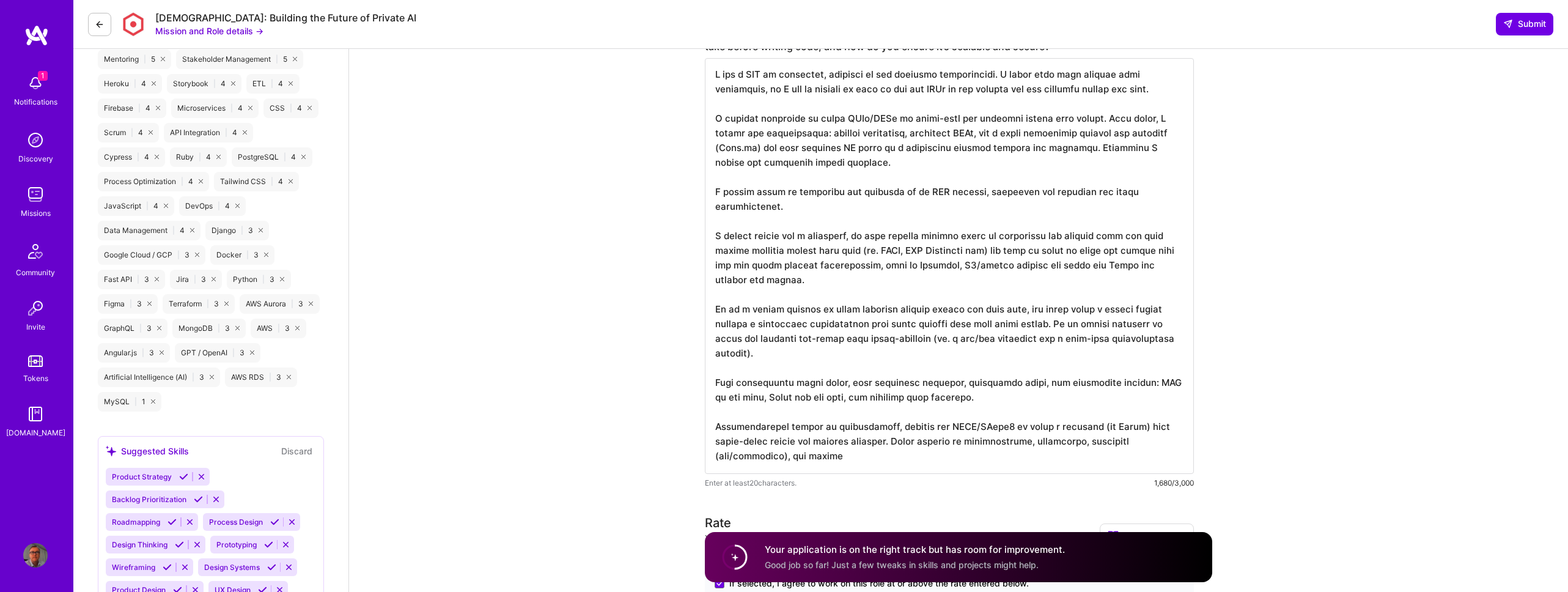
scroll to position [955, 0]
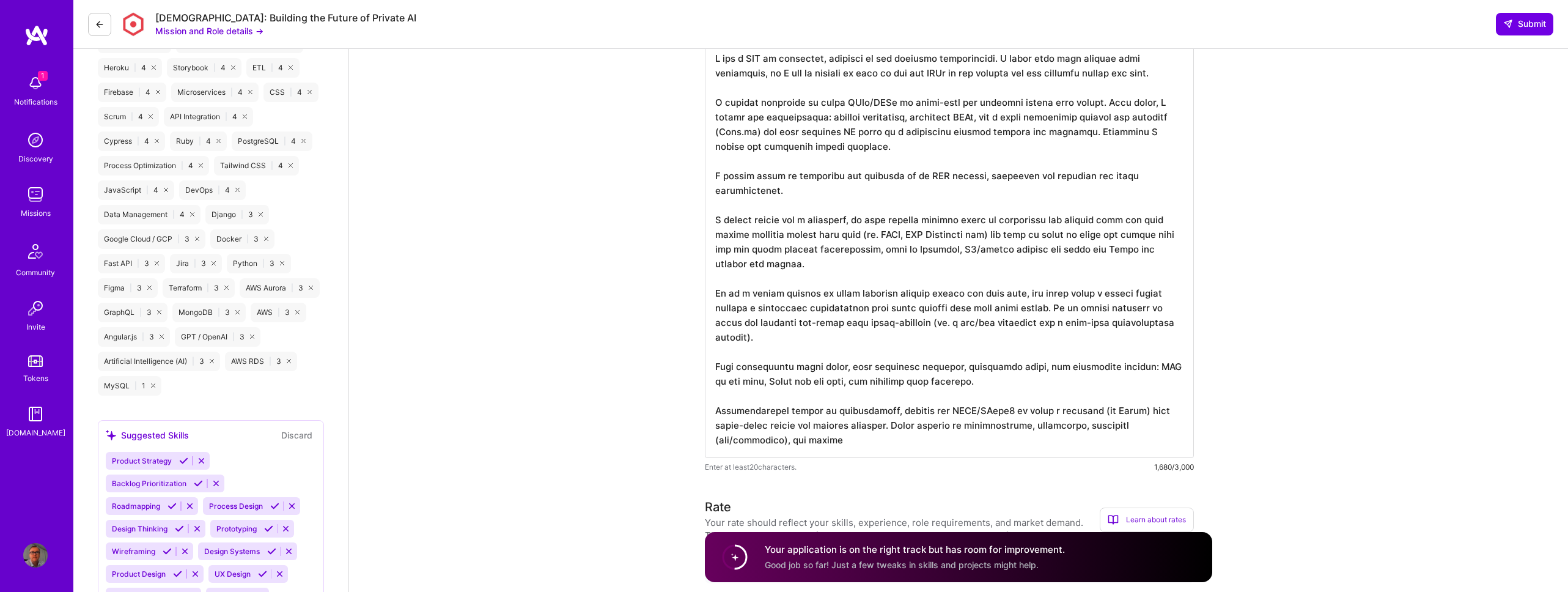
click at [932, 441] on textarea at bounding box center [949, 249] width 489 height 416
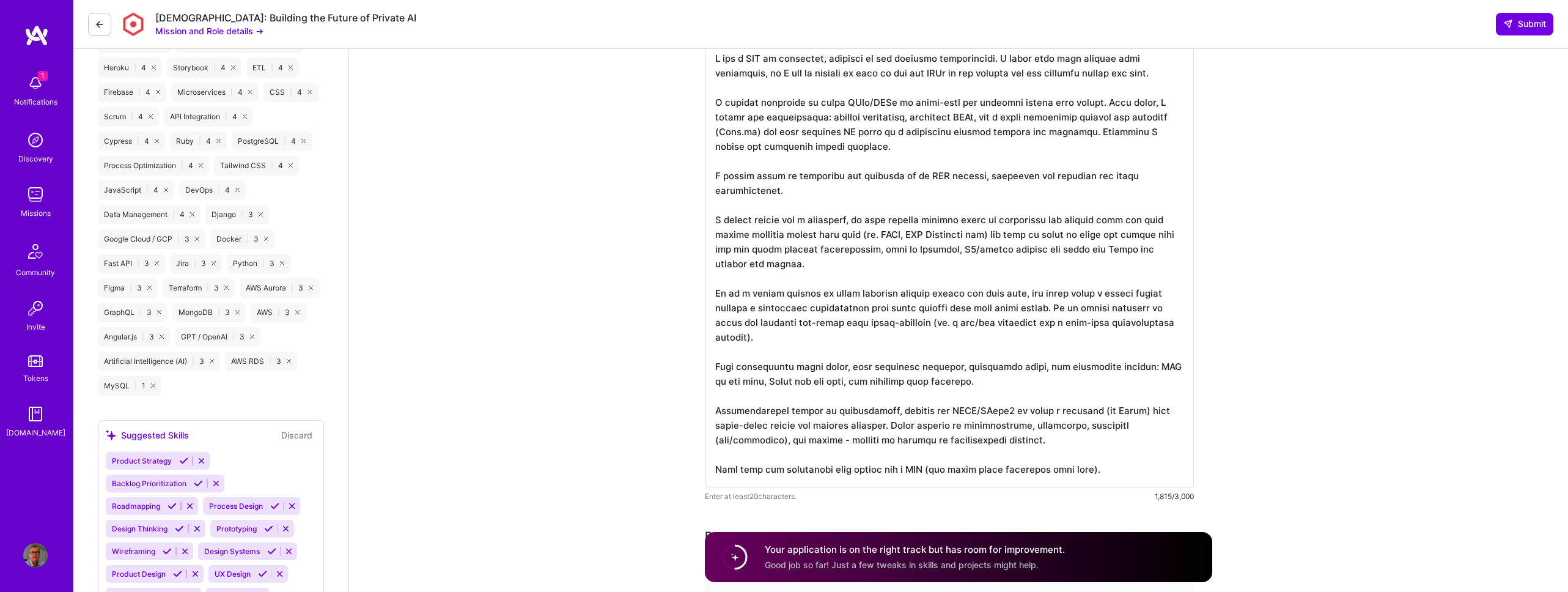
click at [1111, 463] on textarea at bounding box center [949, 264] width 489 height 445
paste textarea "secrets in a managed vault, enforce HTTPS, CSP, and secure cookies"
click at [1103, 471] on textarea at bounding box center [949, 271] width 489 height 460
click at [991, 235] on textarea at bounding box center [949, 271] width 489 height 460
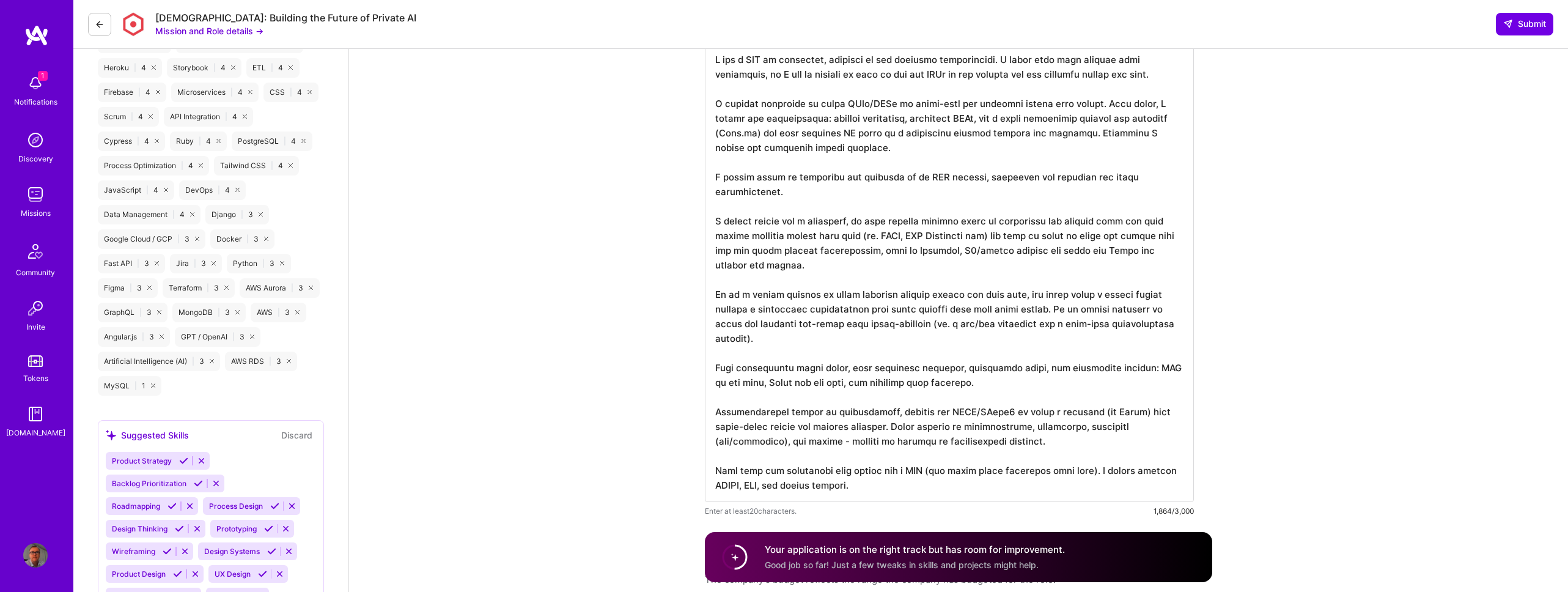
click at [990, 235] on textarea at bounding box center [949, 271] width 489 height 460
paste textarea "injection with parameterized queries, sanitize outputs, and scan dependencies a…"
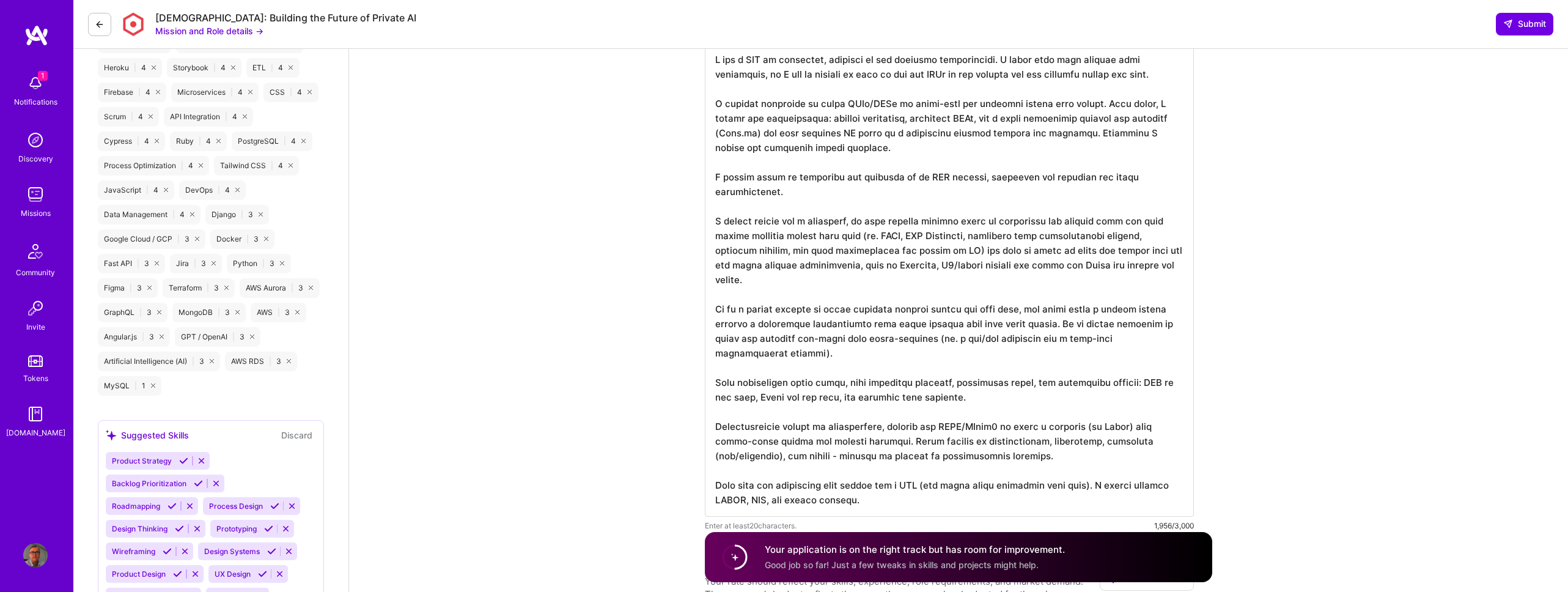
drag, startPoint x: 983, startPoint y: 235, endPoint x: 1140, endPoint y: 238, distance: 157.0
click at [1140, 238] on textarea at bounding box center [949, 279] width 489 height 474
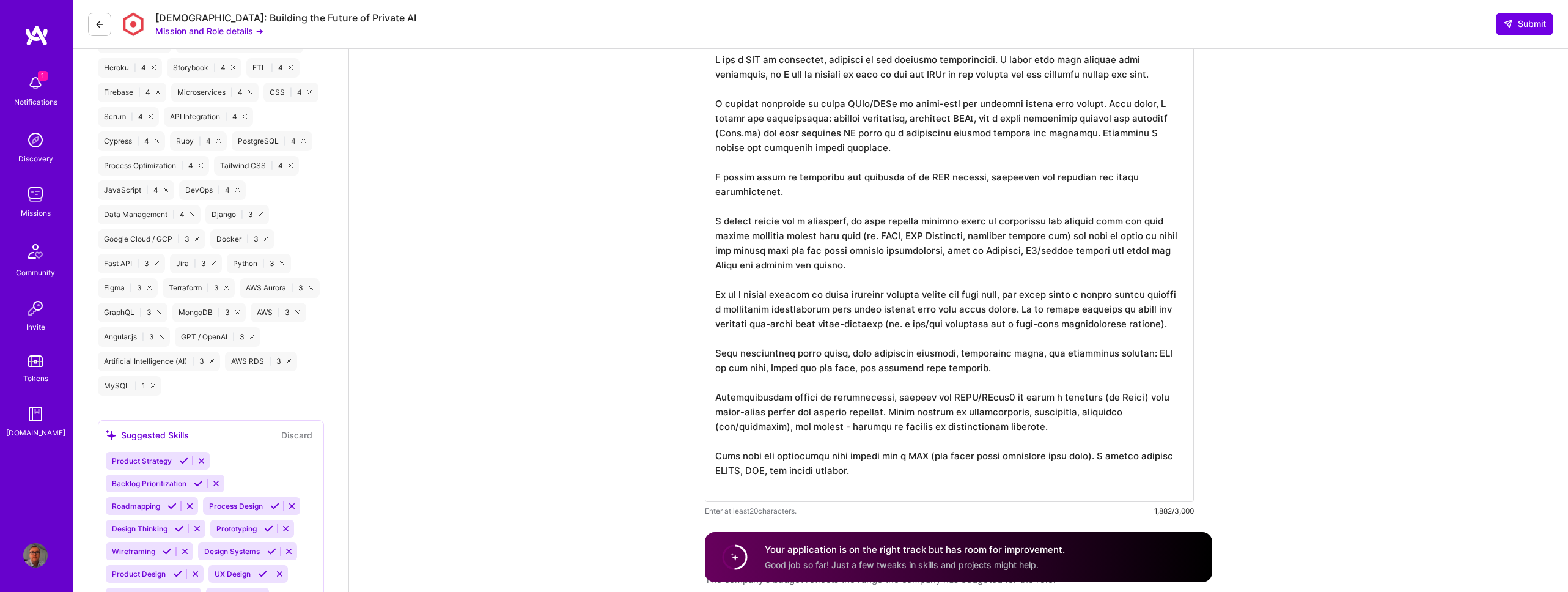
click at [939, 276] on textarea at bounding box center [949, 271] width 489 height 460
paste textarea "injection with parameterized queries, sanitize outputs, and scan dependencies a…"
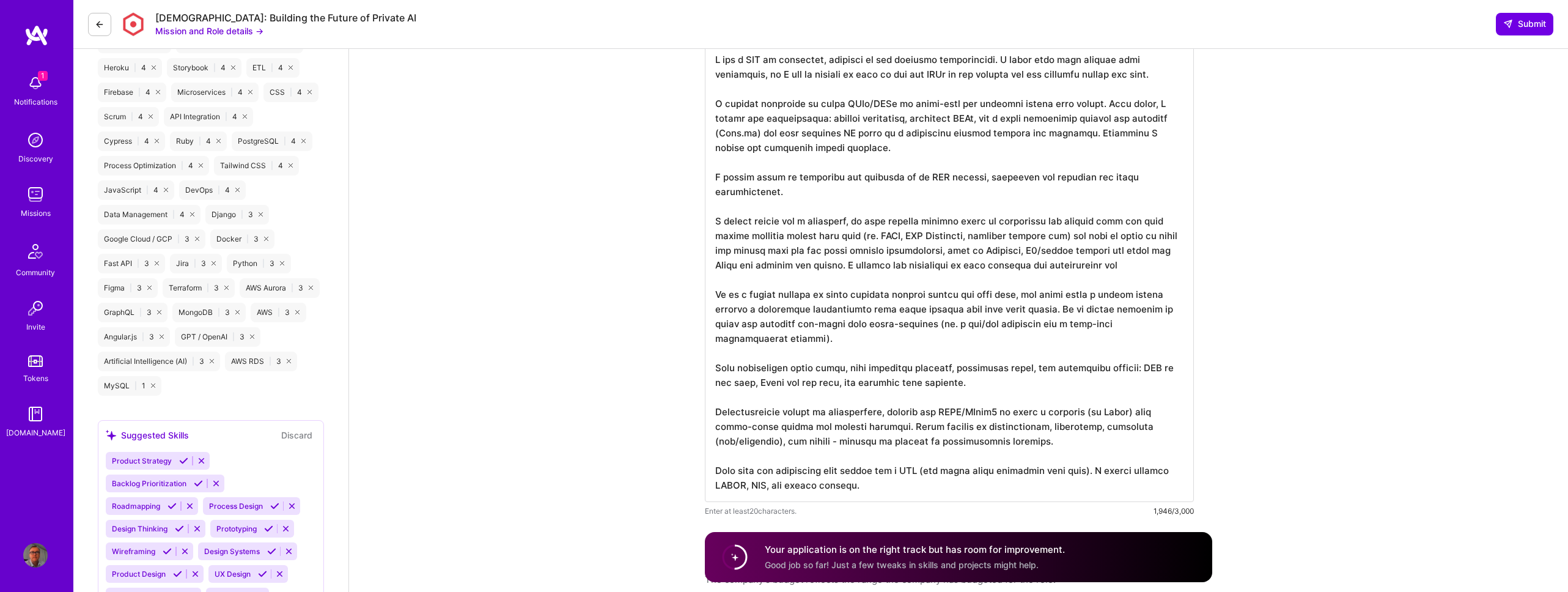
click at [1017, 266] on textarea at bounding box center [949, 271] width 489 height 460
click at [881, 492] on textarea at bounding box center [949, 279] width 489 height 474
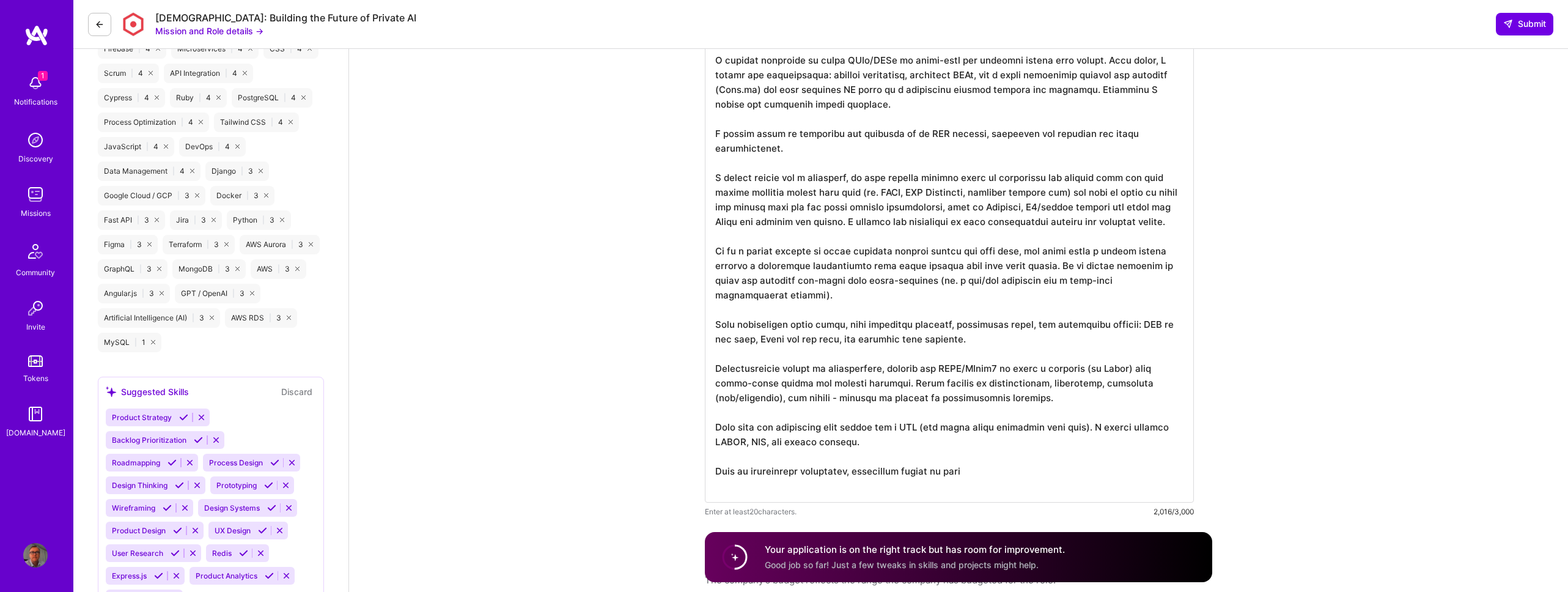
scroll to position [1028, 0]
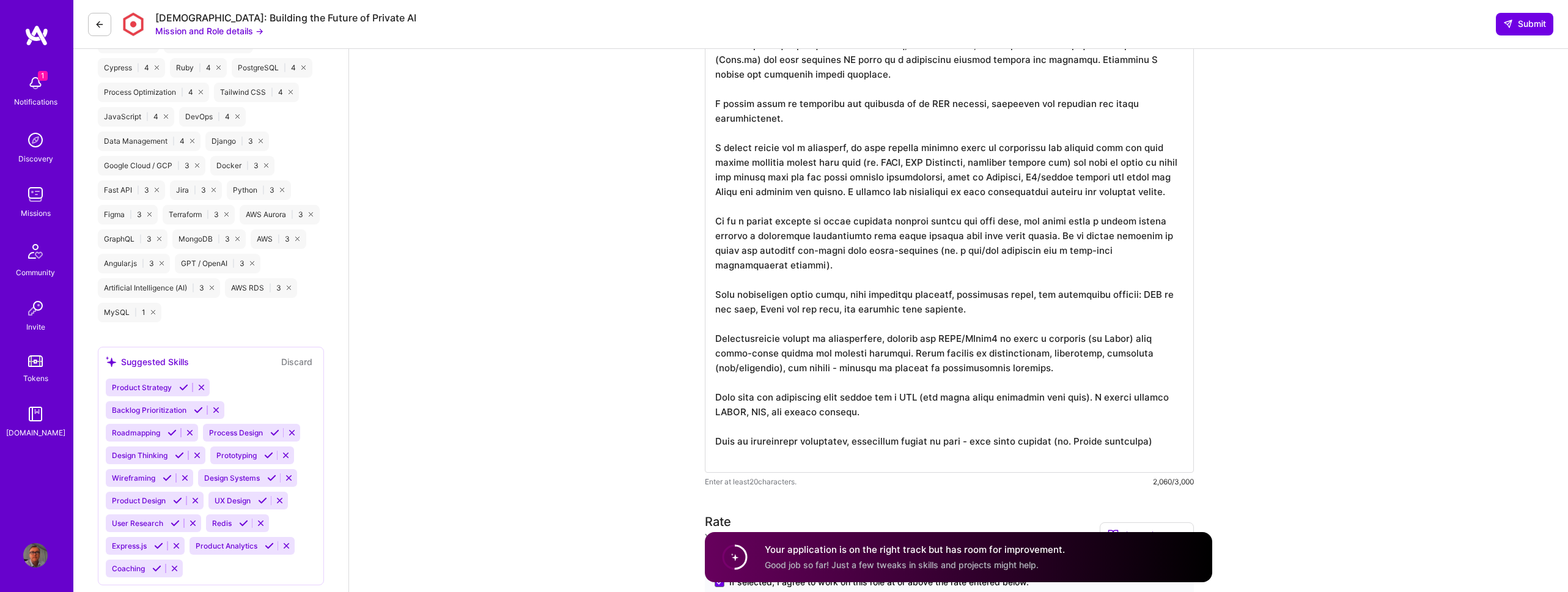
click at [976, 452] on textarea at bounding box center [949, 221] width 489 height 504
paste textarea "Operationally, everything is code: Terraform, reproducible environments, trunk-…"
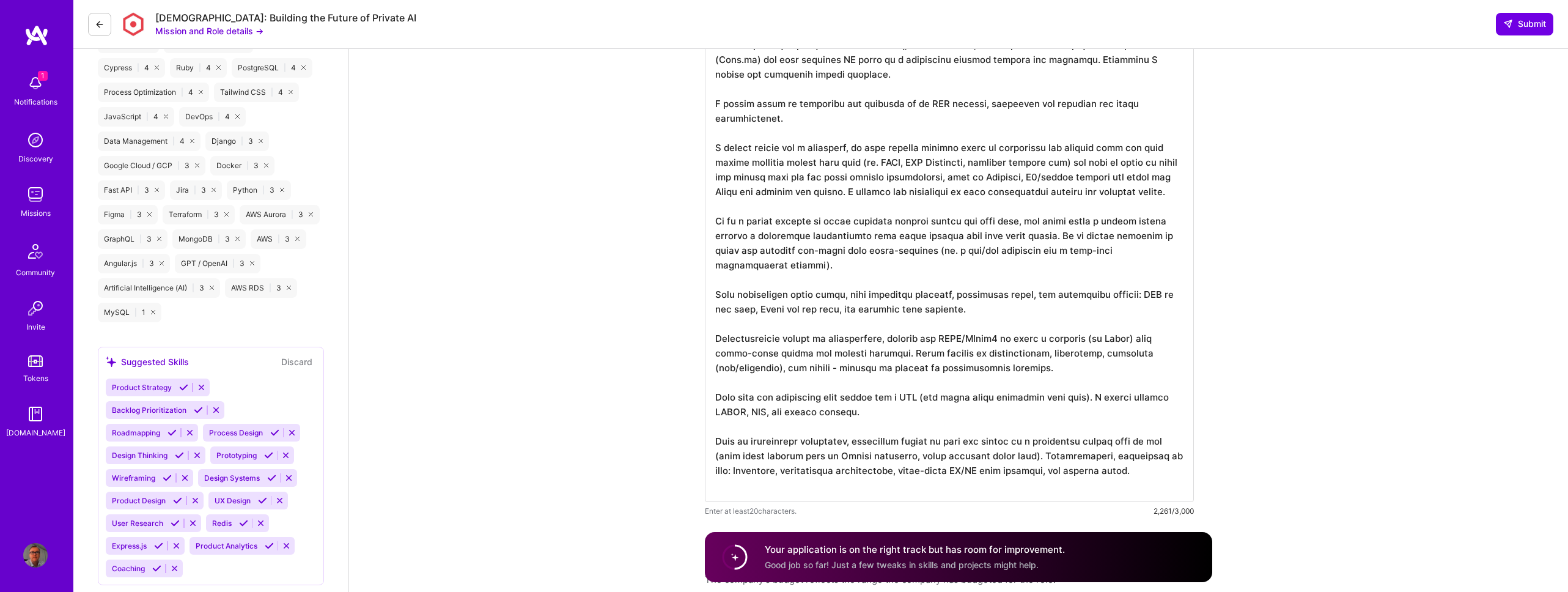
scroll to position [1052, 0]
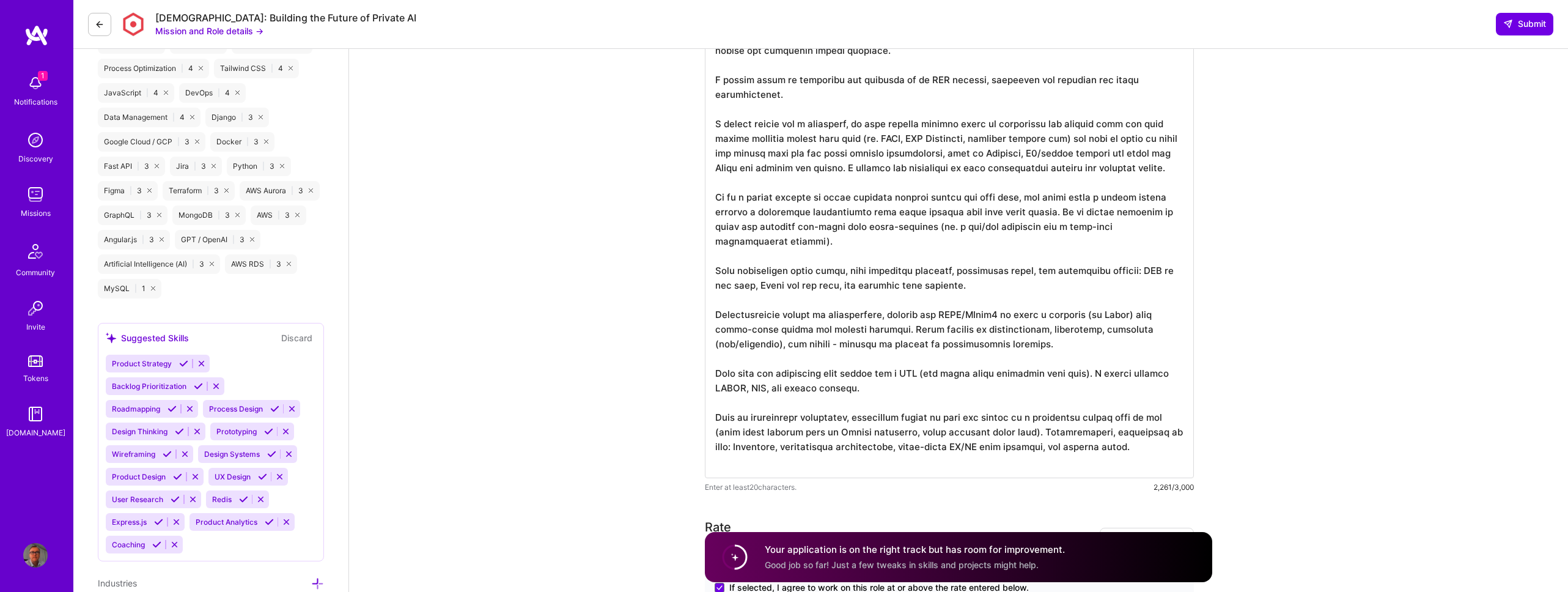
drag, startPoint x: 1047, startPoint y: 449, endPoint x: 1114, endPoint y: 450, distance: 67.0
click at [1114, 450] on textarea at bounding box center [949, 211] width 489 height 533
click at [1113, 450] on textarea at bounding box center [949, 211] width 489 height 533
drag, startPoint x: 1116, startPoint y: 451, endPoint x: 1049, endPoint y: 449, distance: 67.0
click at [1049, 449] on textarea at bounding box center [949, 211] width 489 height 533
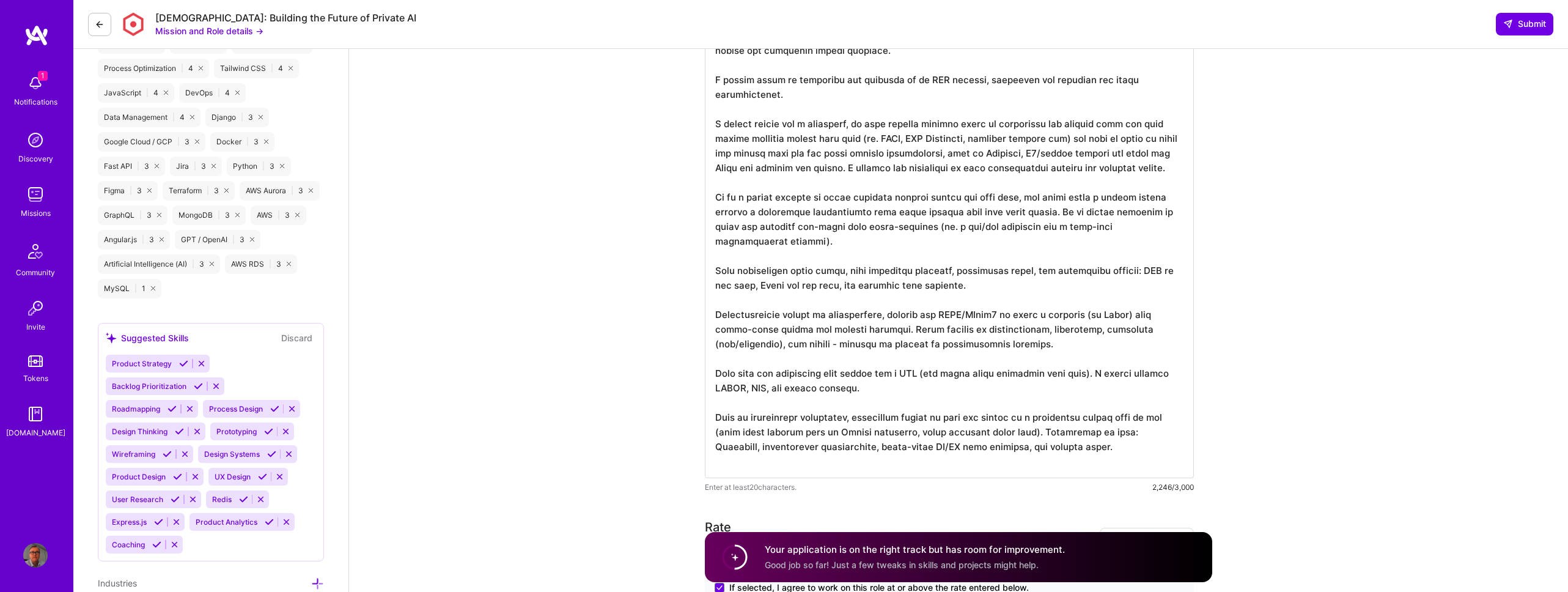
scroll to position [1060, 0]
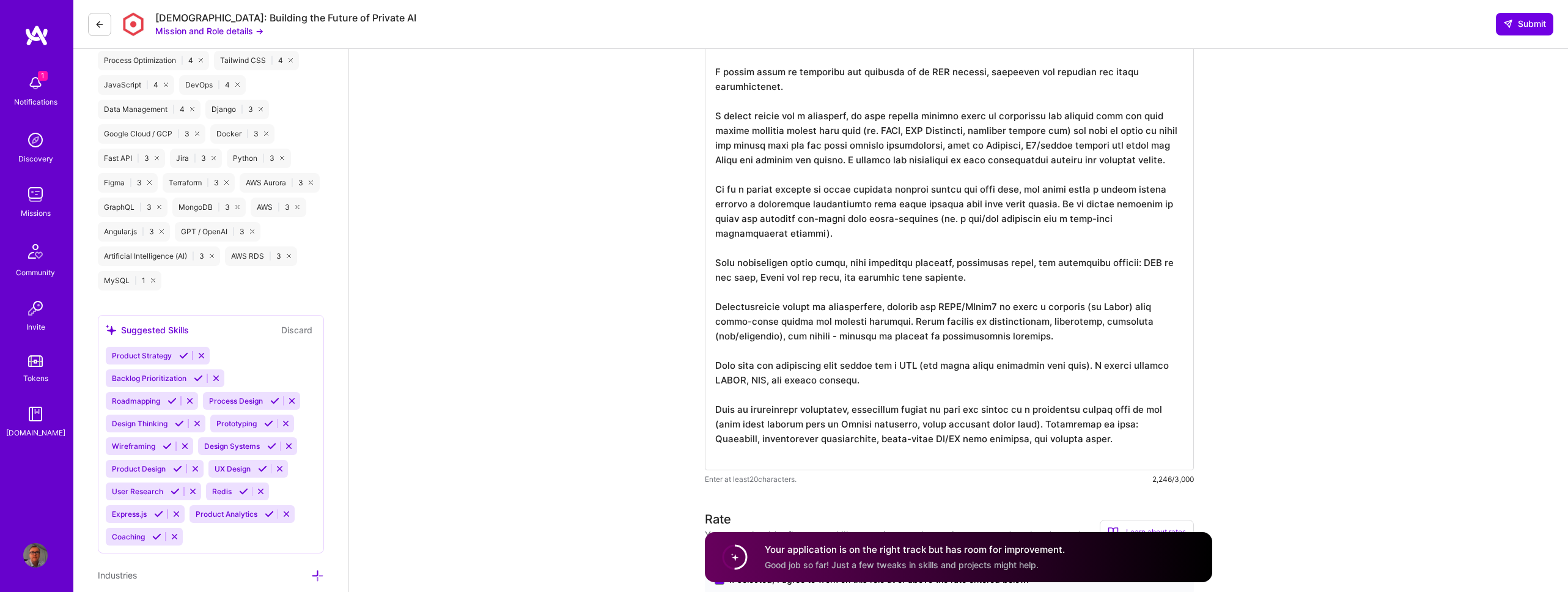
drag, startPoint x: 1048, startPoint y: 441, endPoint x: 1148, endPoint y: 442, distance: 100.0
click at [1148, 442] on textarea at bounding box center [949, 203] width 489 height 533
type textarea "I ask a LOT of questions, focussed on the business requirements. I often find t…"
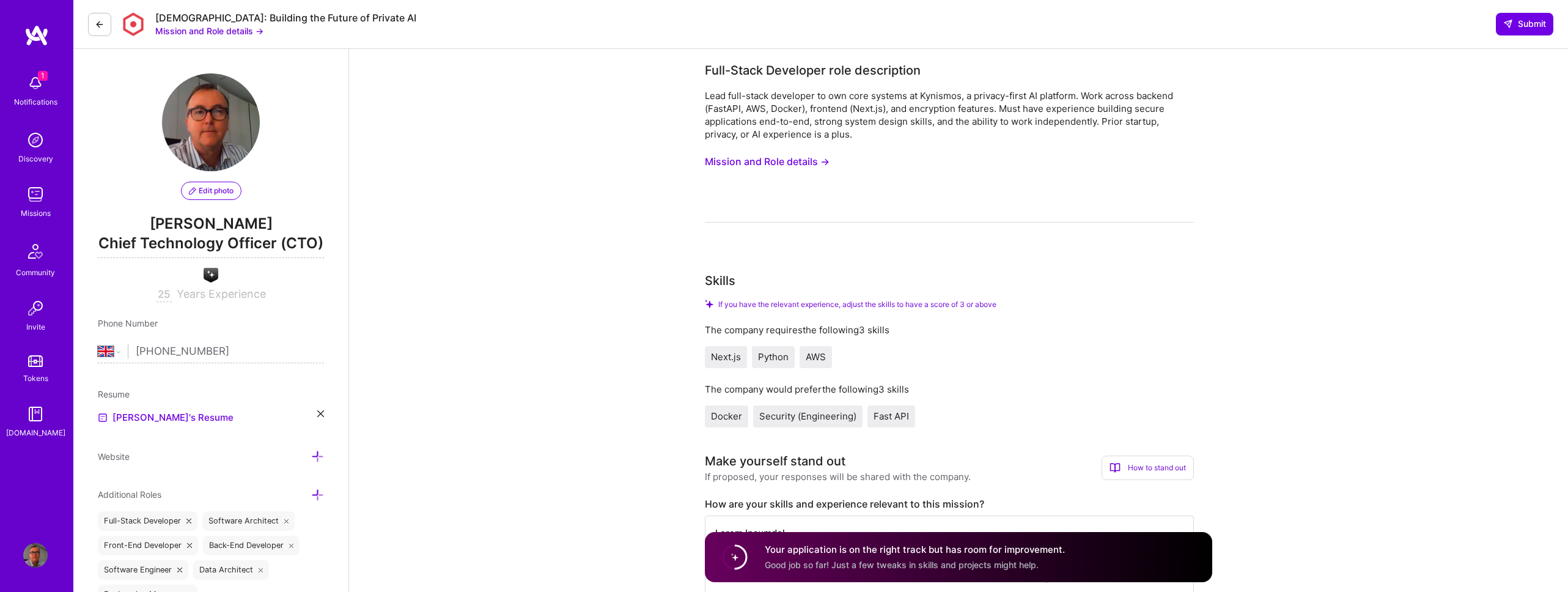
select select "GB"
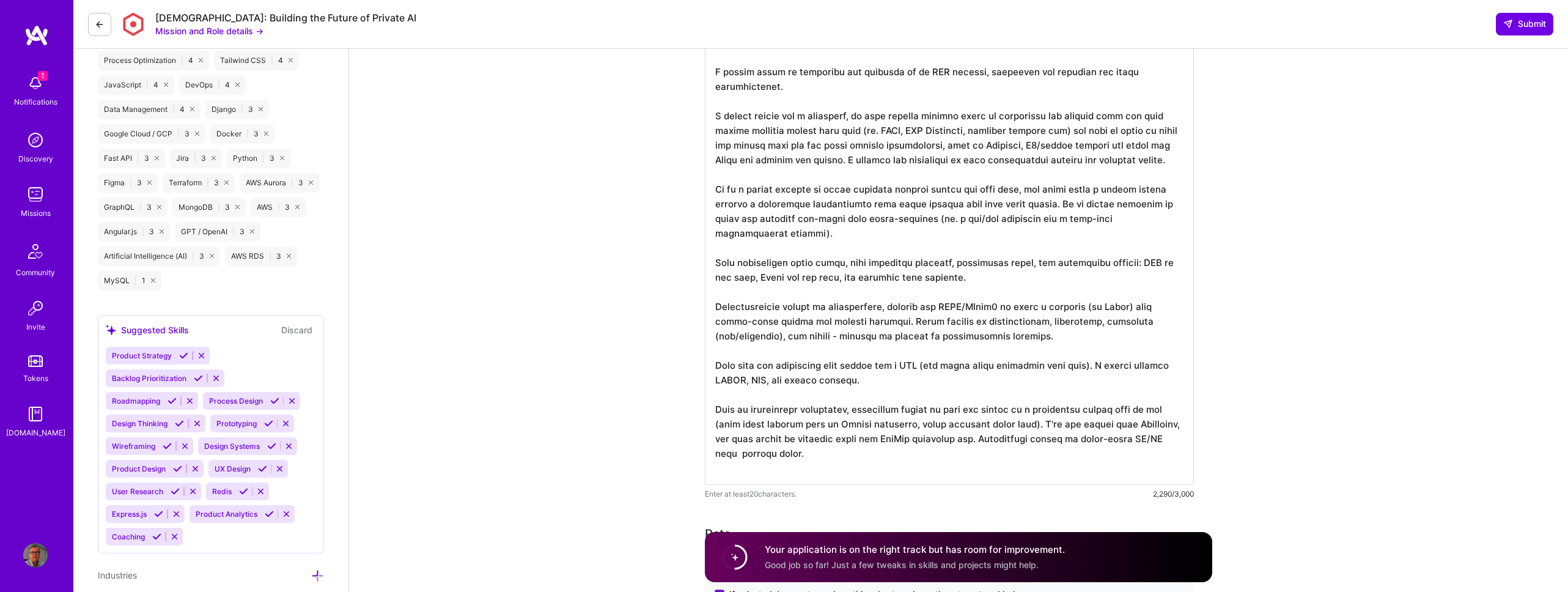
scroll to position [1, 0]
click at [989, 468] on textarea at bounding box center [949, 218] width 489 height 563
click at [745, 467] on textarea at bounding box center [949, 210] width 489 height 548
click at [795, 482] on textarea at bounding box center [949, 218] width 489 height 563
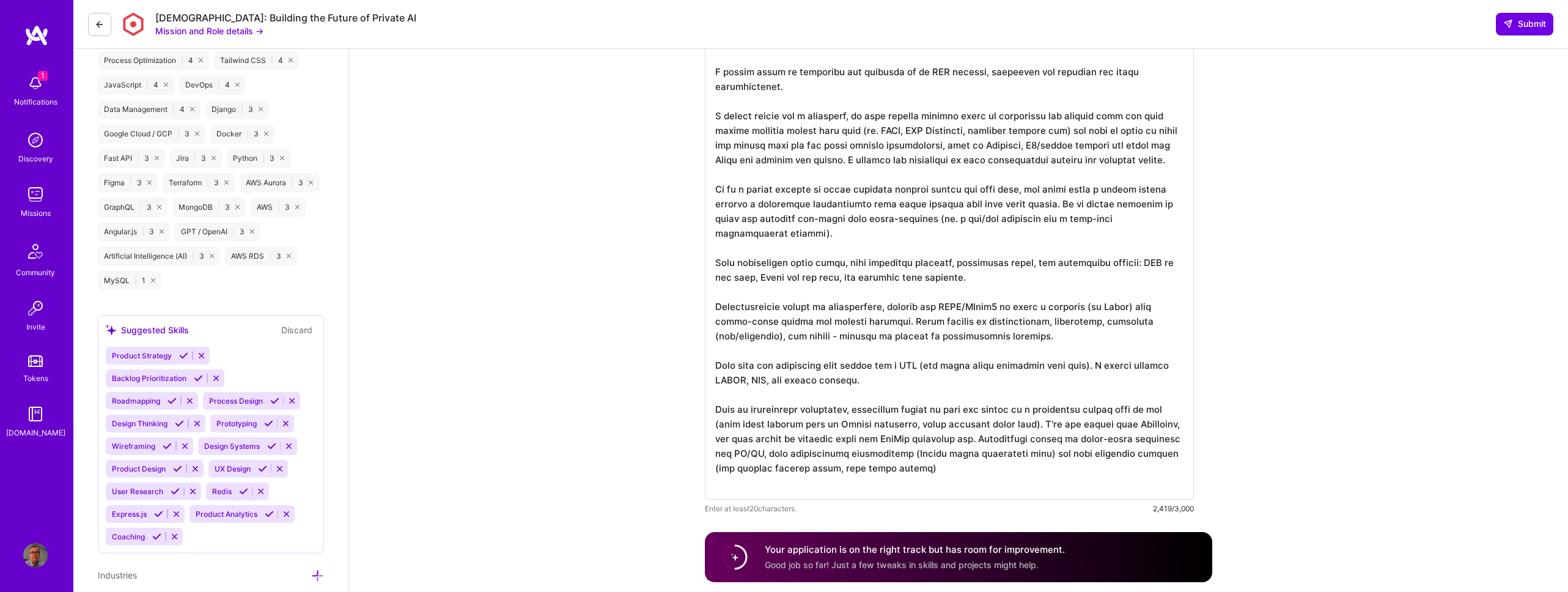
scroll to position [1076, 0]
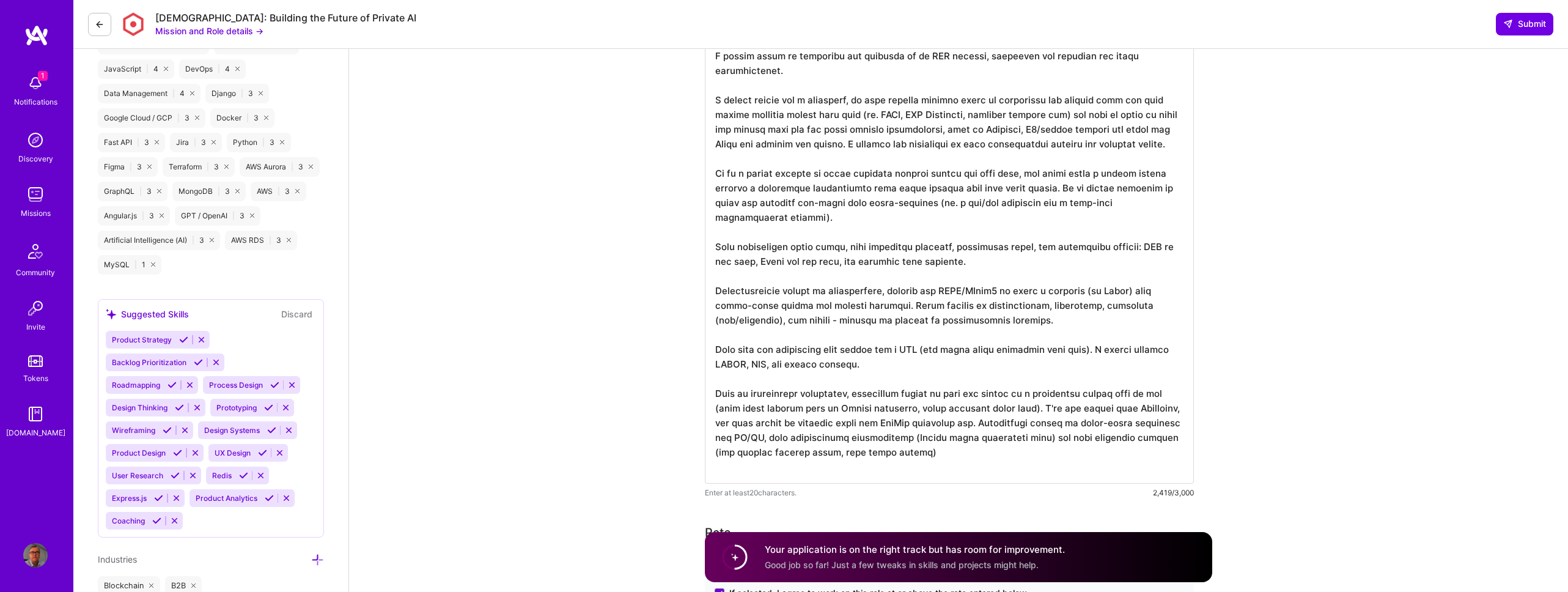
click at [1052, 465] on textarea at bounding box center [949, 202] width 489 height 563
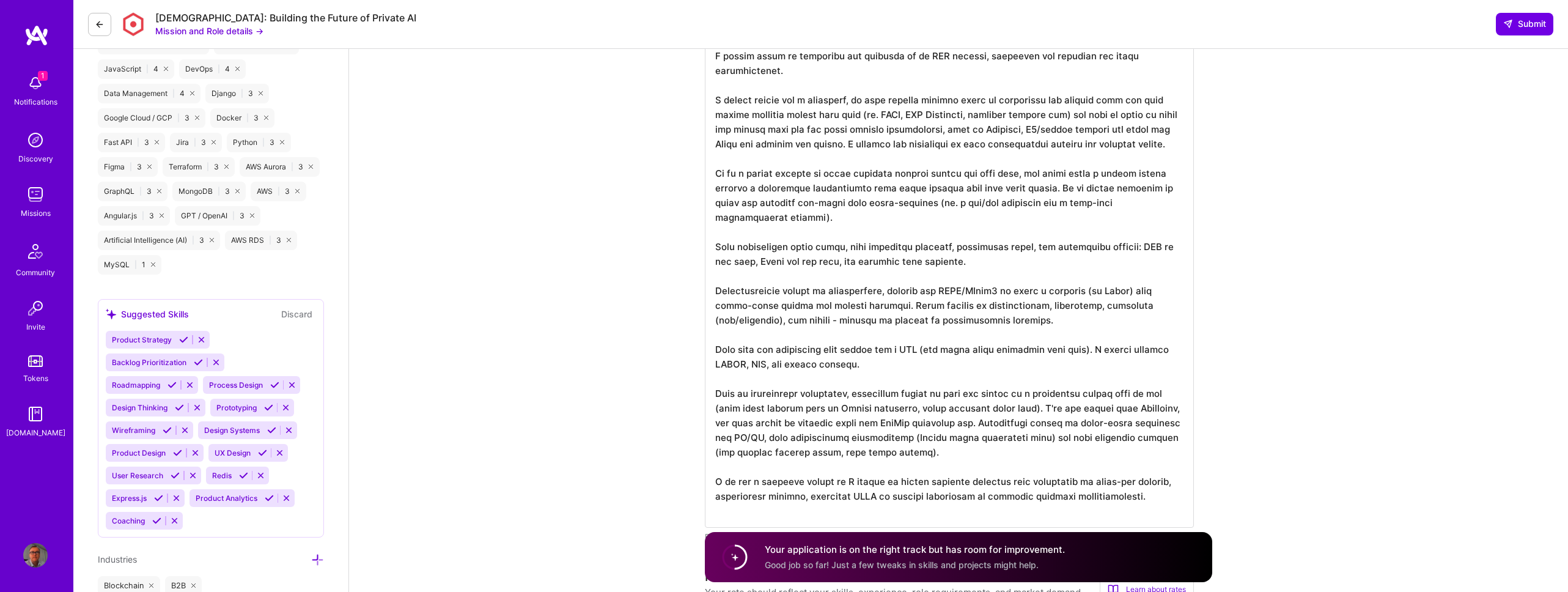
click at [834, 335] on textarea at bounding box center [949, 224] width 489 height 607
click at [878, 334] on textarea at bounding box center [949, 224] width 489 height 607
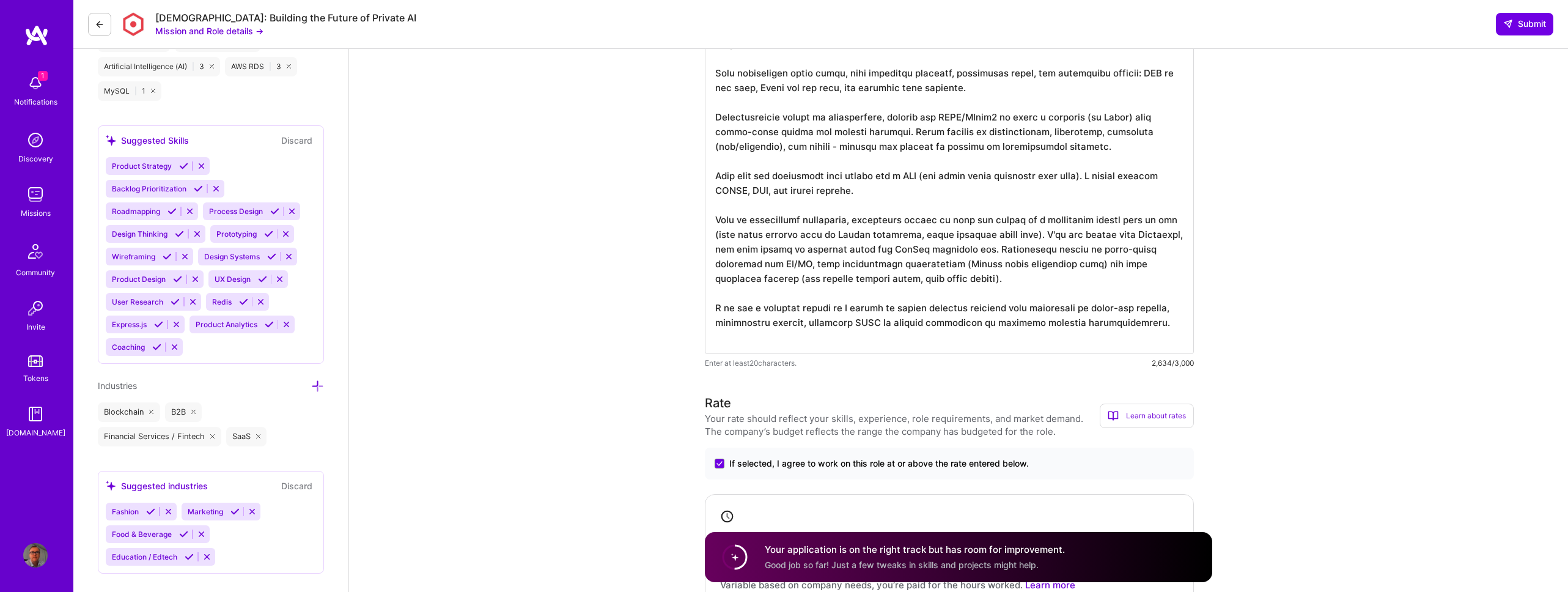
scroll to position [1426, 0]
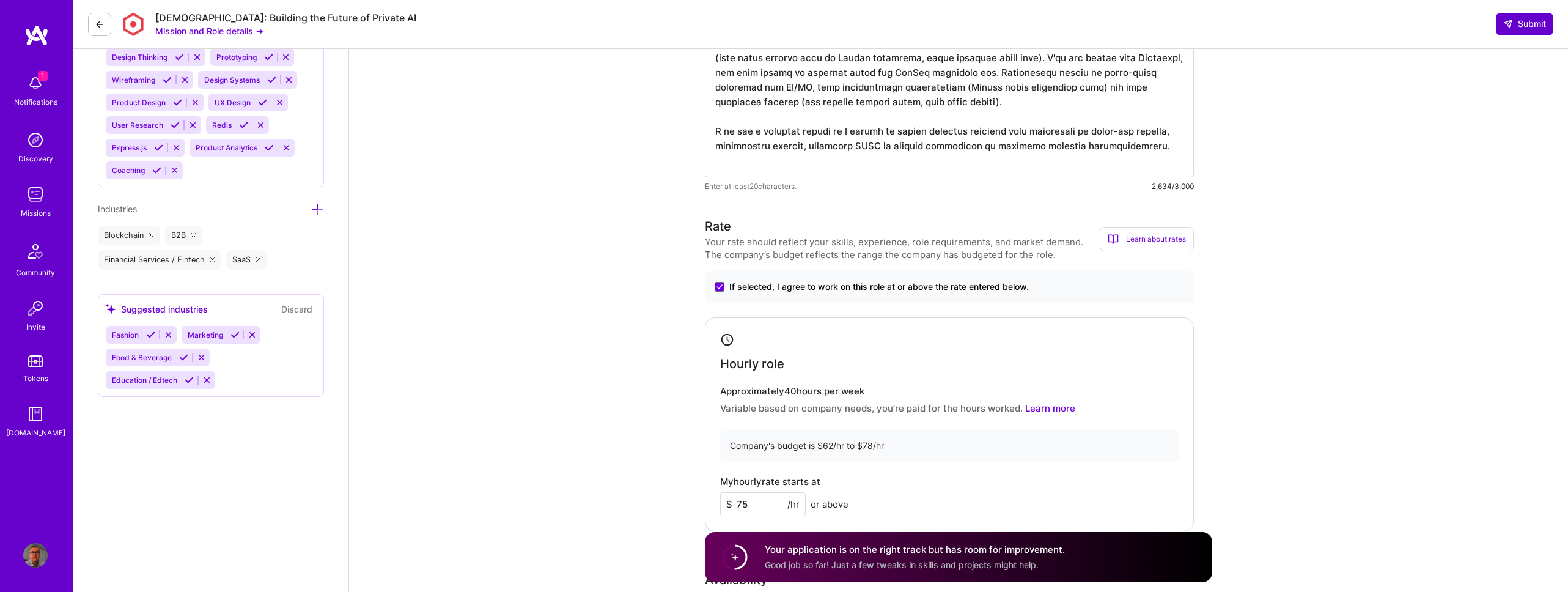
type textarea "I ask a LOT of questions, focussed on the business requirements. I often find t…"
click at [1532, 22] on span "Submit" at bounding box center [1525, 24] width 43 height 13
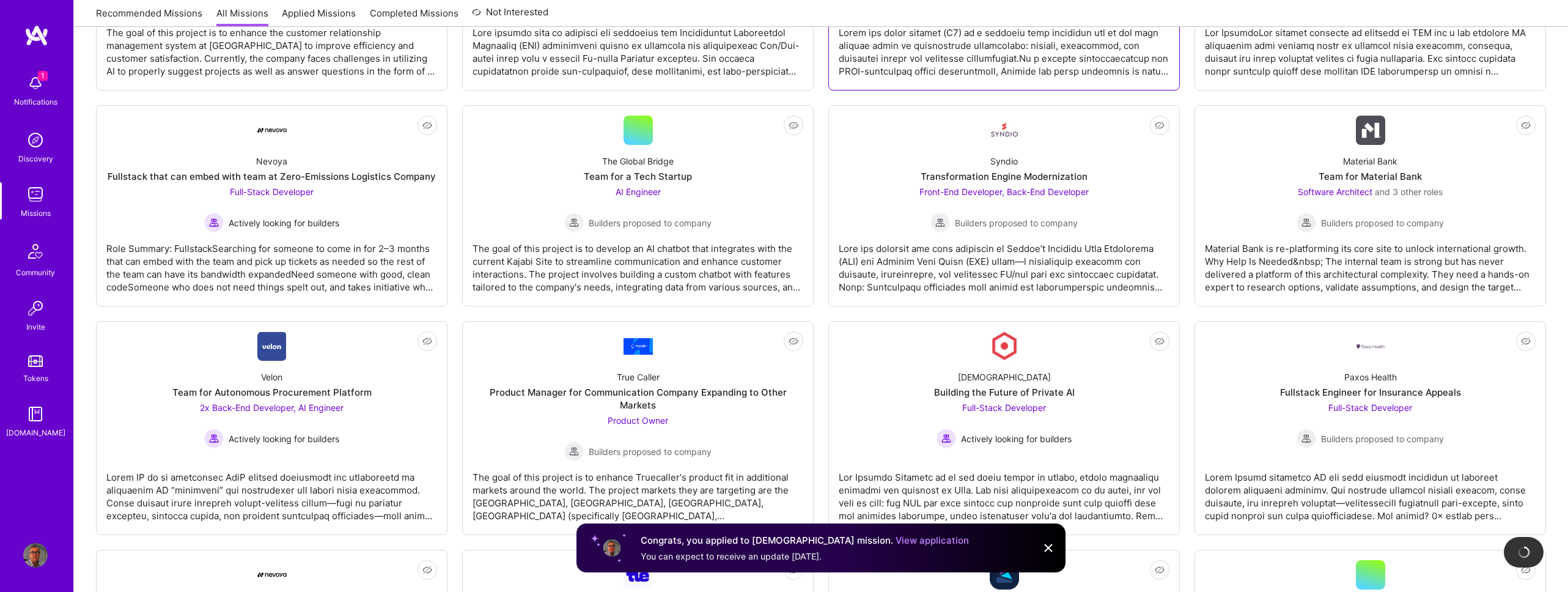
scroll to position [1213, 0]
